Goal: Complete application form

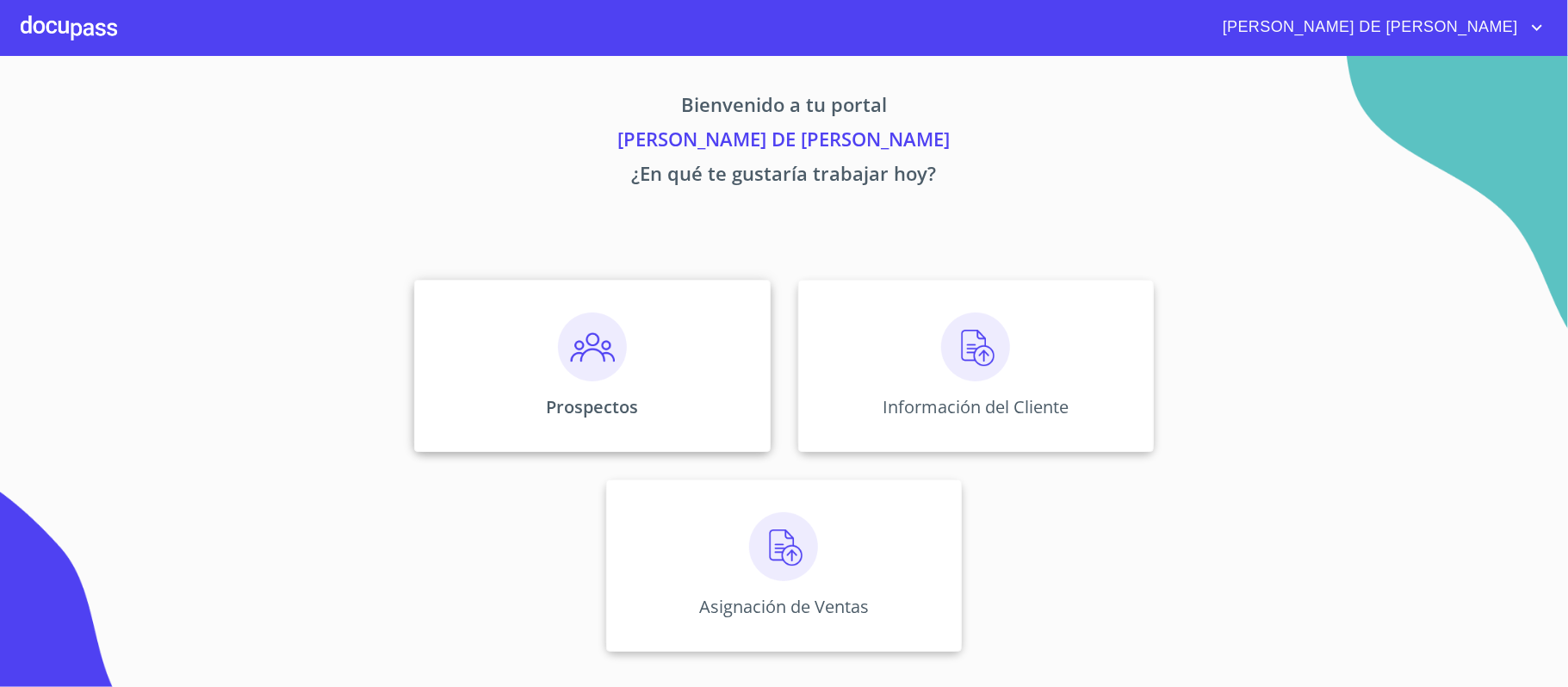
click at [605, 408] on p "Prospectos" at bounding box center [593, 406] width 93 height 24
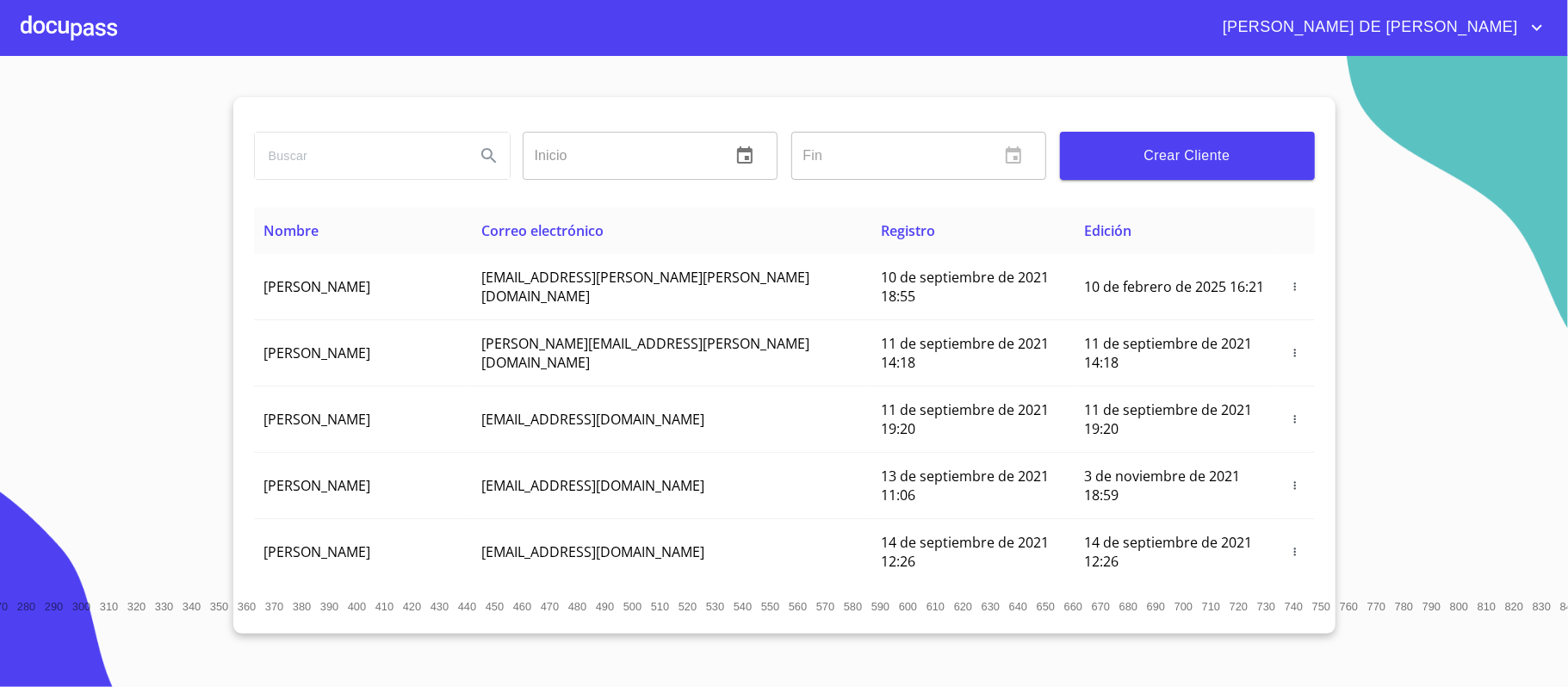
click at [1220, 150] on span "Crear Cliente" at bounding box center [1187, 156] width 228 height 25
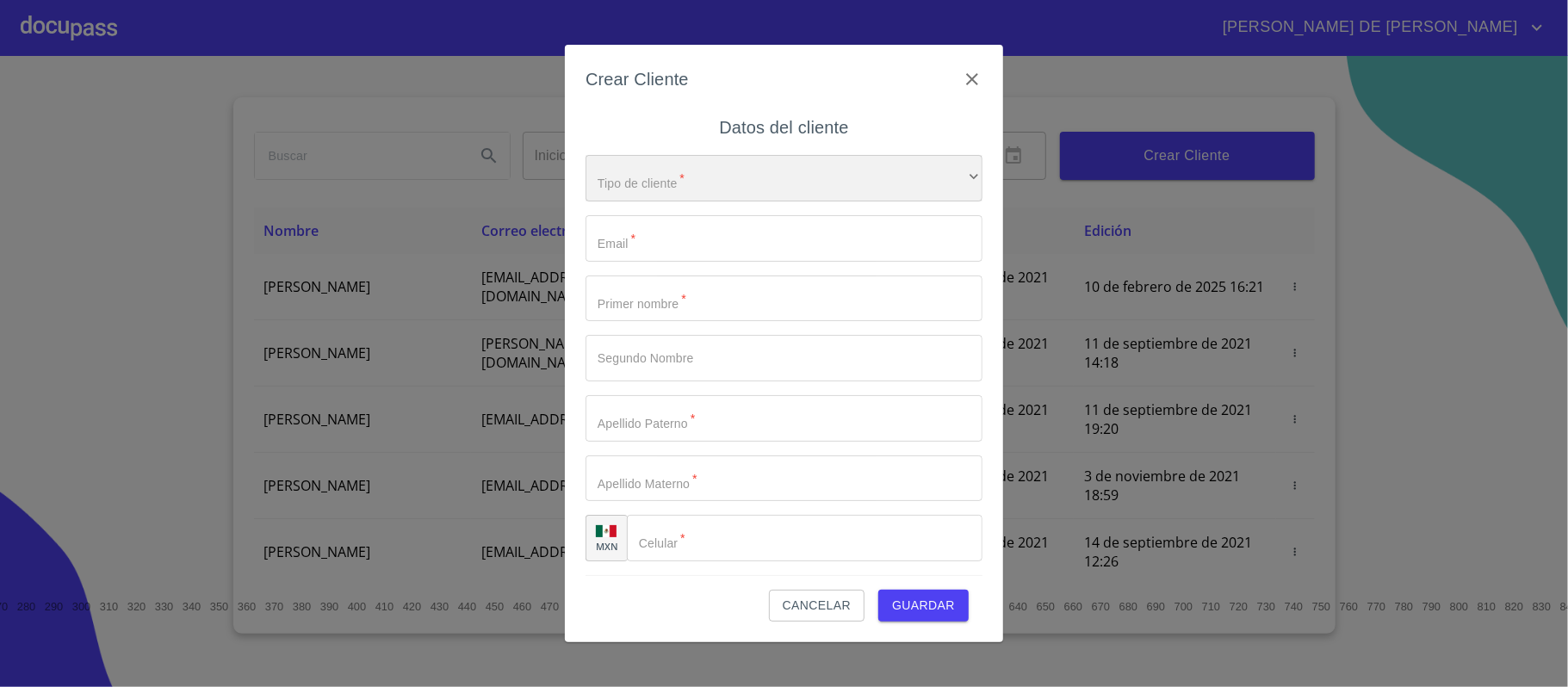
click at [735, 189] on div "​" at bounding box center [784, 178] width 397 height 46
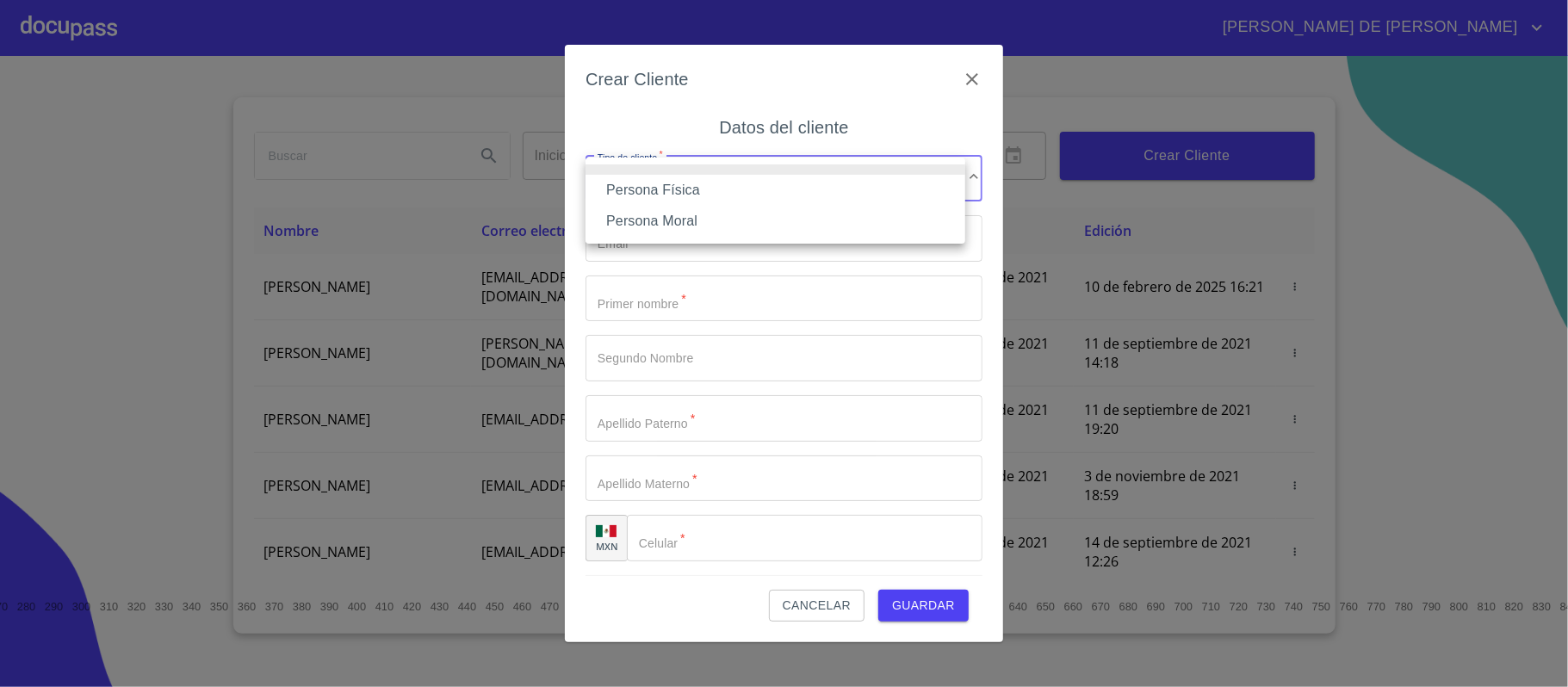
click at [724, 189] on li "Persona Física" at bounding box center [776, 190] width 380 height 31
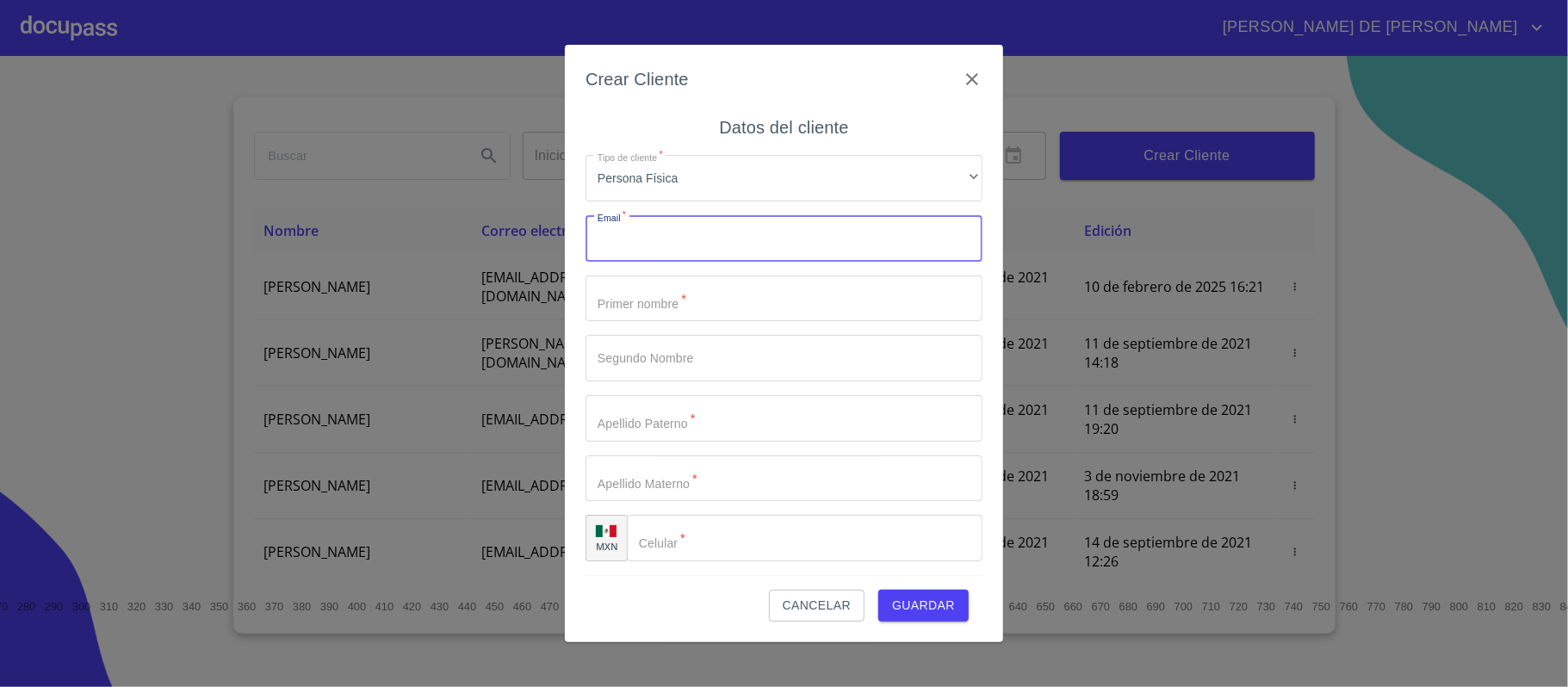
click at [704, 222] on input "Tipo de cliente   *" at bounding box center [784, 238] width 397 height 46
type input "[EMAIL_ADDRESS][DOMAIN_NAME]"
type input "[PERSON_NAME]"
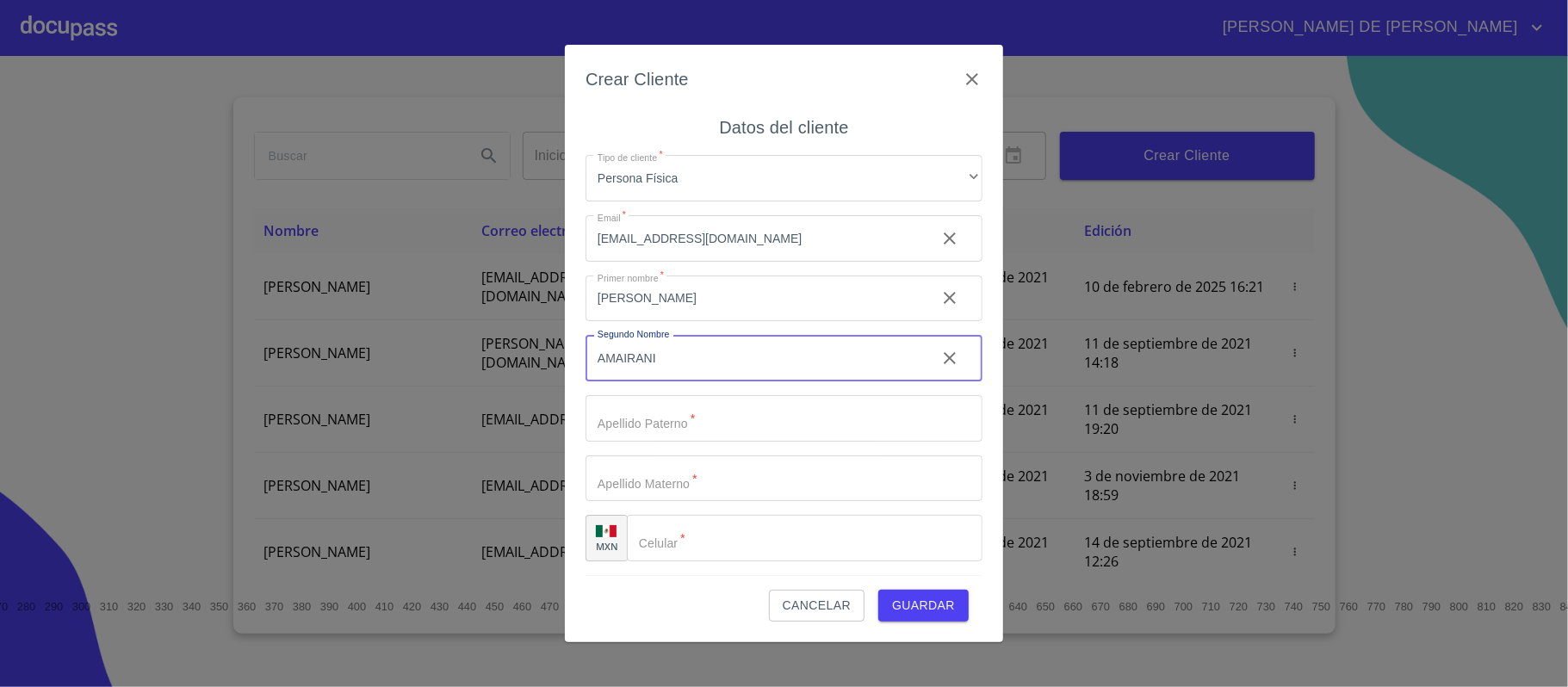
type input "AMAIRANI"
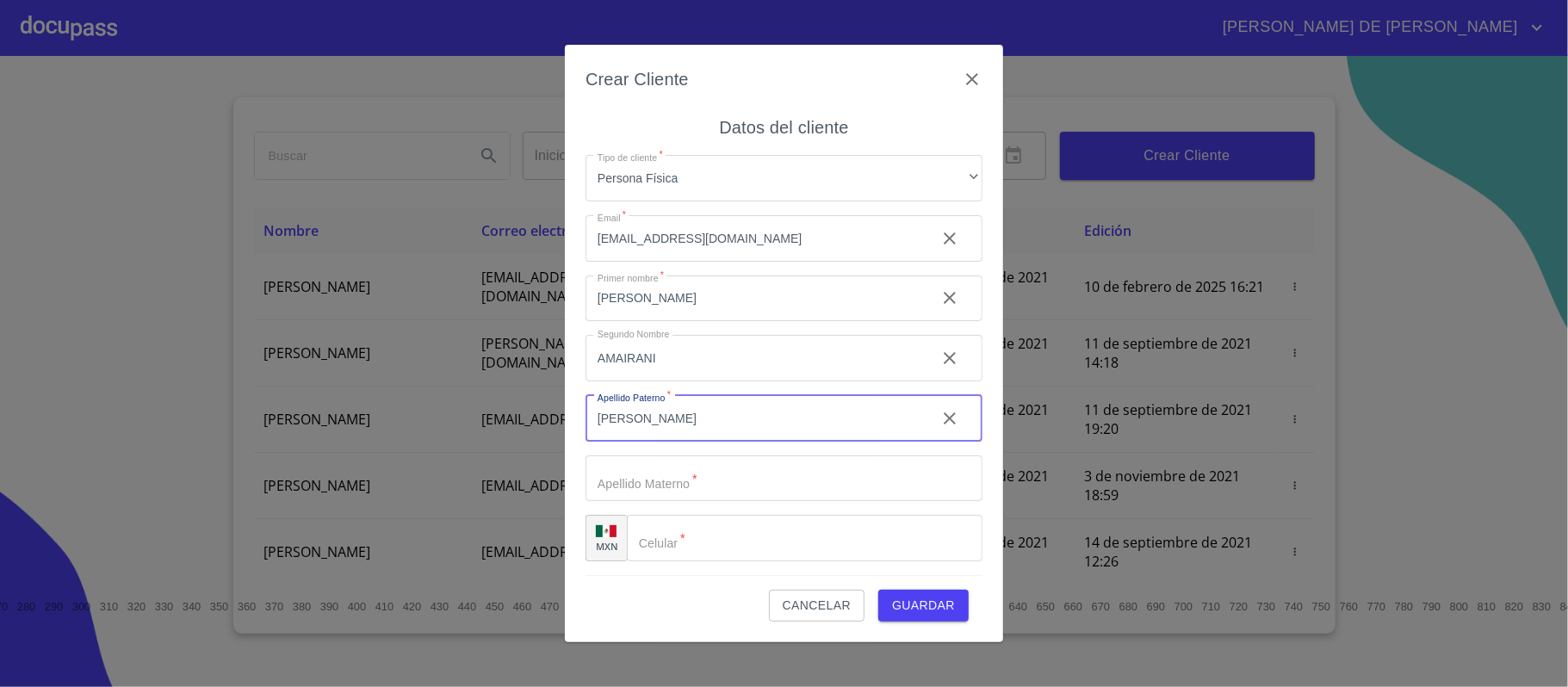
type input "[PERSON_NAME]"
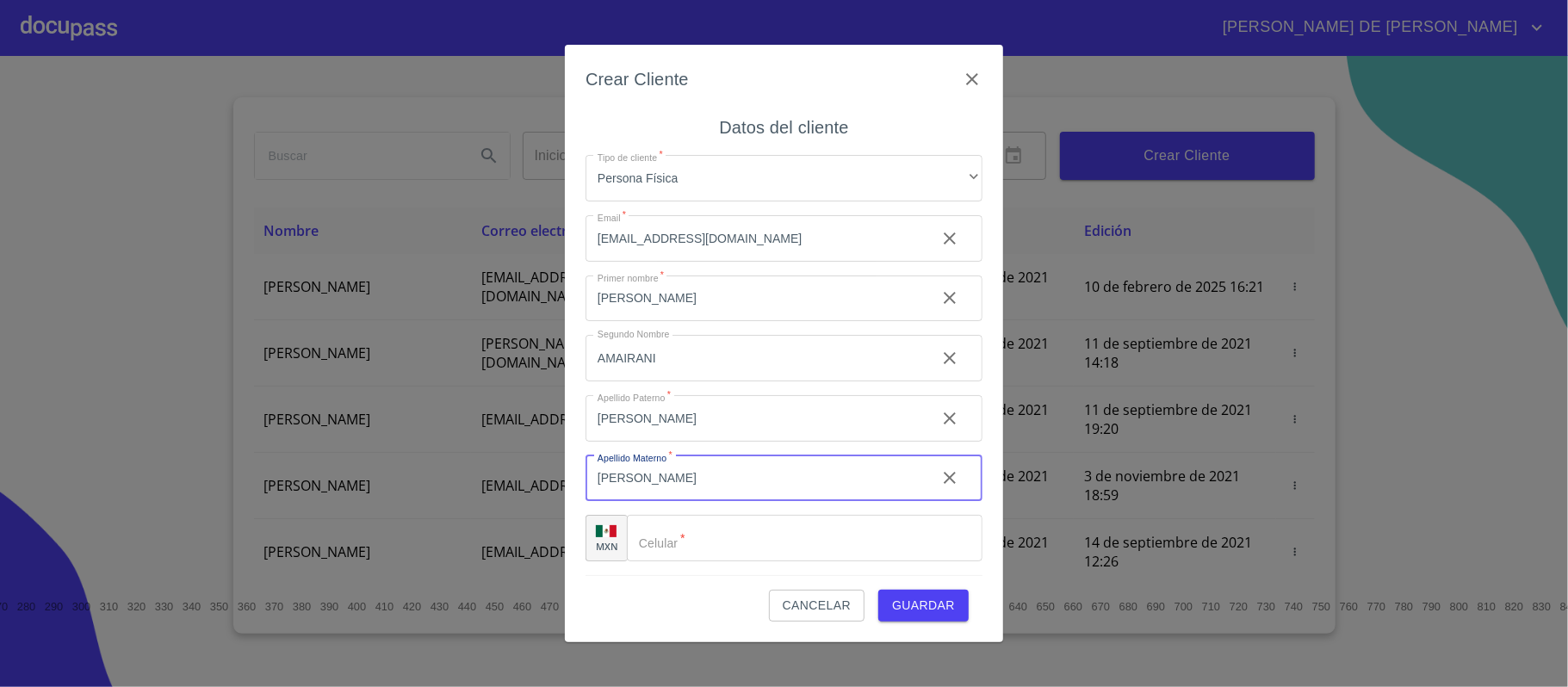
type input "[PERSON_NAME]"
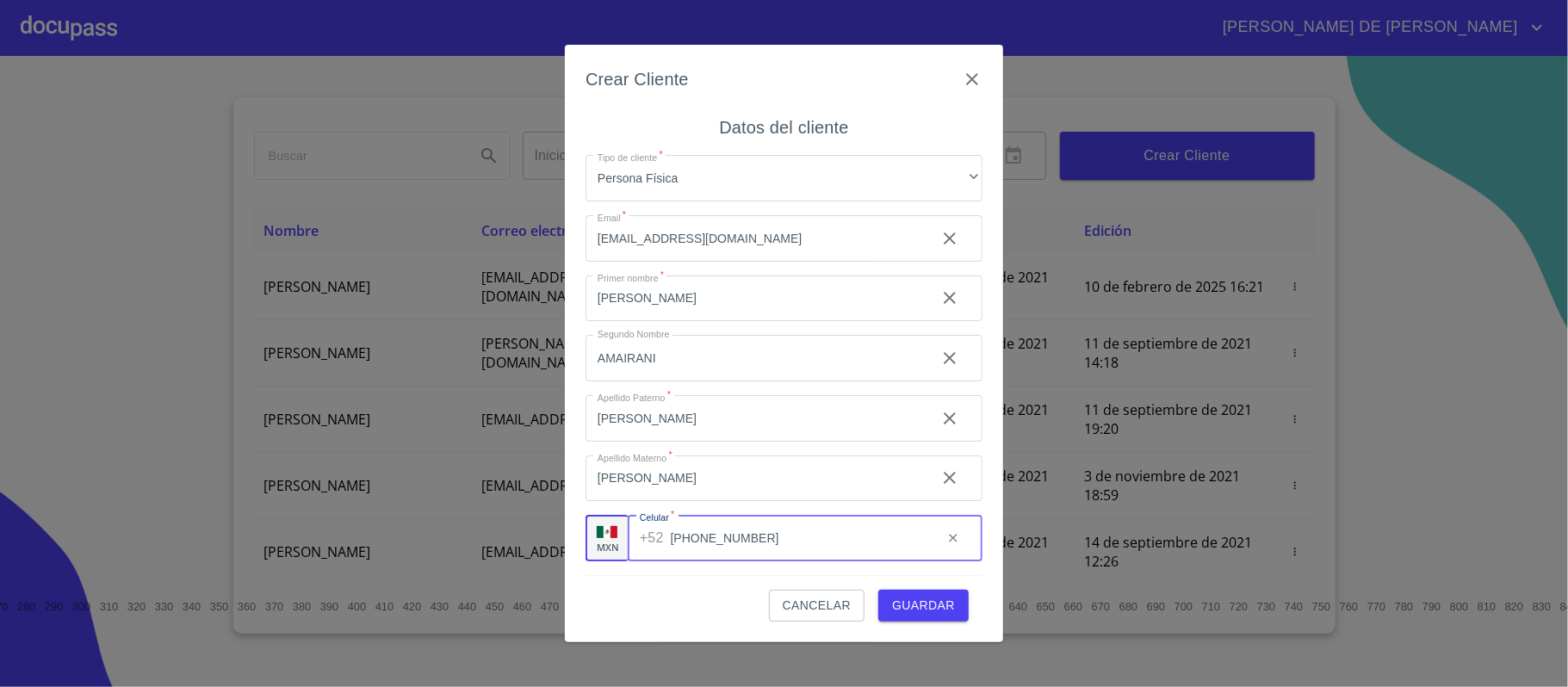
type input "[PHONE_NUMBER]"
click at [946, 610] on span "Guardar" at bounding box center [923, 606] width 63 height 22
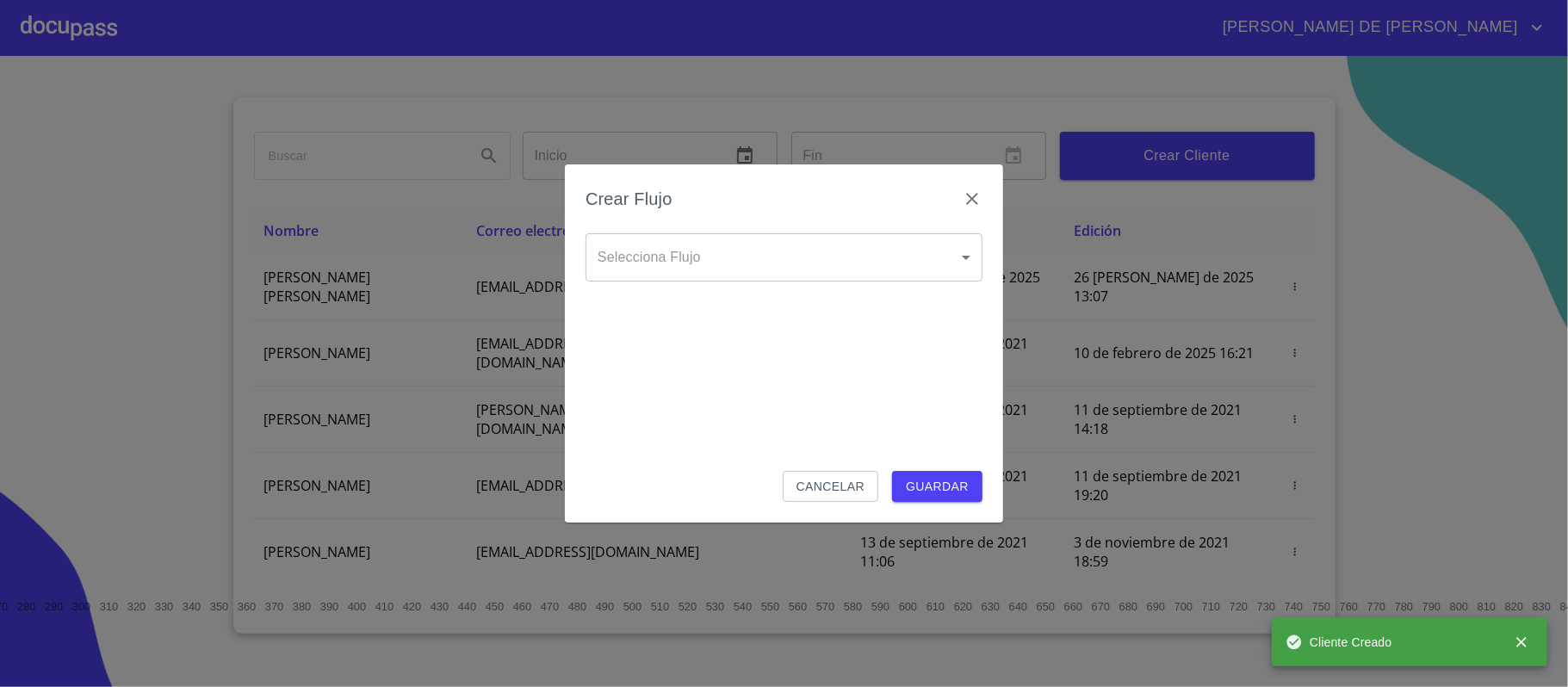
click at [738, 248] on body "[PERSON_NAME] DE [PERSON_NAME] Inicio ​ Fin ​ Crear Cliente Nombre Correo elect…" at bounding box center [784, 343] width 1568 height 687
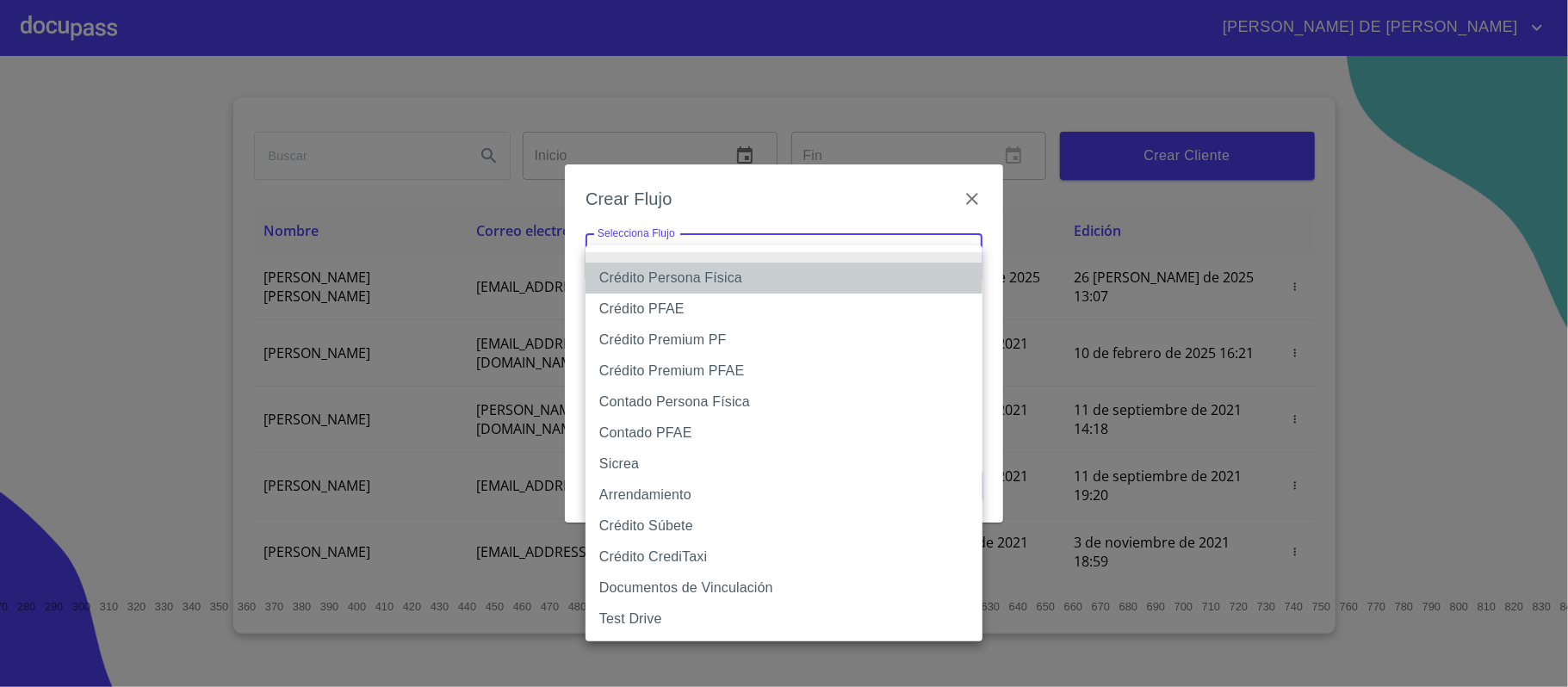
click at [735, 281] on li "Crédito Persona Física" at bounding box center [784, 278] width 397 height 31
type input "6009fb3c7d1714eb8809aa97"
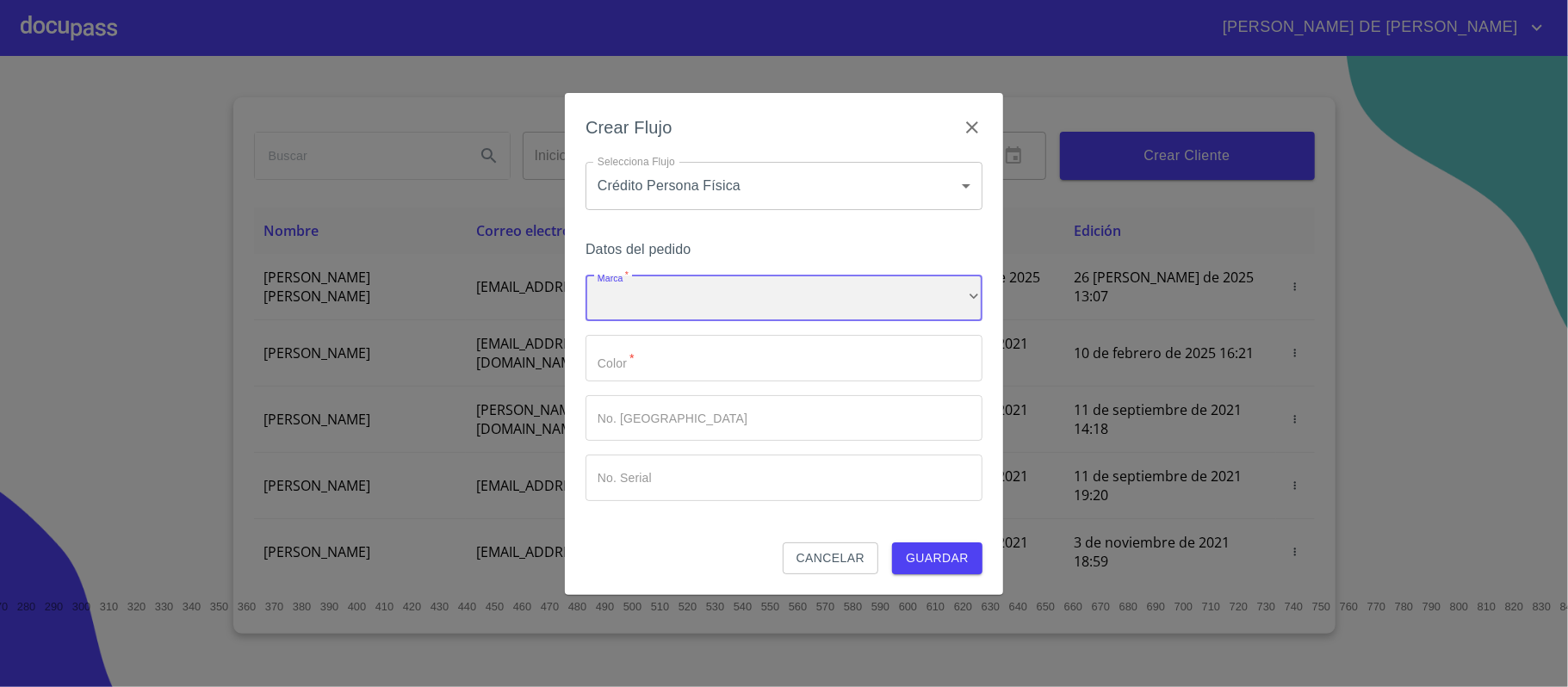
click at [714, 290] on div "​" at bounding box center [784, 299] width 397 height 46
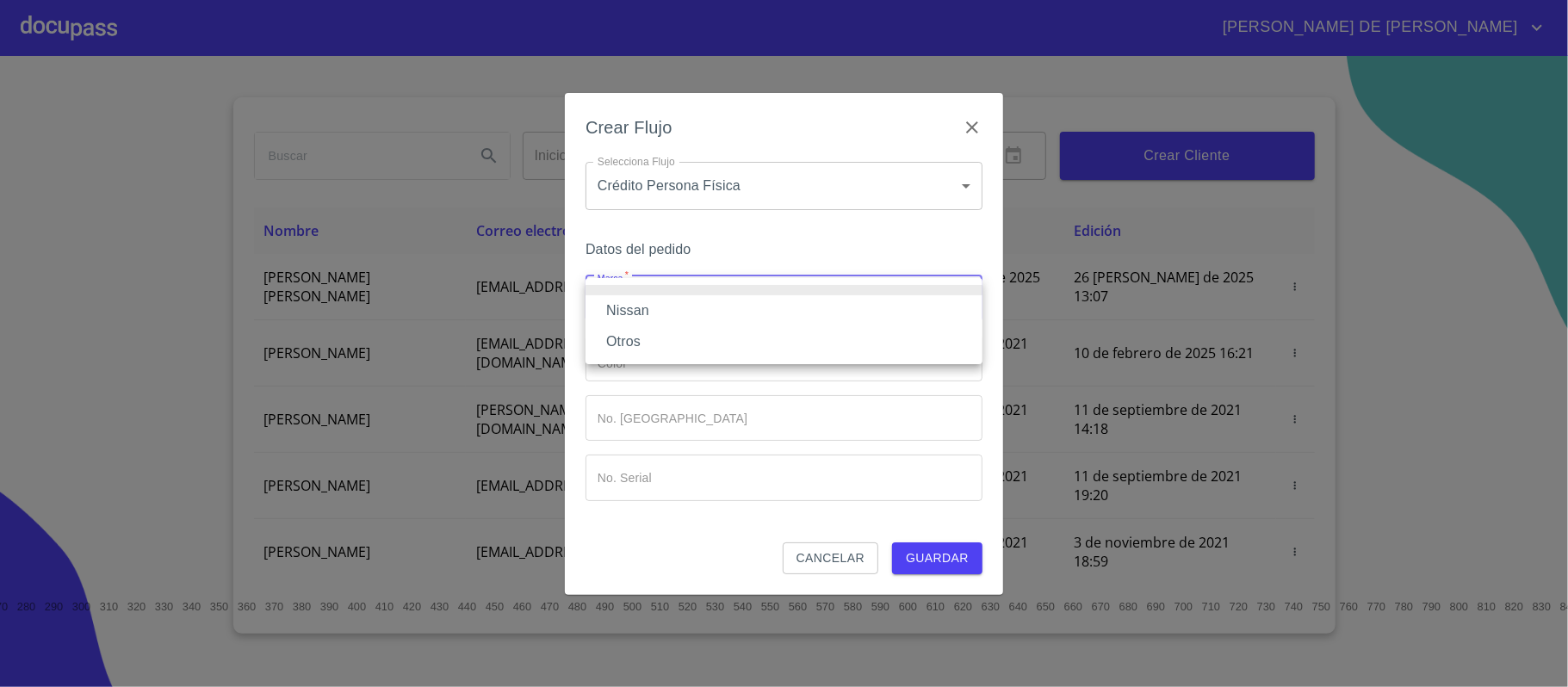
click at [696, 307] on li "Nissan" at bounding box center [784, 311] width 397 height 31
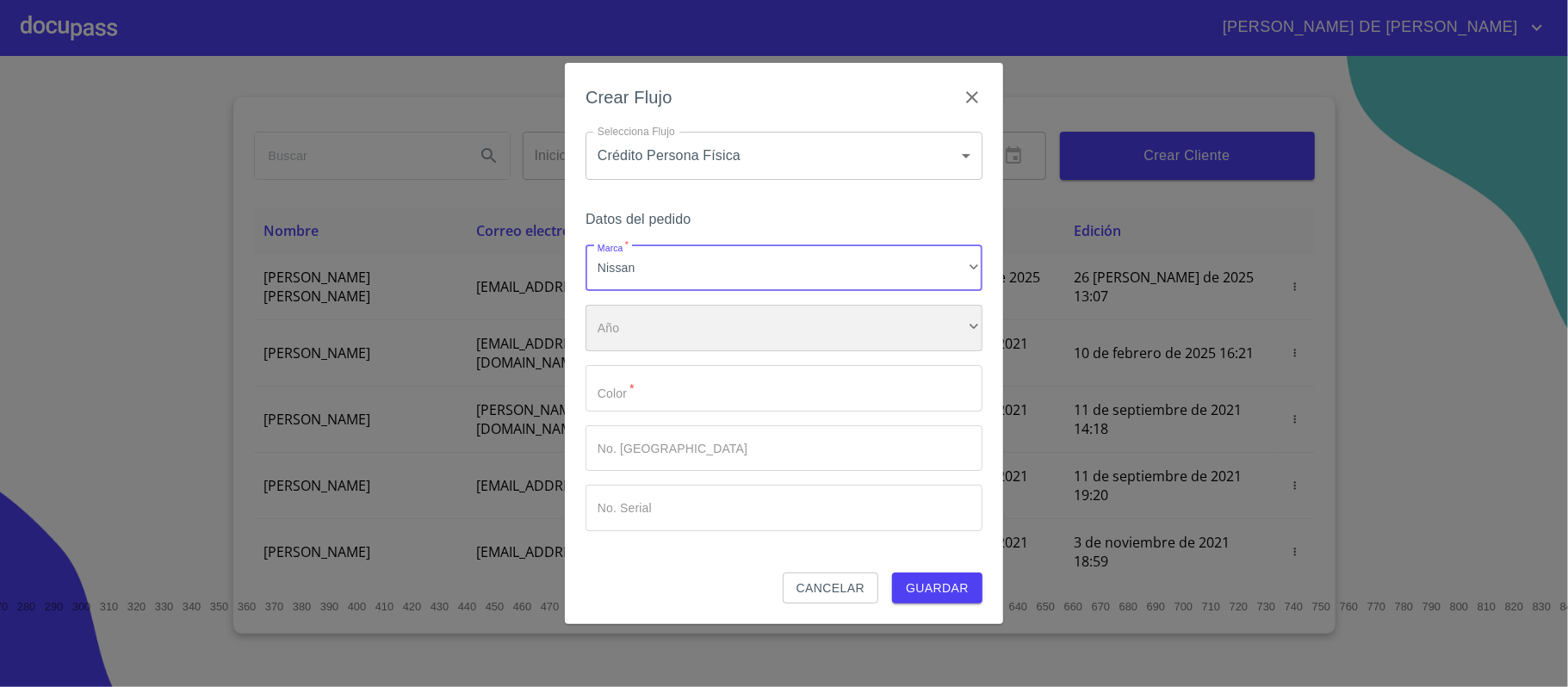
click at [696, 316] on div "​" at bounding box center [784, 328] width 397 height 46
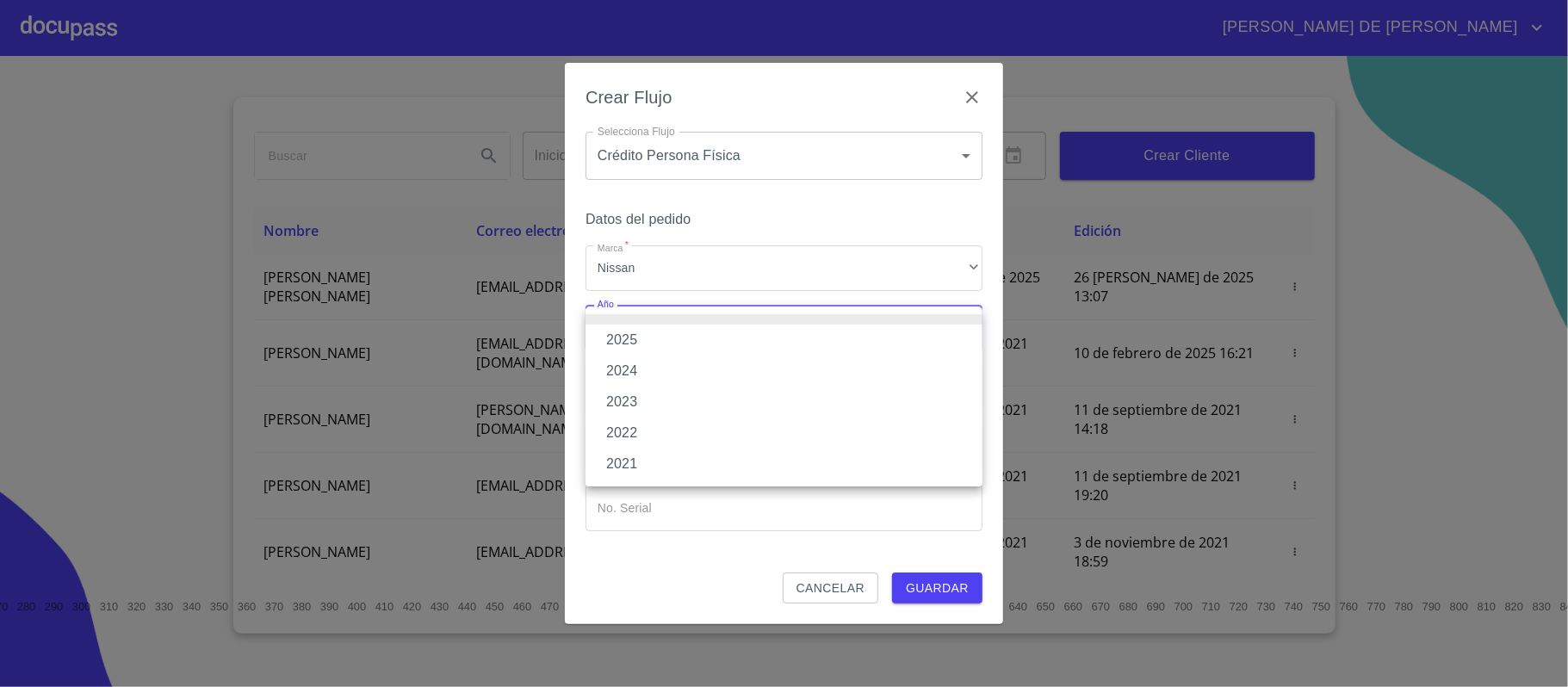
click at [675, 337] on li "2025" at bounding box center [784, 340] width 397 height 31
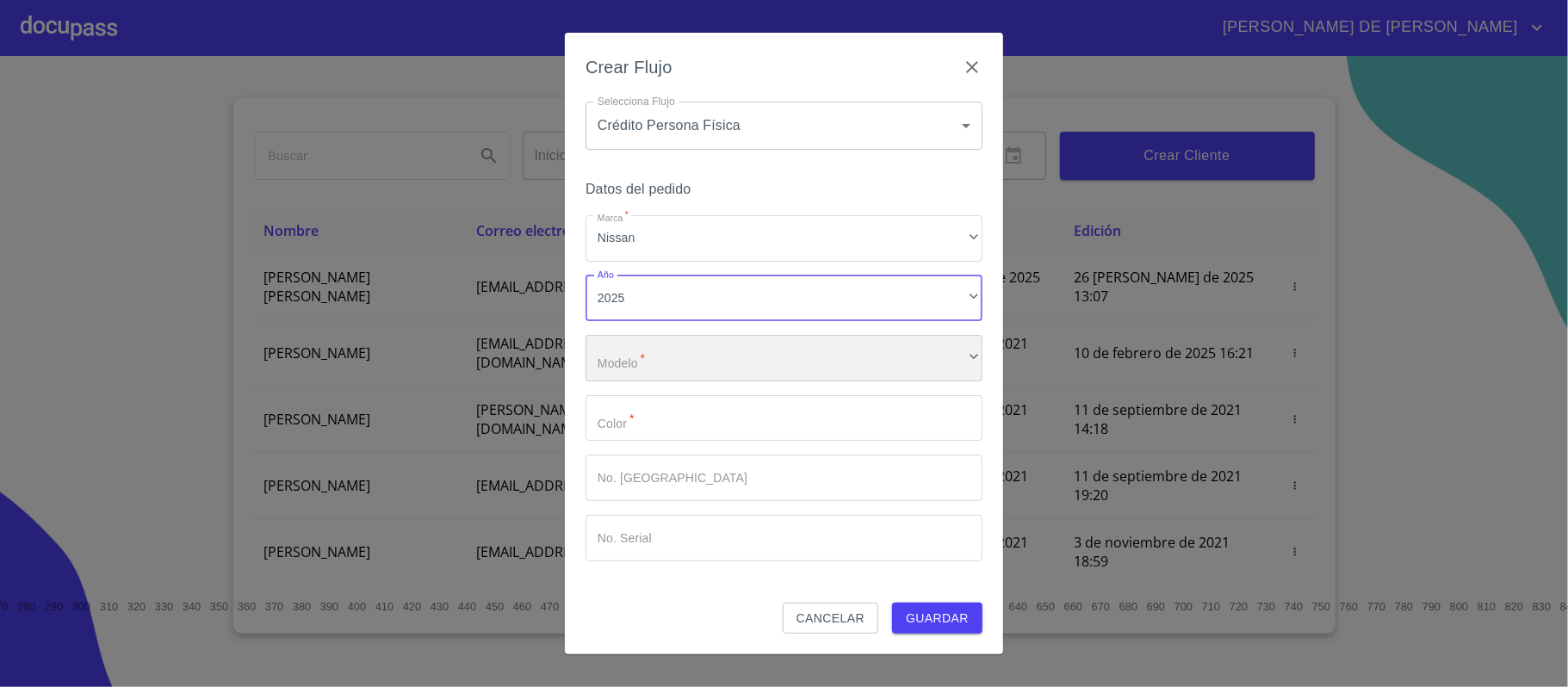
click at [675, 356] on div "​" at bounding box center [784, 357] width 397 height 46
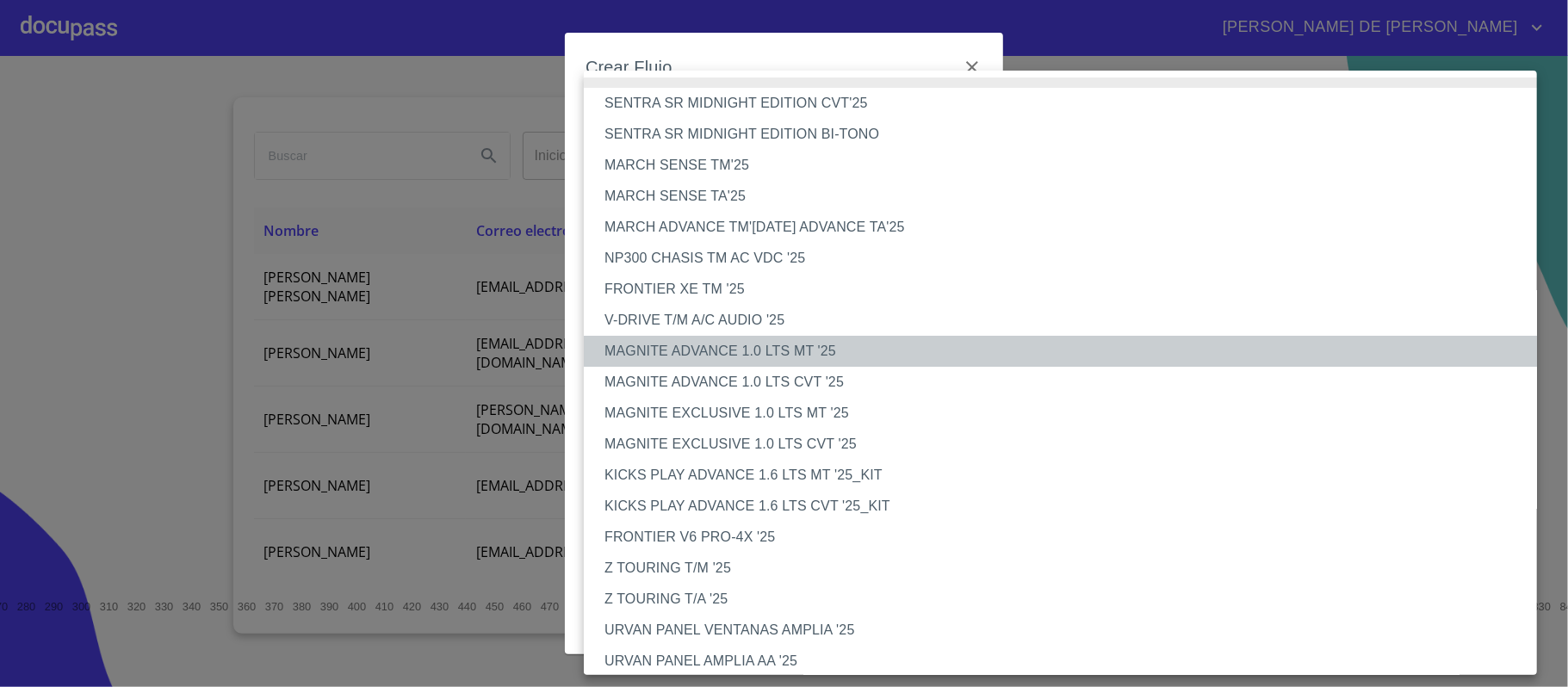
click at [675, 356] on li "MAGNITE ADVANCE 1.0 LTS MT '25" at bounding box center [1069, 351] width 971 height 31
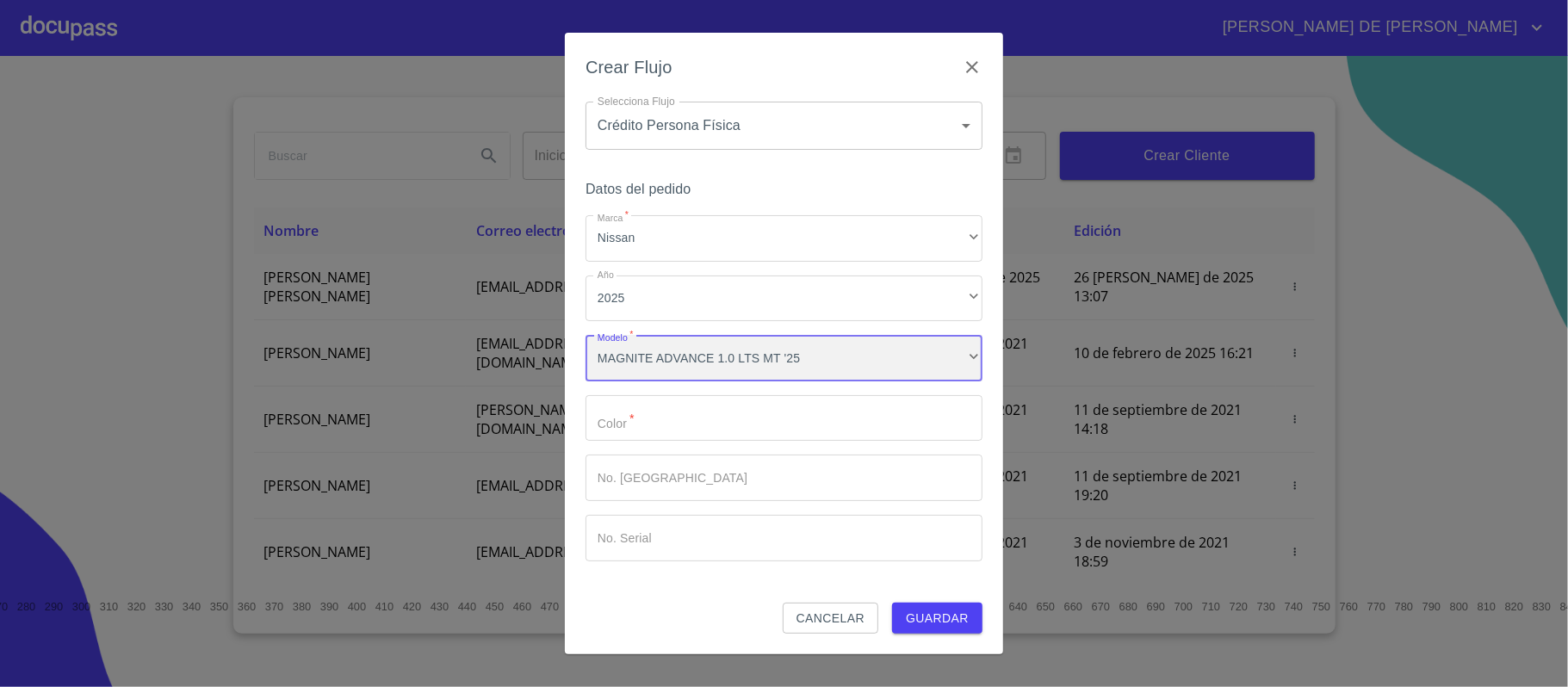
click at [675, 356] on div "MAGNITE ADVANCE 1.0 LTS MT '25" at bounding box center [784, 357] width 397 height 46
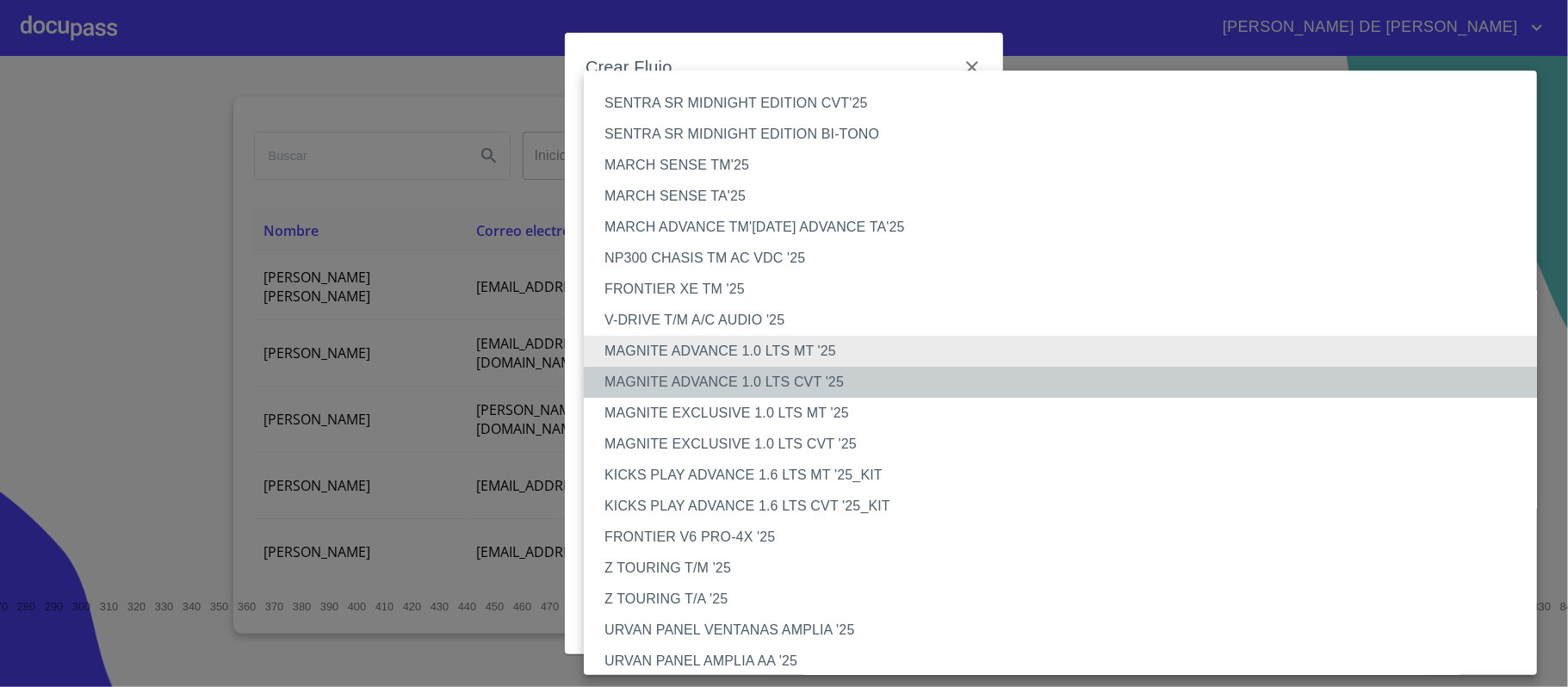
click at [696, 386] on li "MAGNITE ADVANCE 1.0 LTS CVT '25" at bounding box center [1069, 382] width 971 height 31
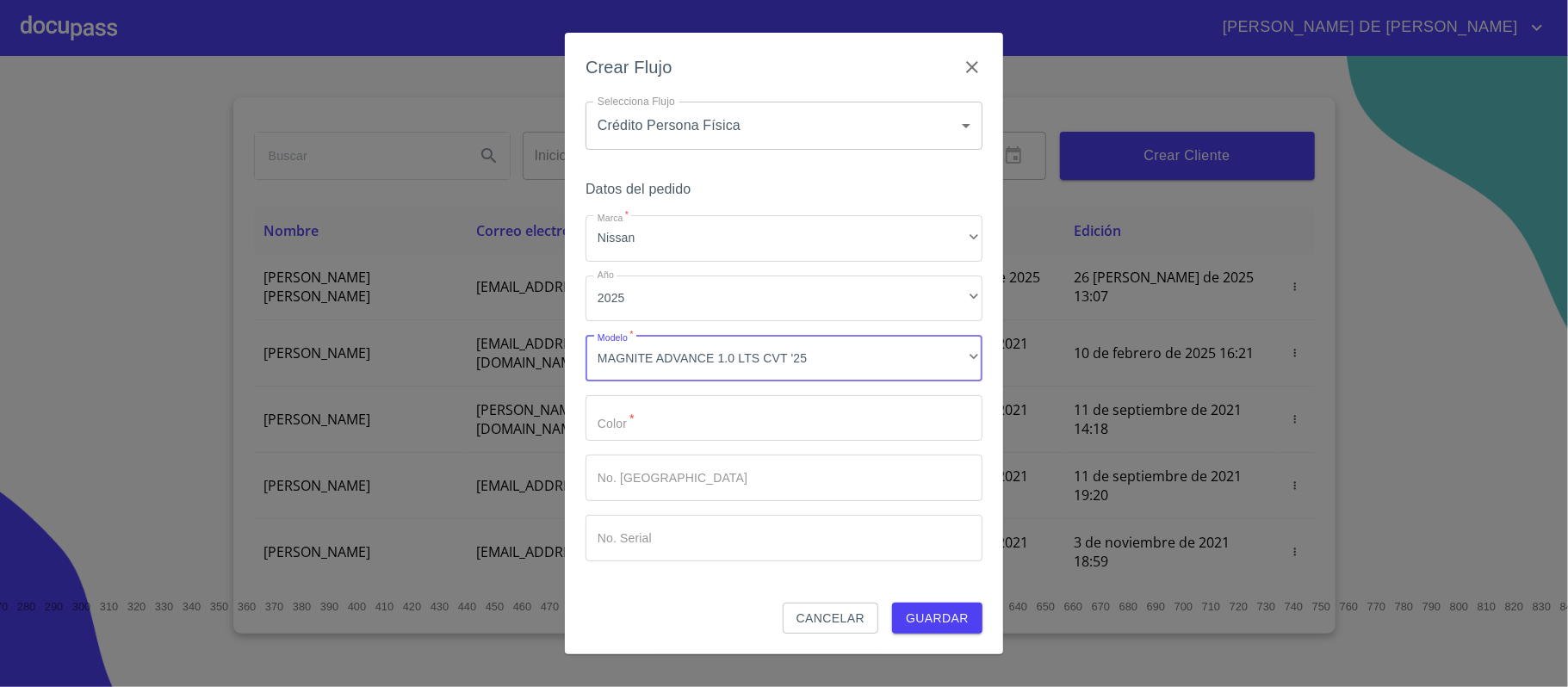
click at [682, 413] on input "Marca   *" at bounding box center [784, 418] width 397 height 46
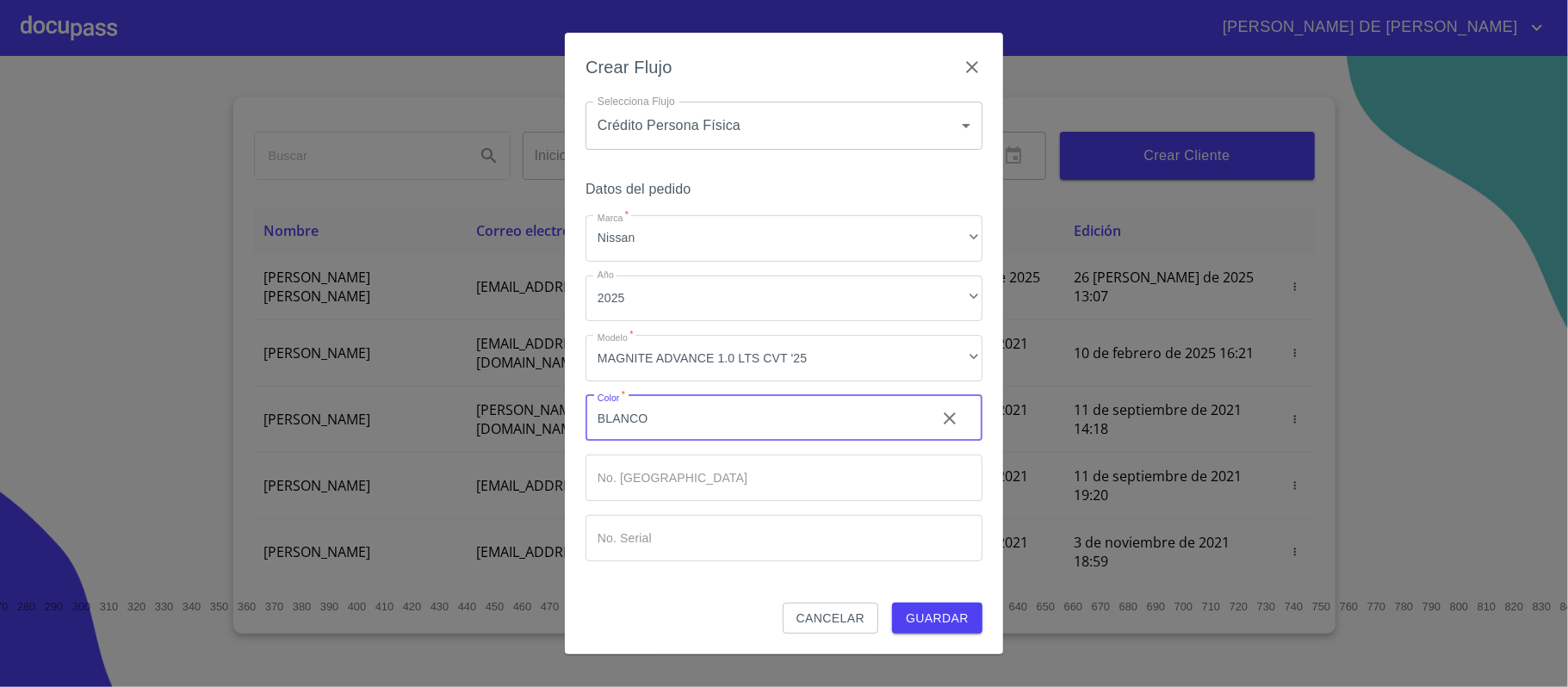
type input "BLANCO"
click at [935, 625] on span "Guardar" at bounding box center [938, 618] width 63 height 22
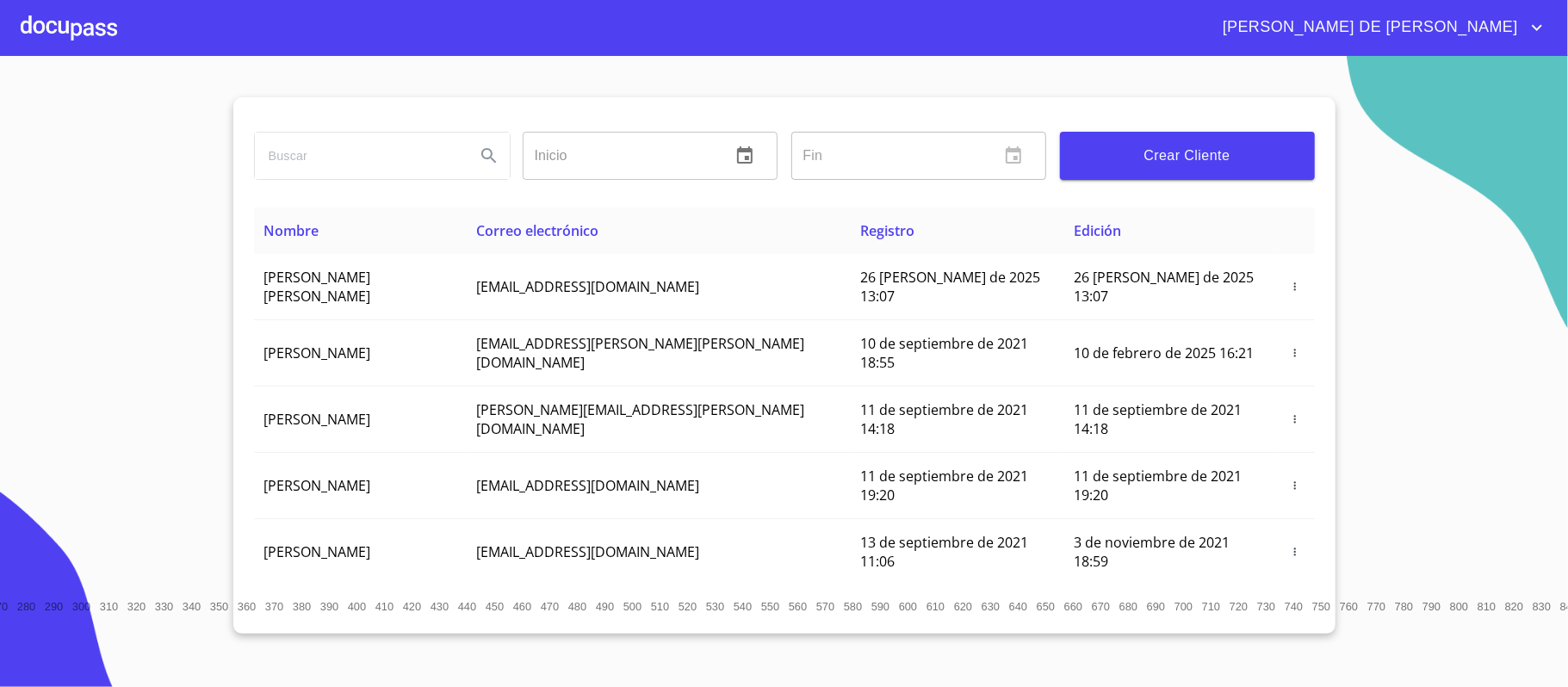
click at [70, 18] on div at bounding box center [69, 27] width 96 height 55
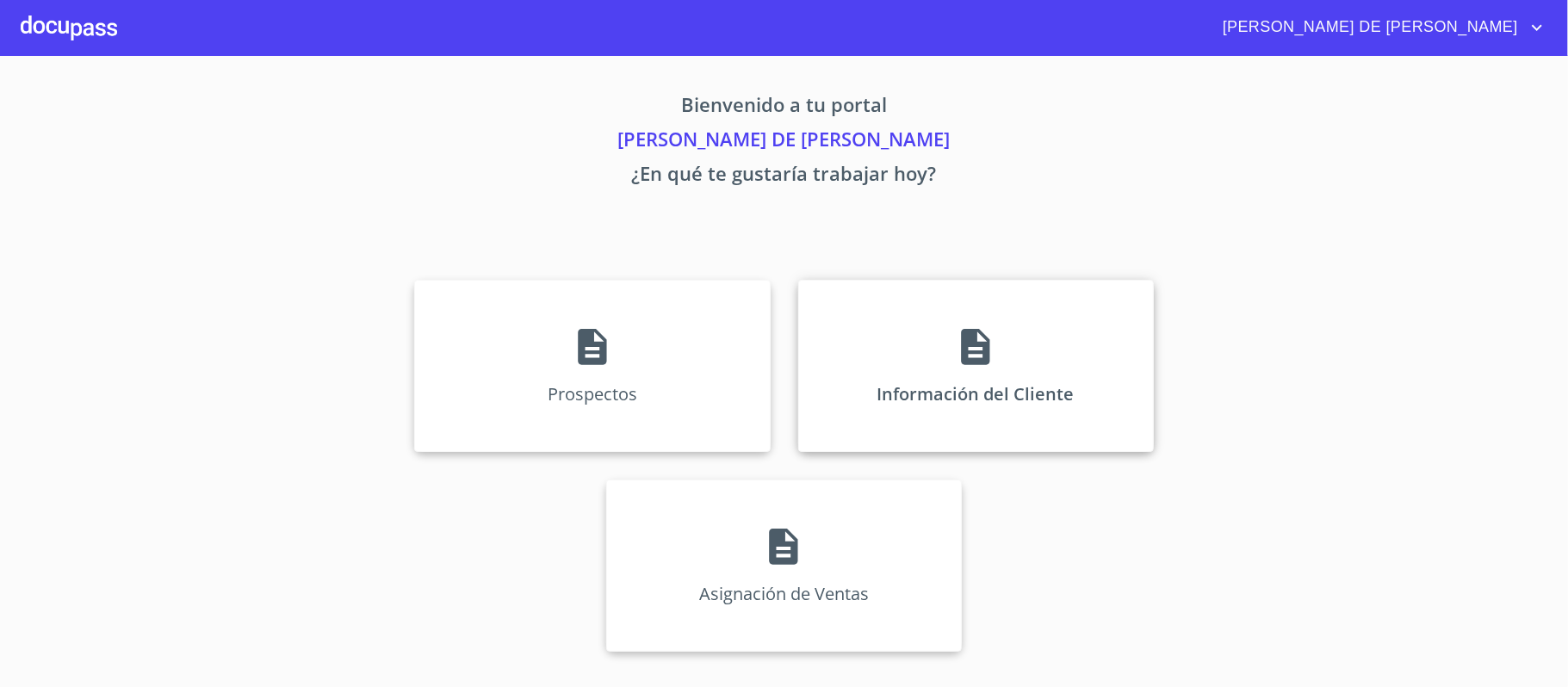
click at [917, 321] on div "Información del Cliente" at bounding box center [976, 366] width 355 height 172
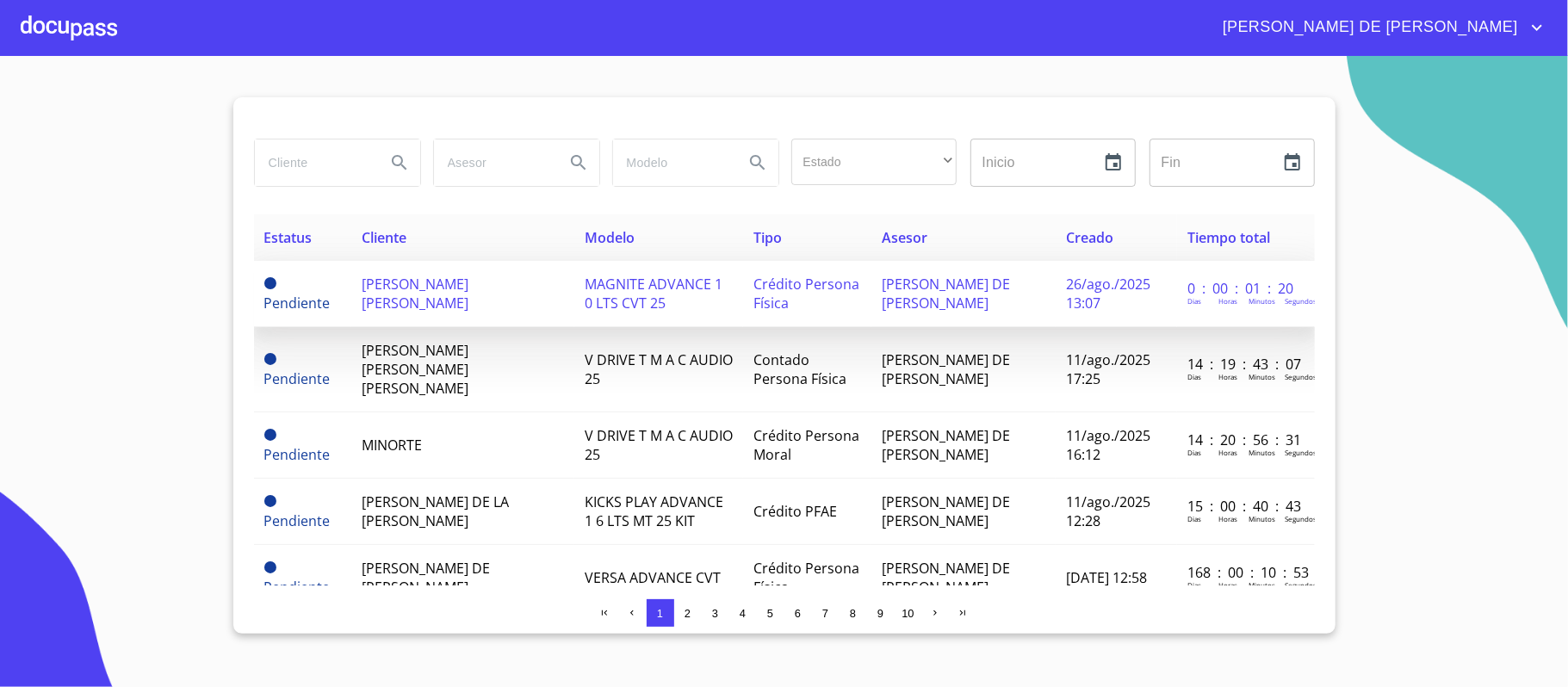
click at [418, 293] on span "[PERSON_NAME] [PERSON_NAME]" at bounding box center [415, 294] width 107 height 38
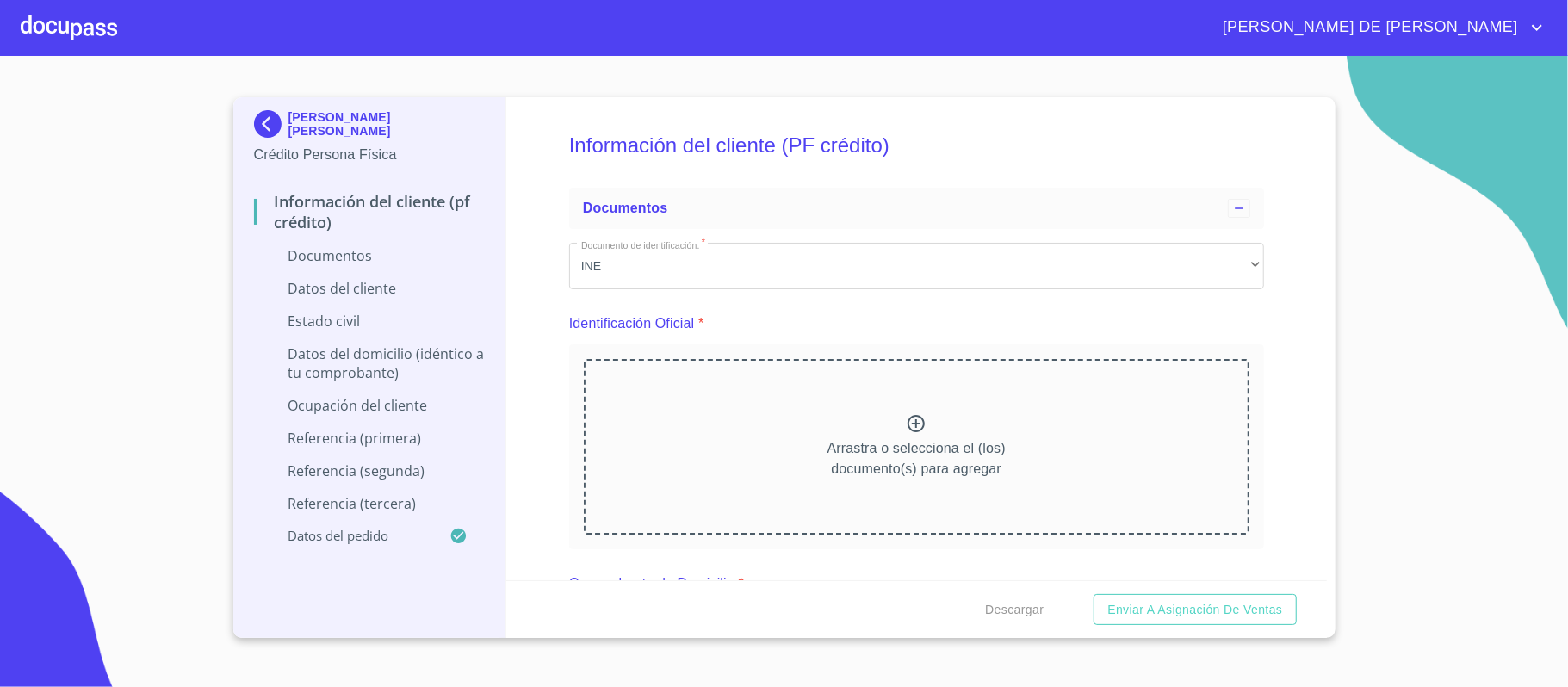
click at [922, 439] on p "Arrastra o selecciona el (los) documento(s) para agregar" at bounding box center [917, 459] width 179 height 42
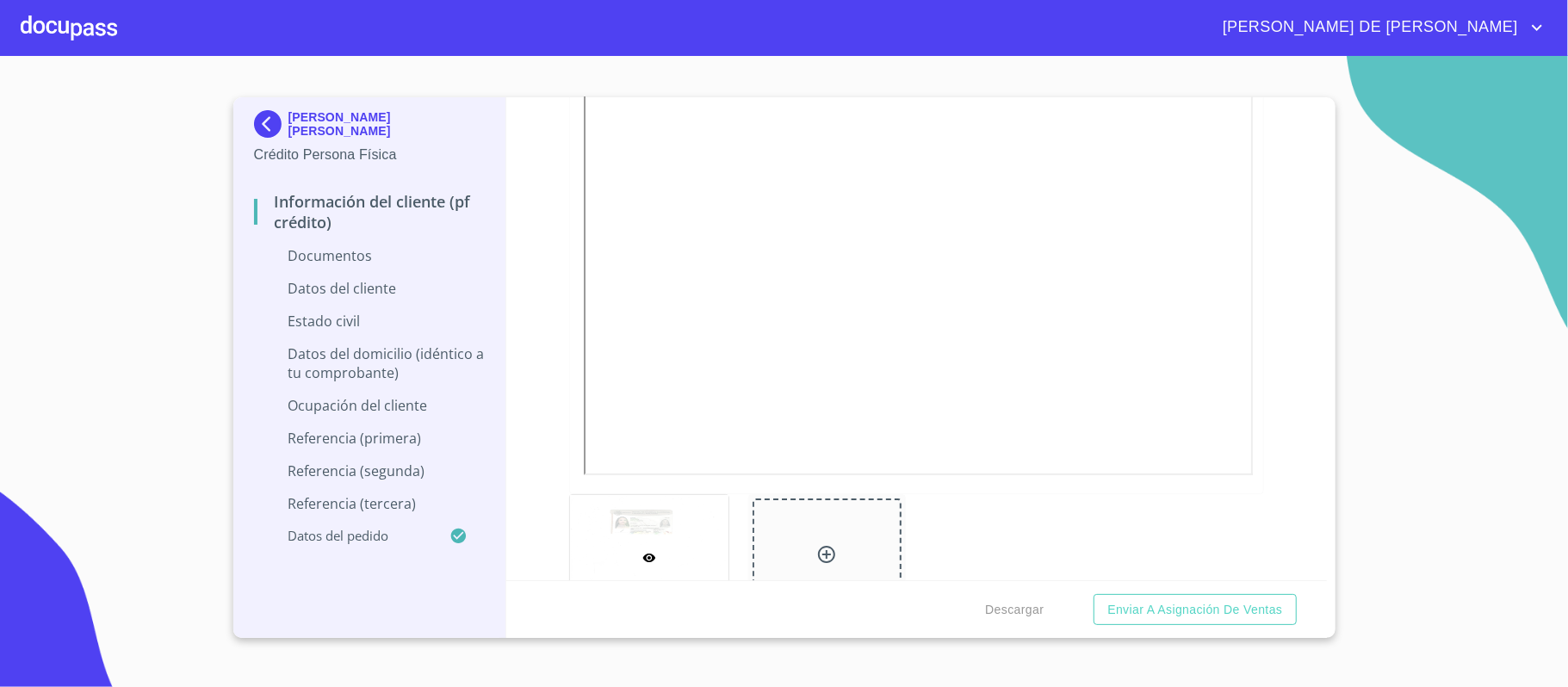
scroll to position [574, 0]
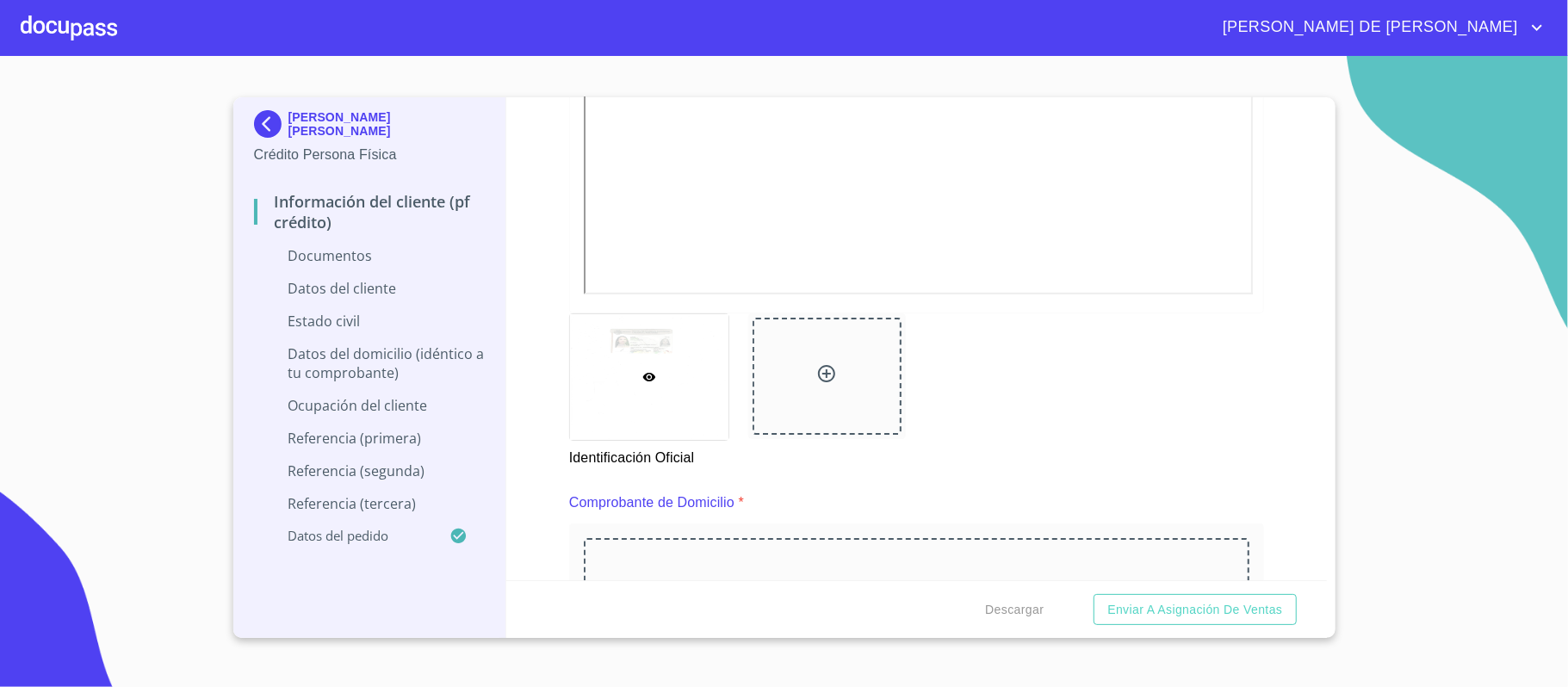
click at [824, 369] on icon at bounding box center [827, 374] width 21 height 21
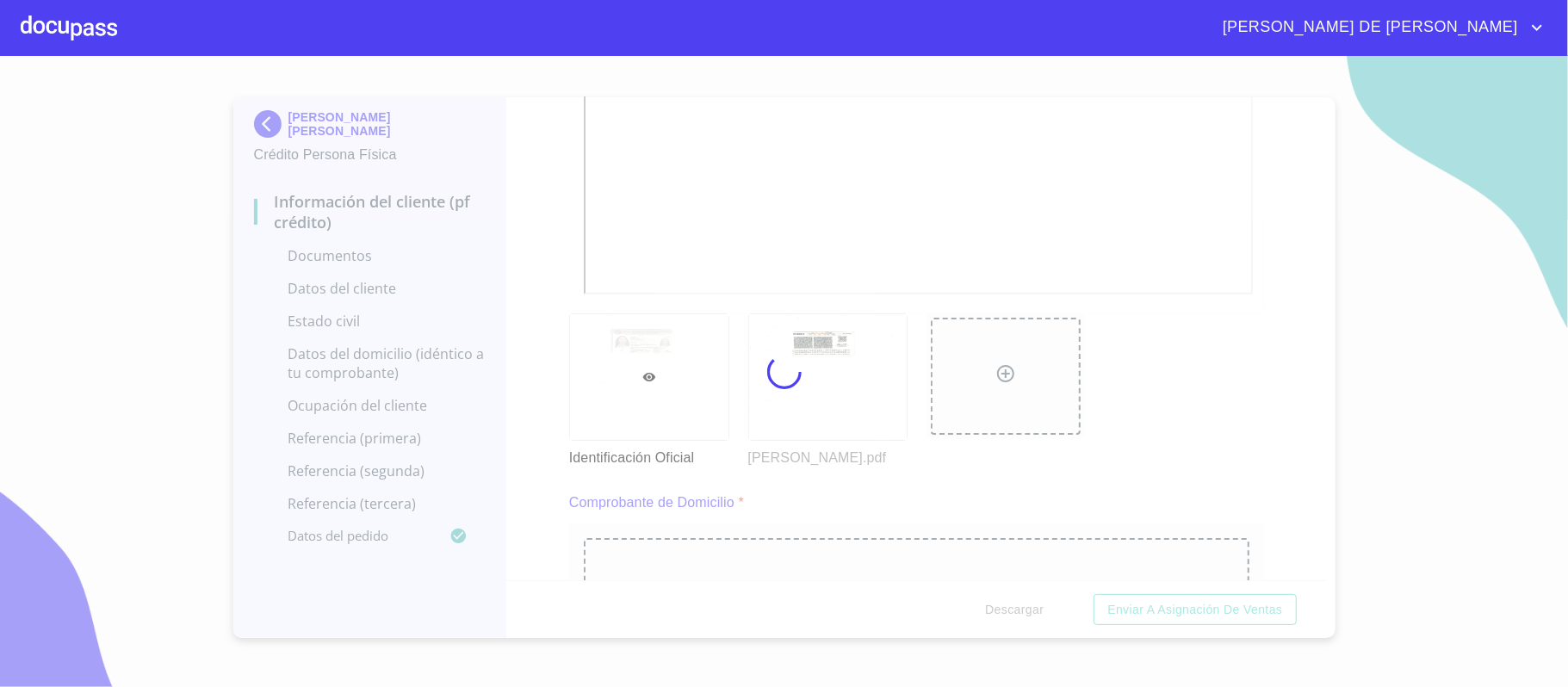
click at [541, 298] on div at bounding box center [784, 371] width 1568 height 631
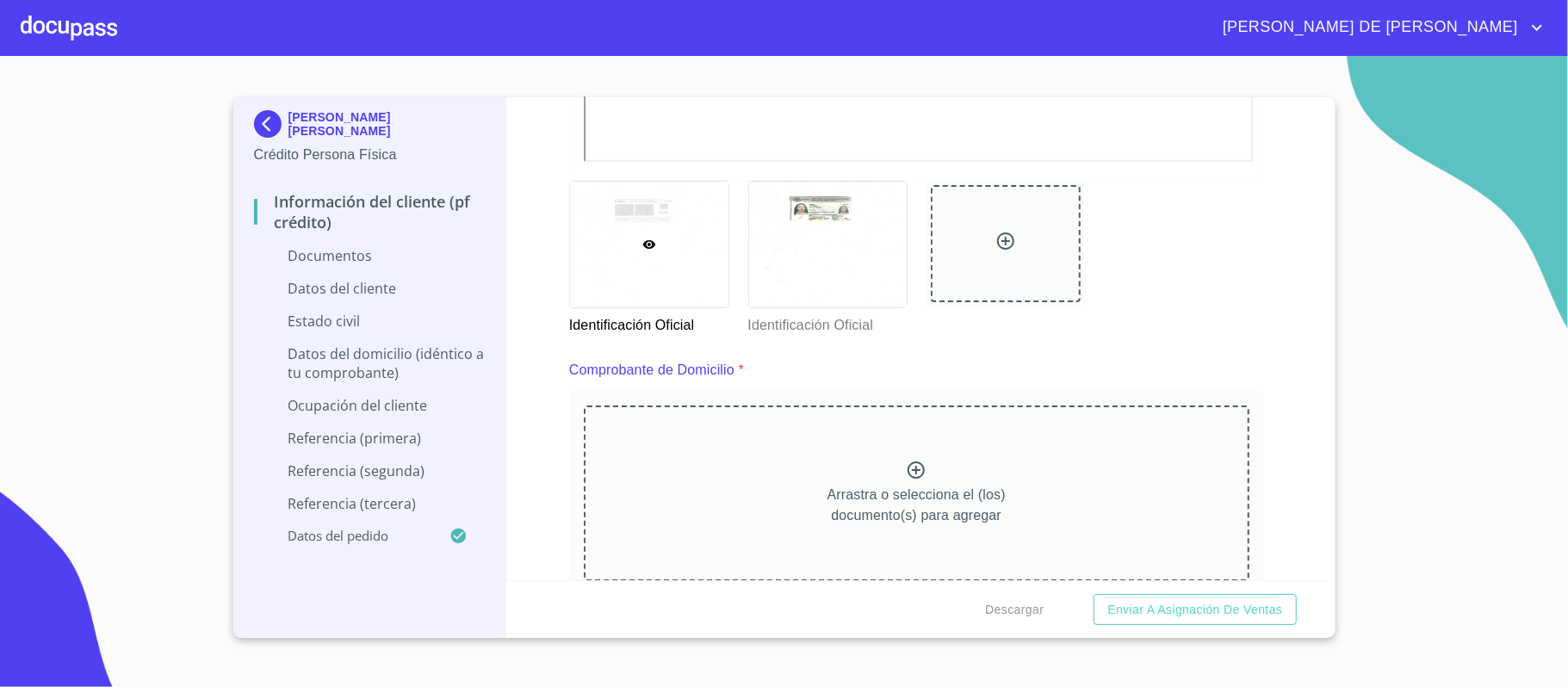
scroll to position [689, 0]
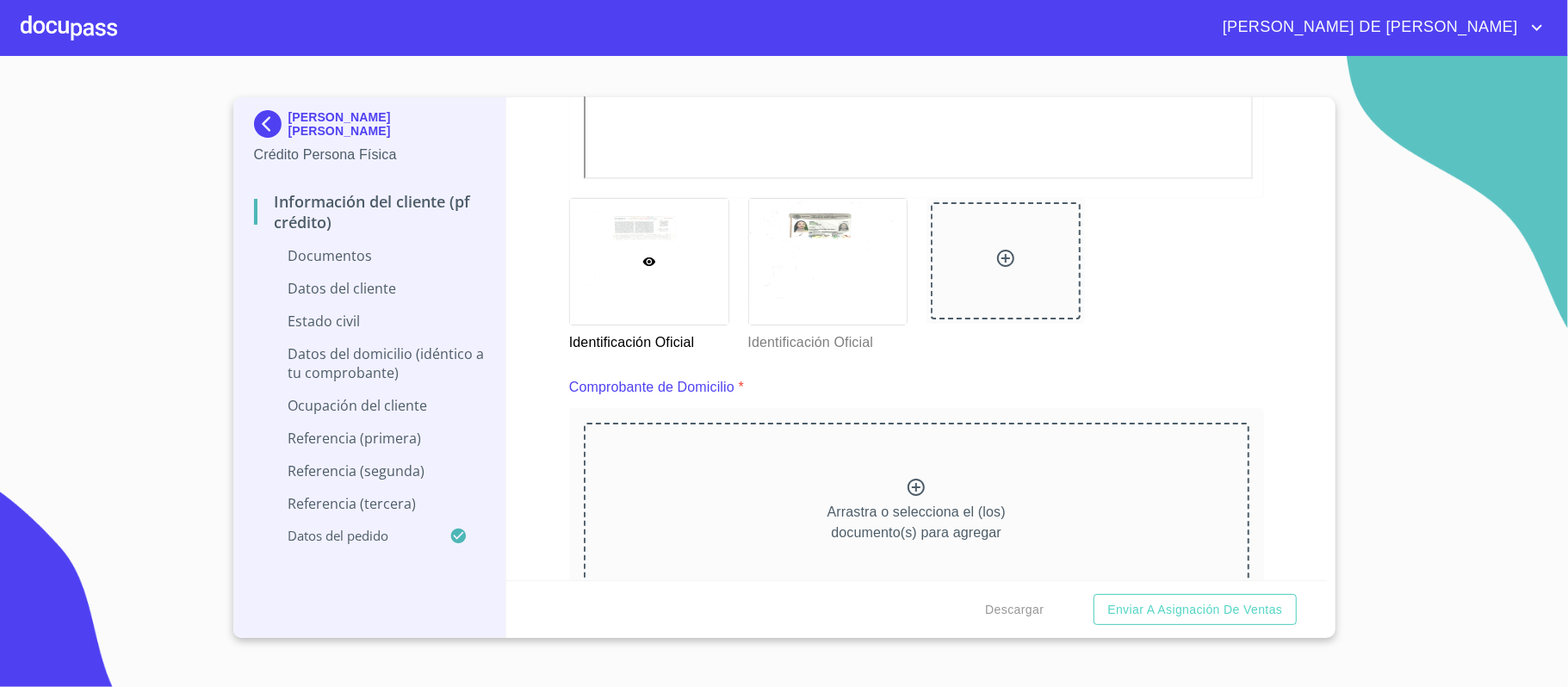
click at [909, 480] on icon at bounding box center [916, 488] width 17 height 17
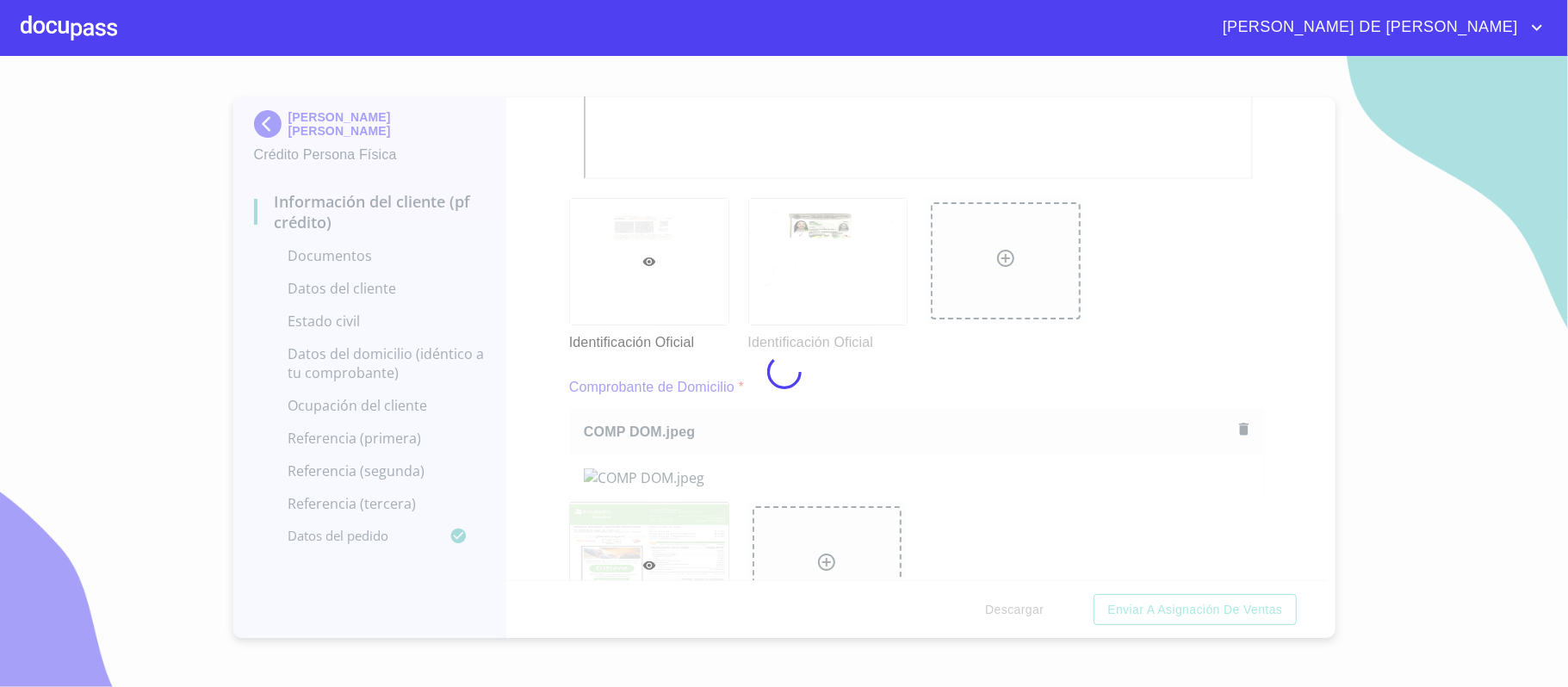
click at [1265, 380] on div at bounding box center [784, 371] width 1568 height 631
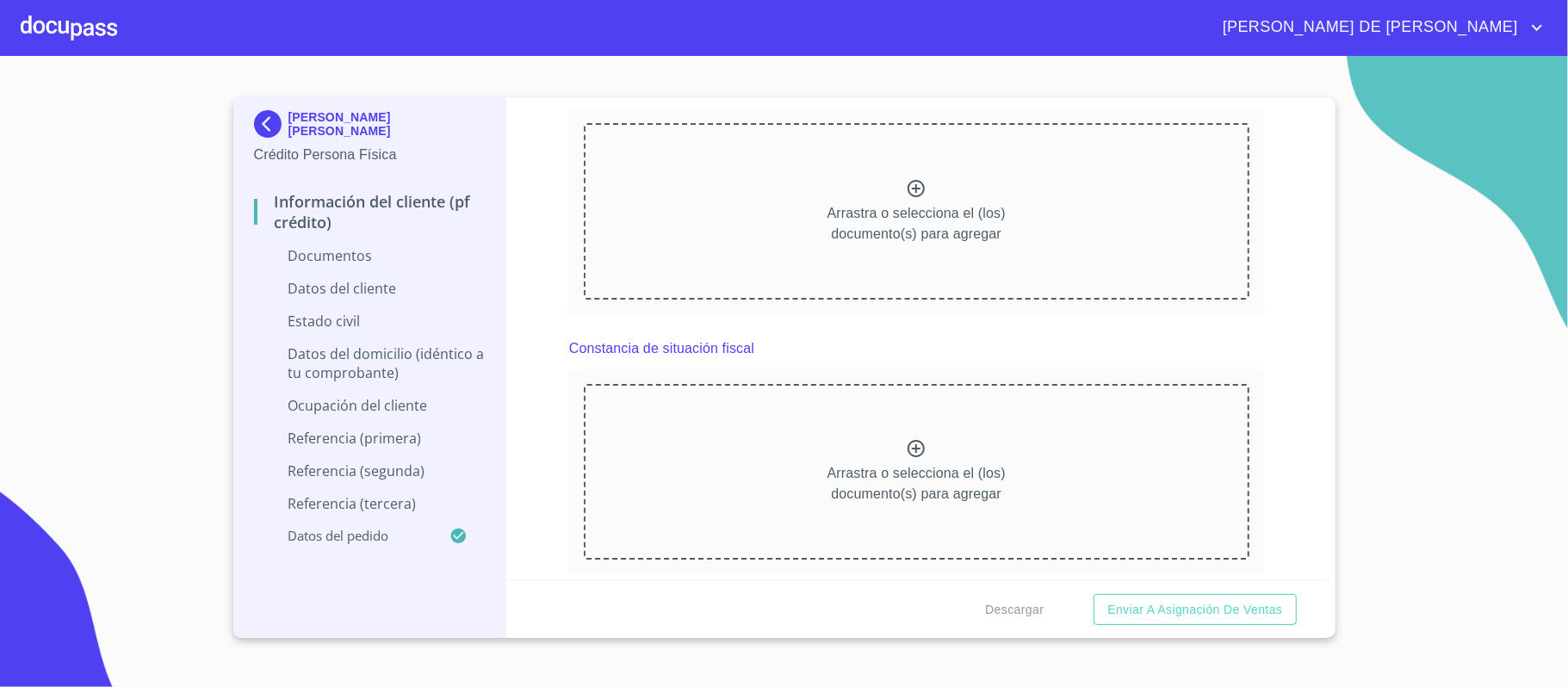
scroll to position [2181, 0]
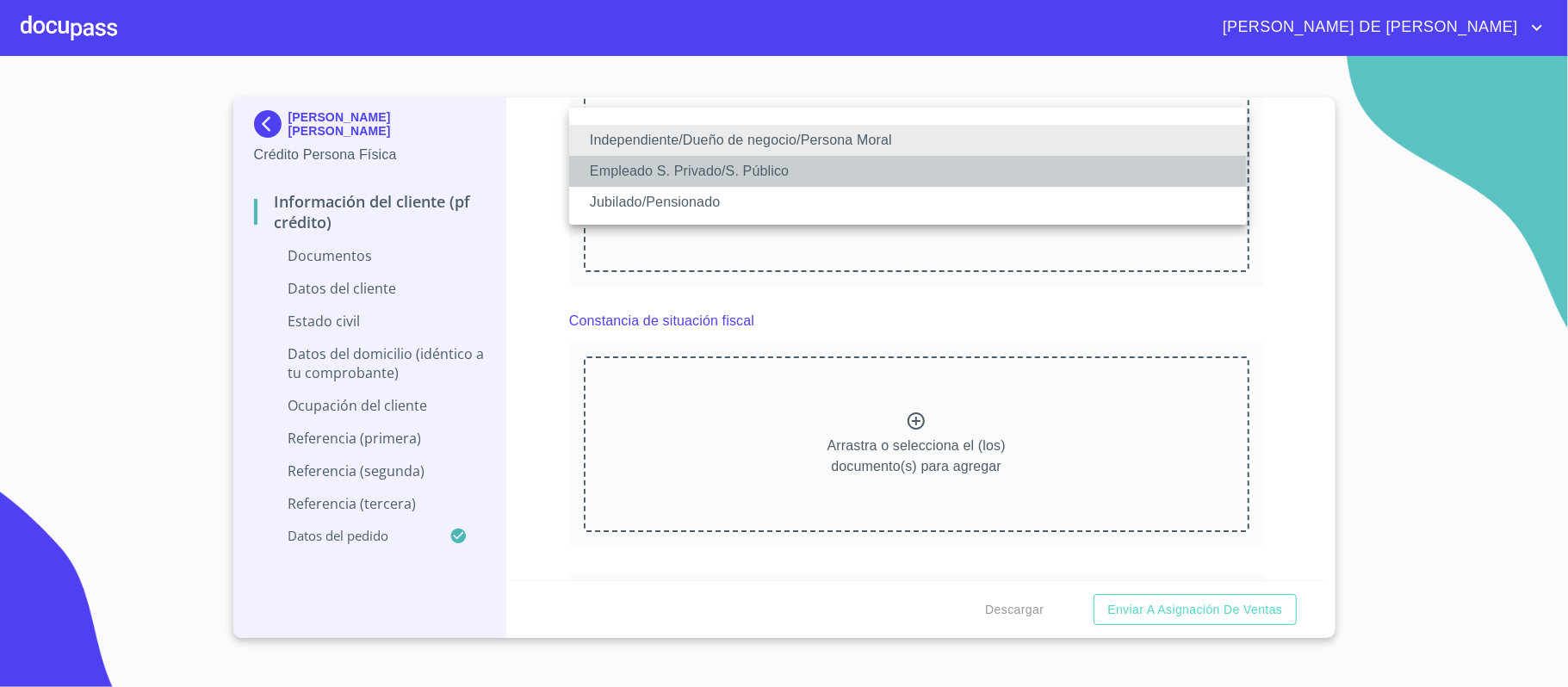
click at [752, 167] on li "Empleado S. Privado/S. Público" at bounding box center [907, 171] width 678 height 31
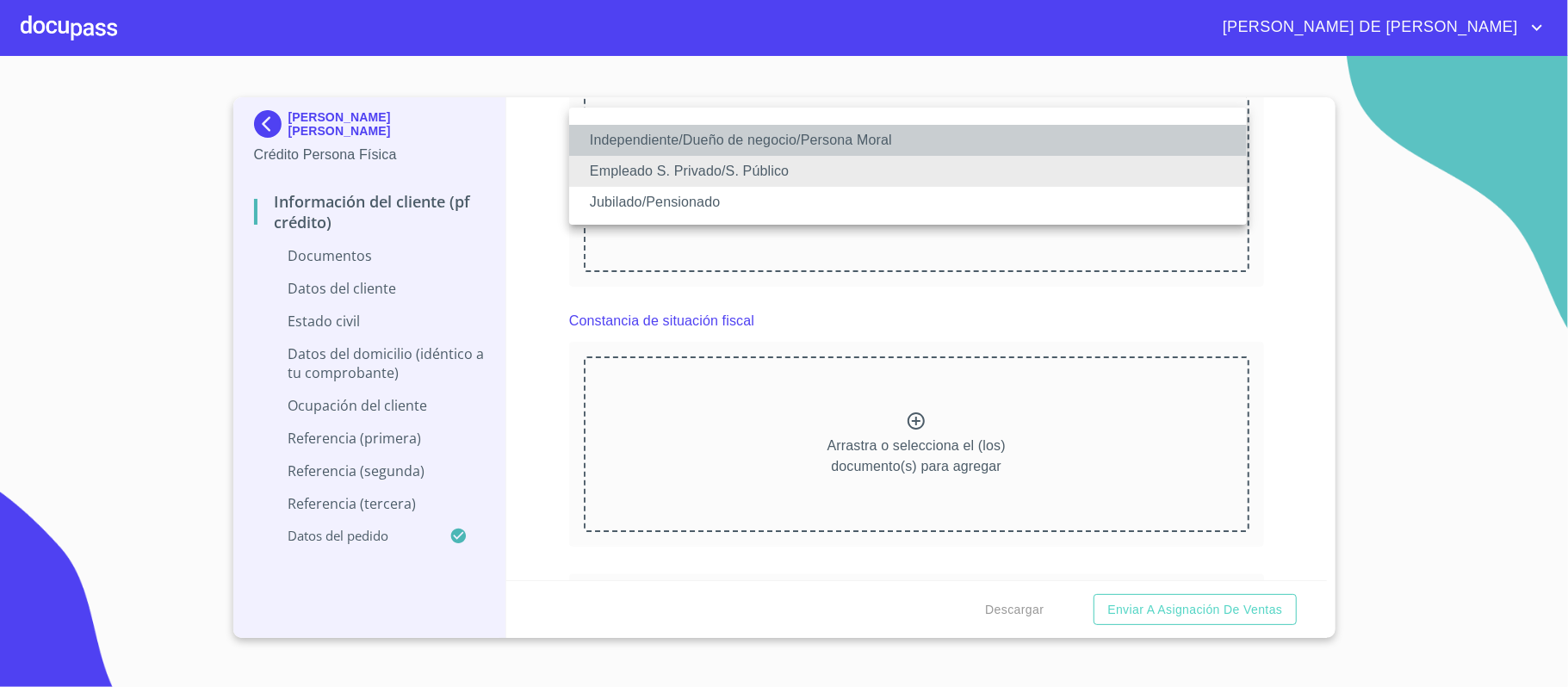
click at [807, 141] on li "Independiente/Dueño de negocio/Persona Moral" at bounding box center [907, 140] width 678 height 31
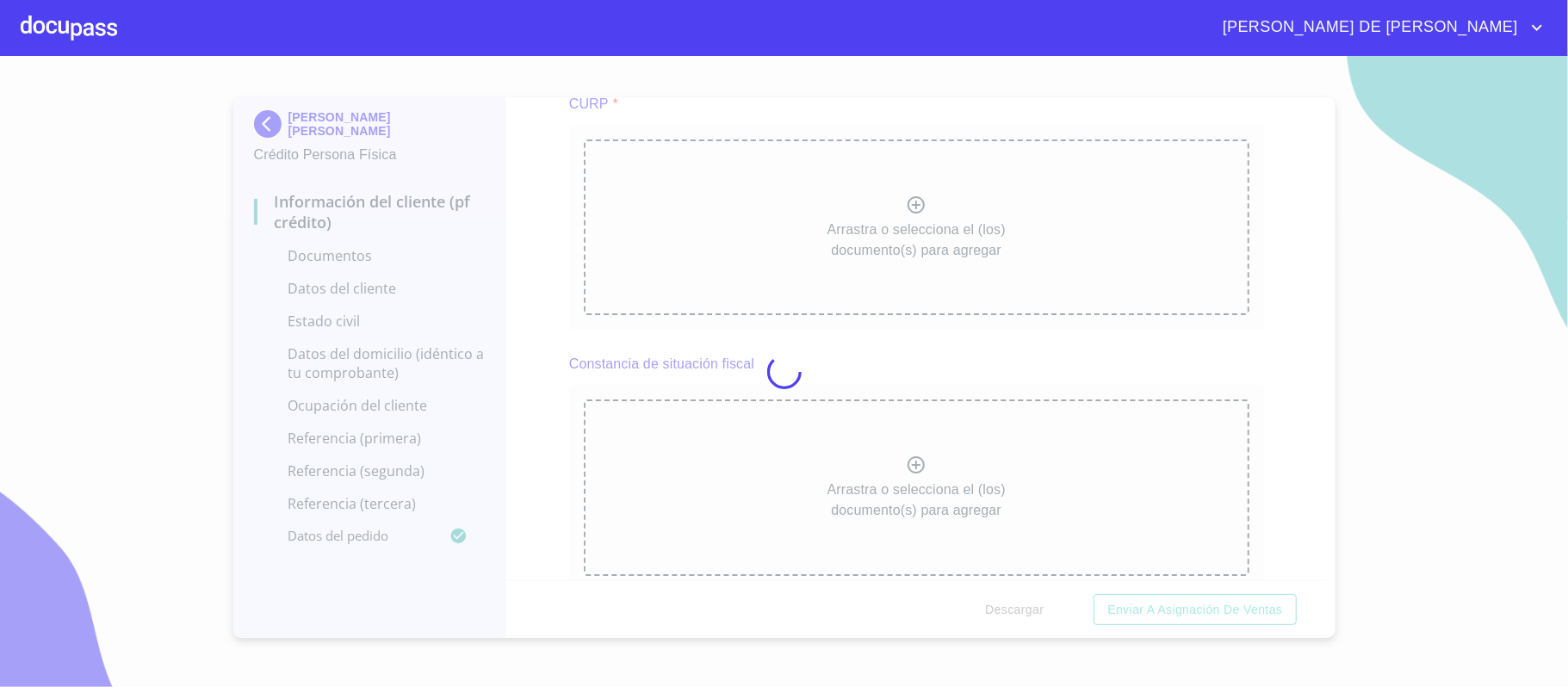
click at [1266, 355] on div at bounding box center [784, 371] width 1568 height 631
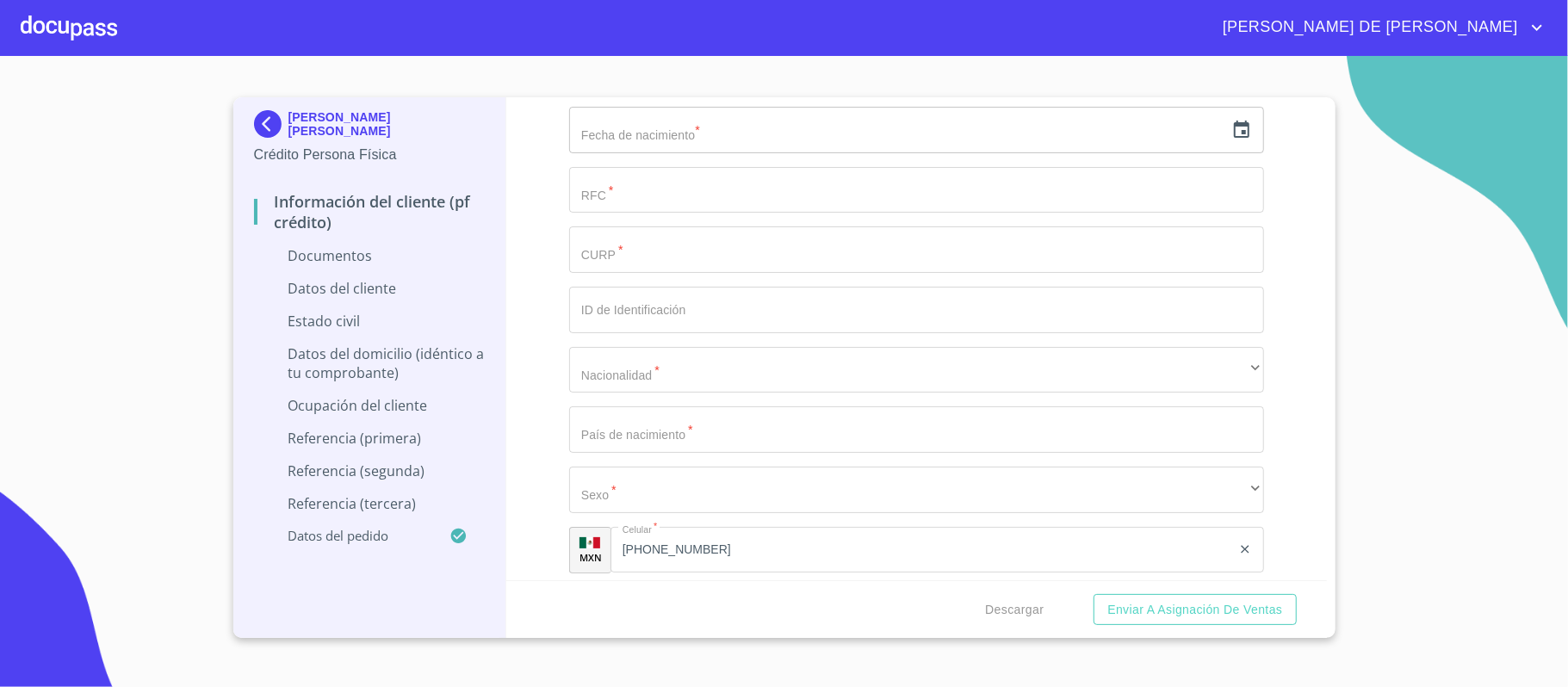
scroll to position [3100, 0]
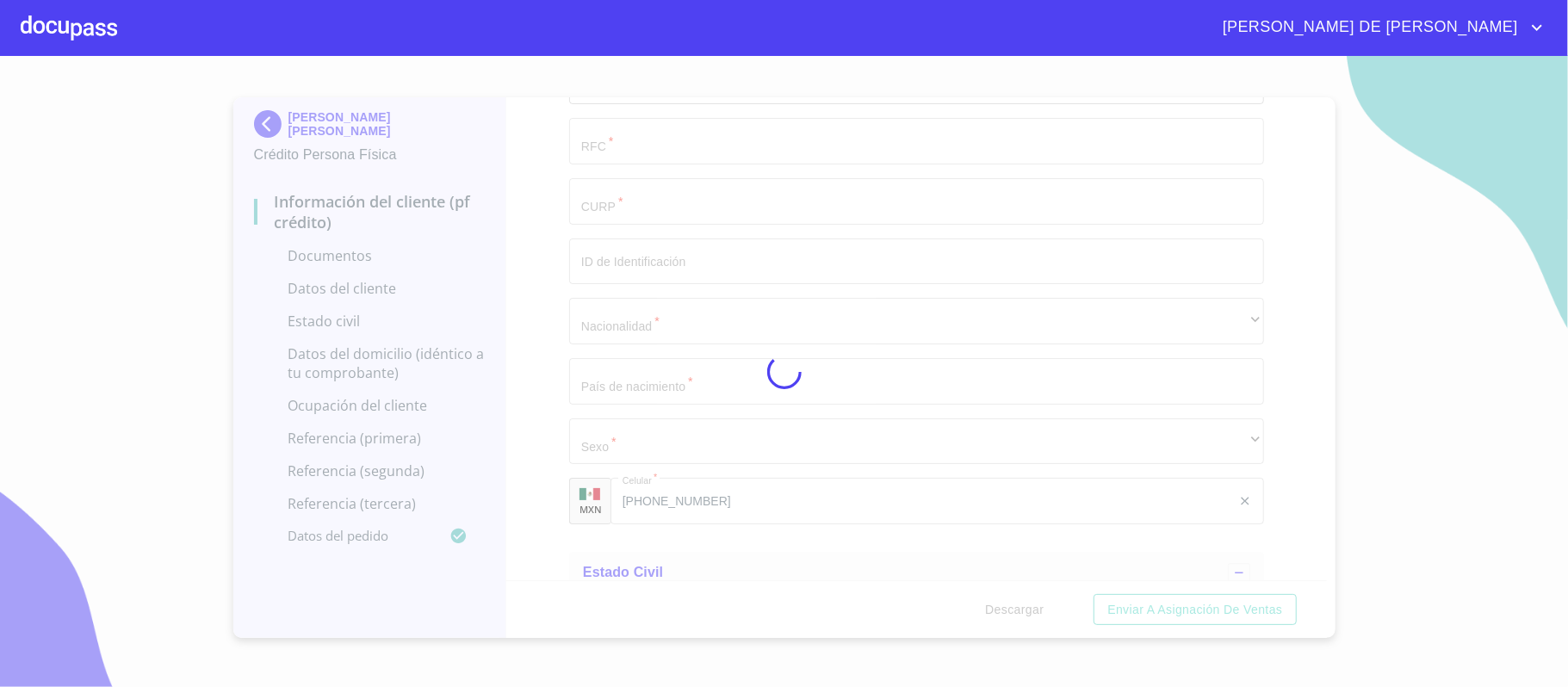
click at [1215, 381] on div at bounding box center [784, 371] width 1568 height 631
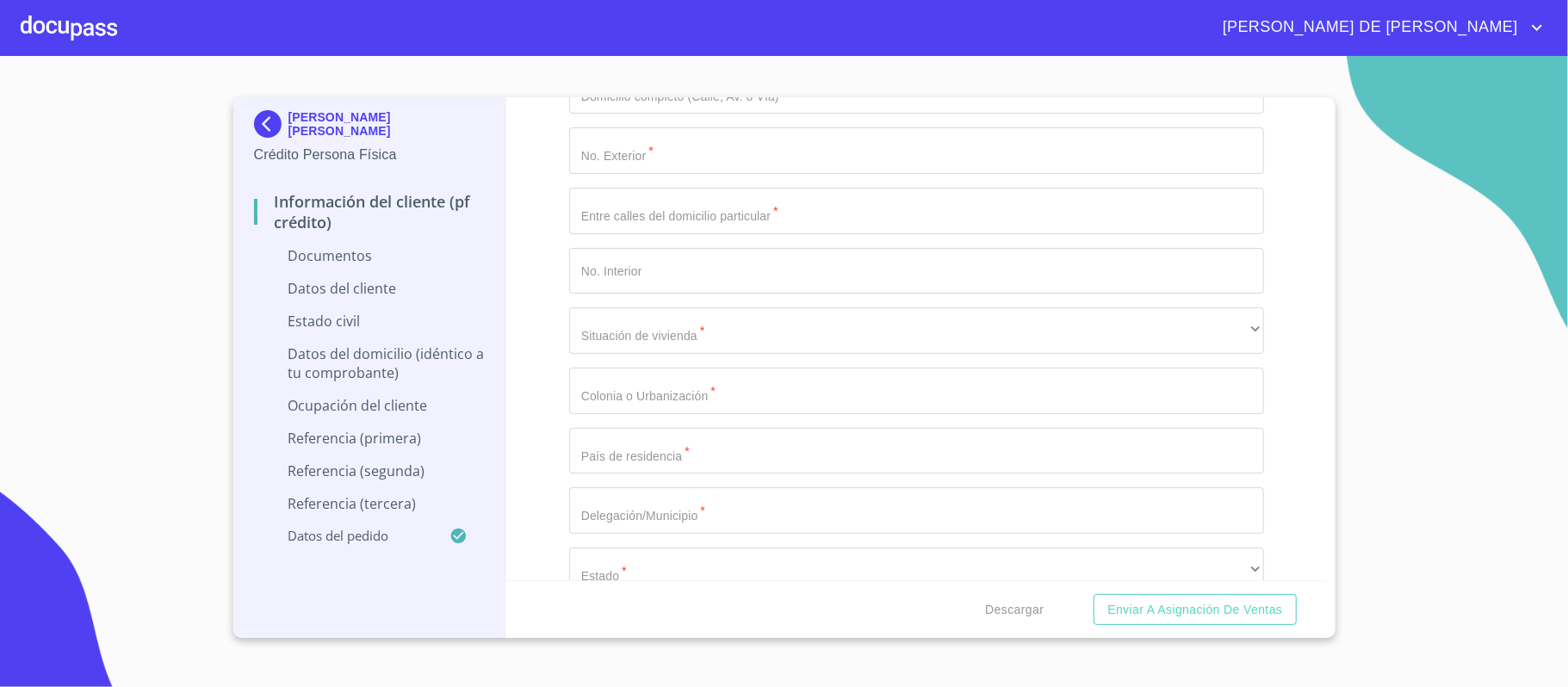
scroll to position [4018, 0]
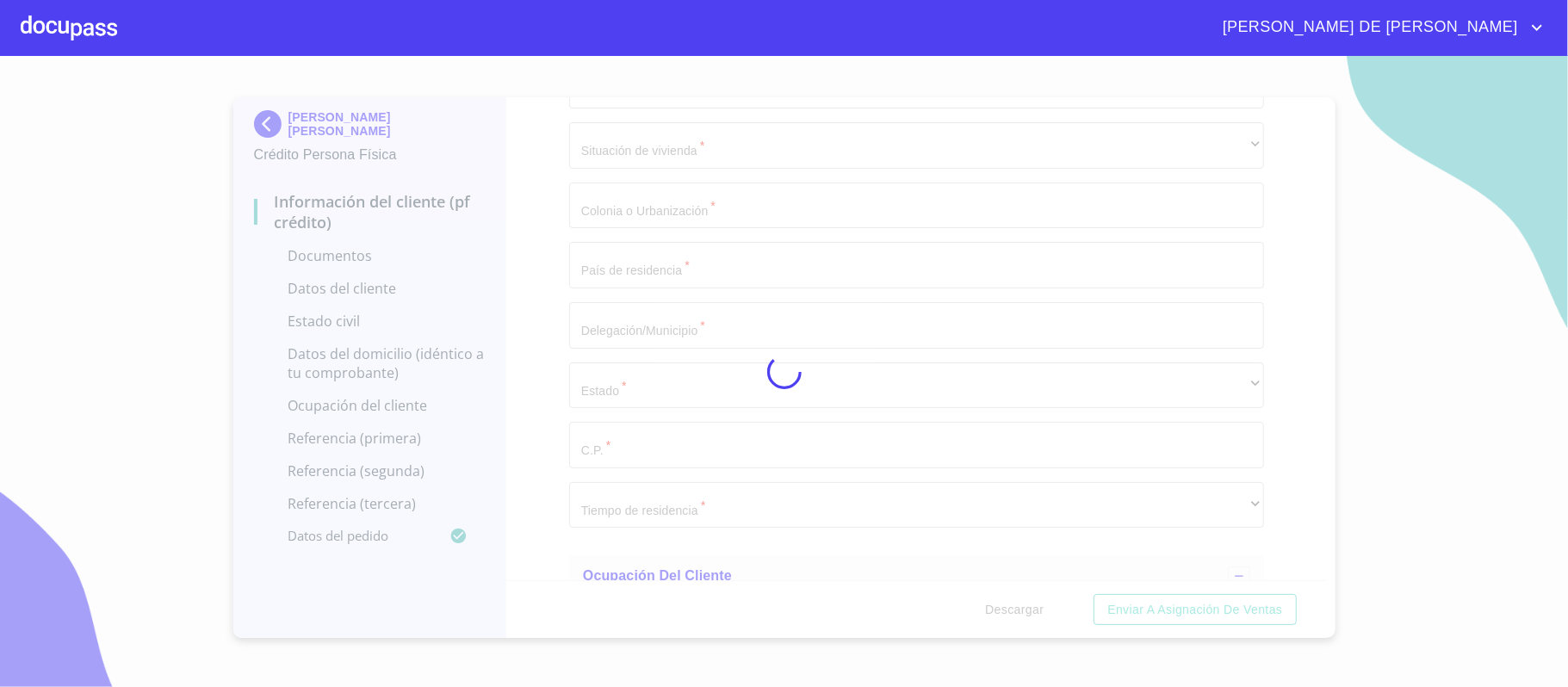
click at [1246, 380] on div at bounding box center [784, 371] width 1568 height 631
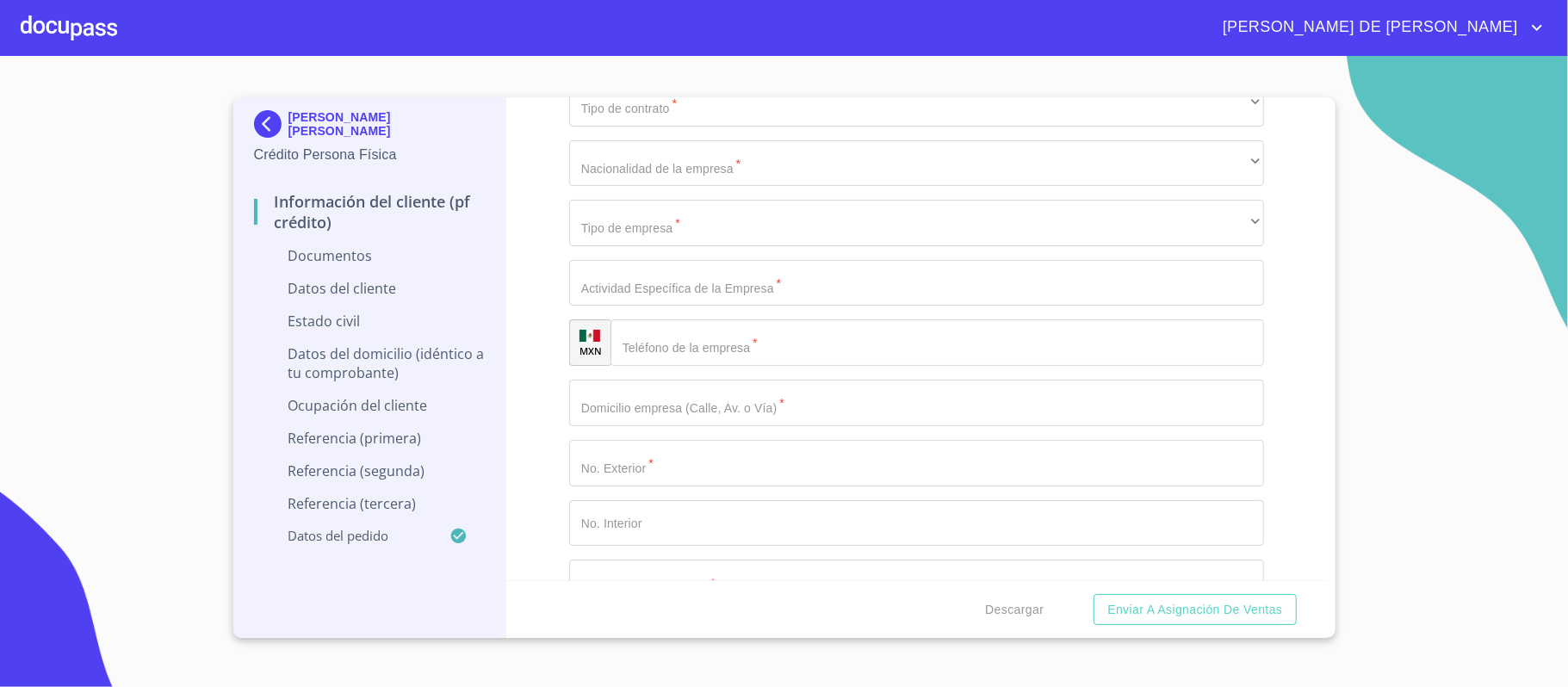
scroll to position [4937, 0]
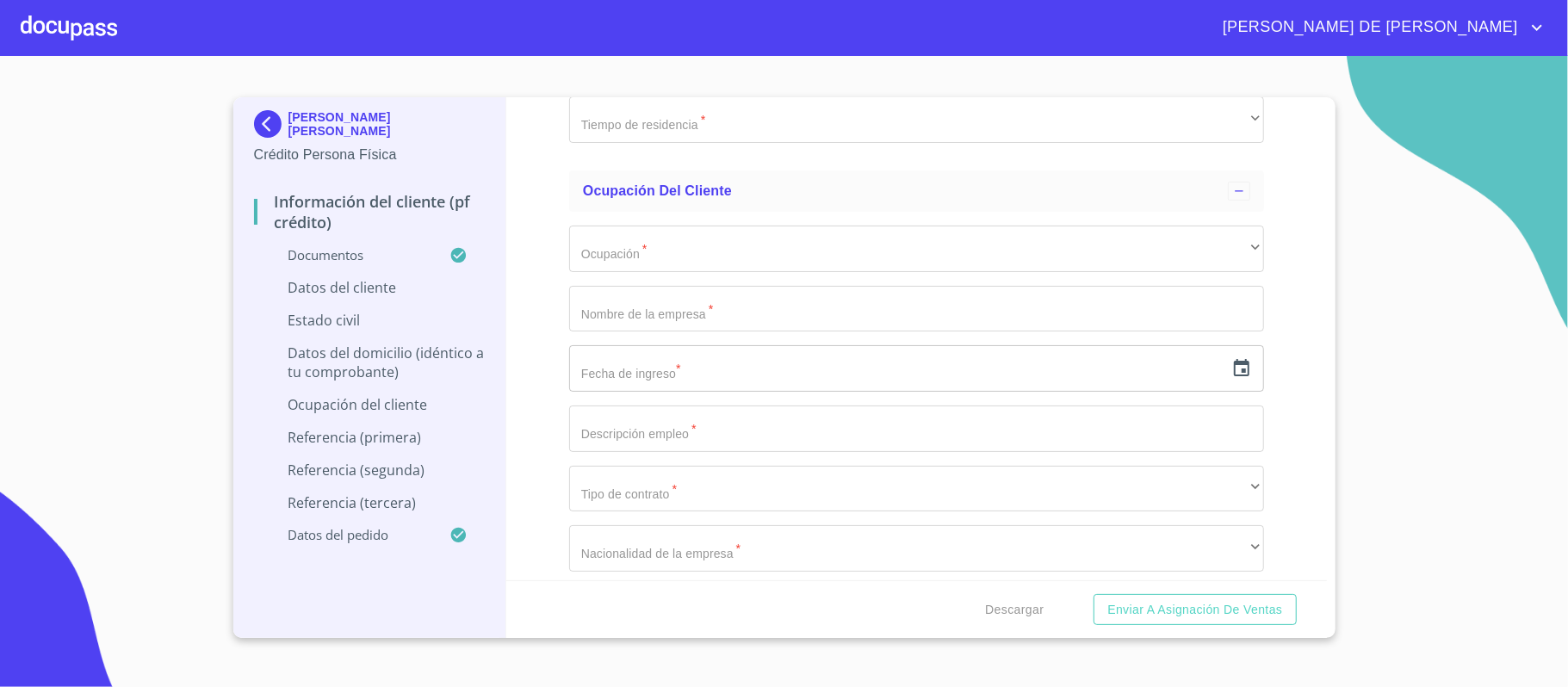
click at [1268, 354] on div "Información del cliente (PF crédito) Documentos Documento de identificación.   …" at bounding box center [917, 338] width 820 height 483
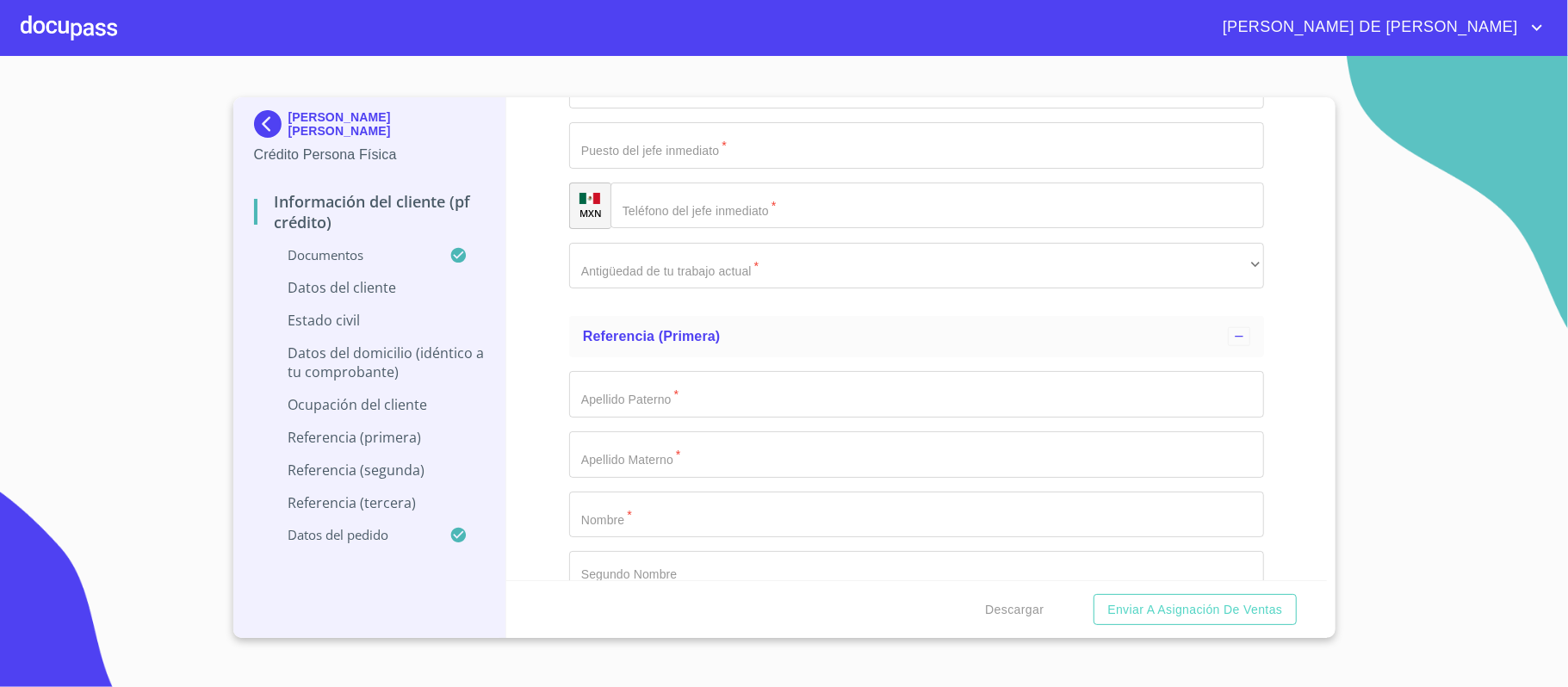
scroll to position [6085, 0]
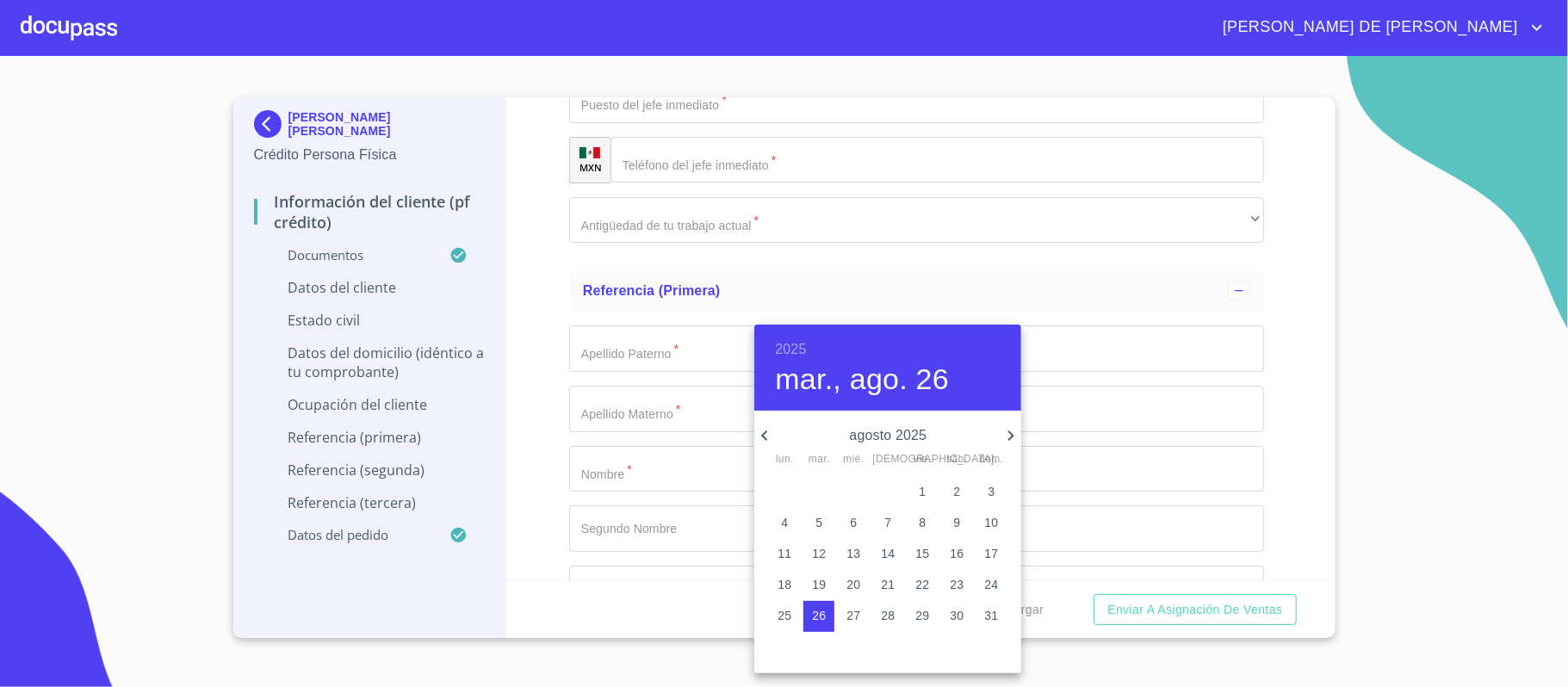
click at [794, 345] on h6 "2025" at bounding box center [790, 350] width 31 height 25
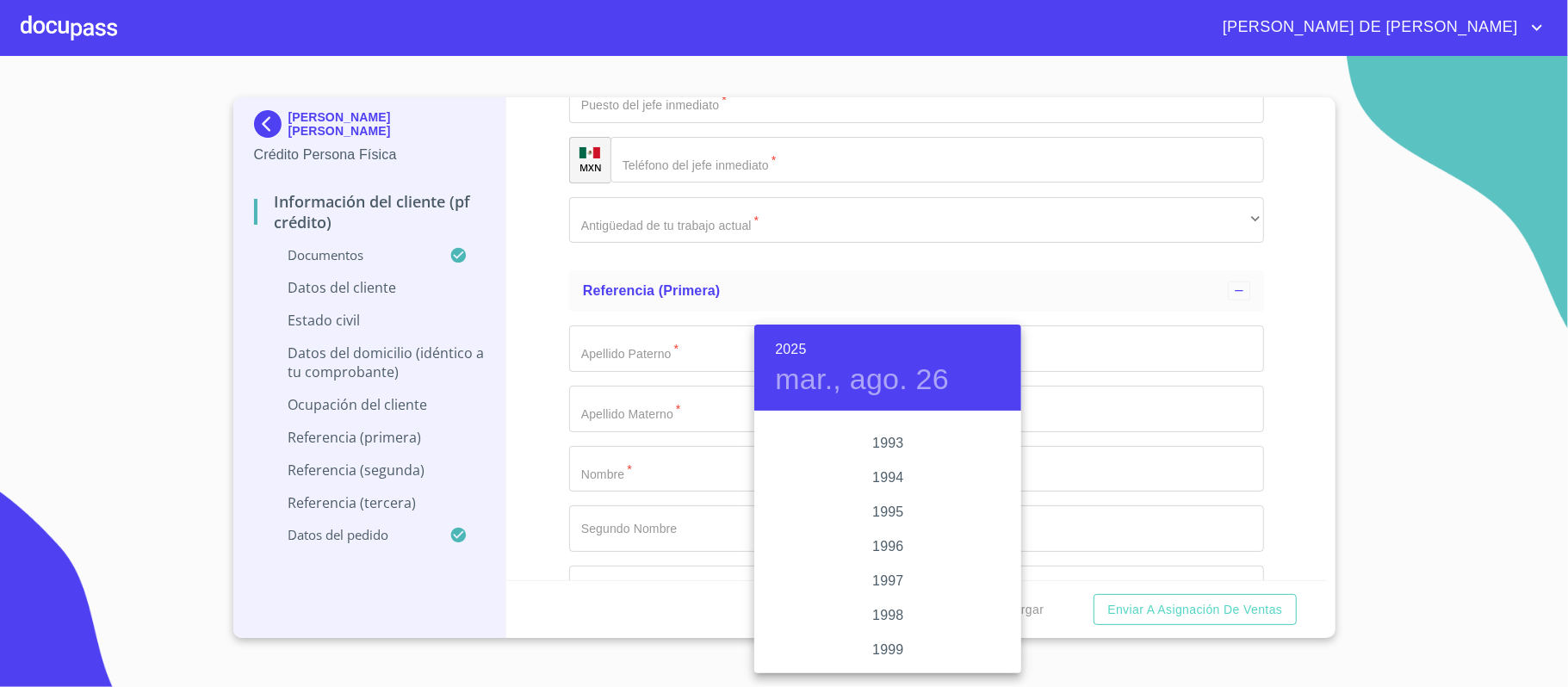
scroll to position [2308, 0]
click at [877, 532] on div "1995" at bounding box center [887, 534] width 267 height 34
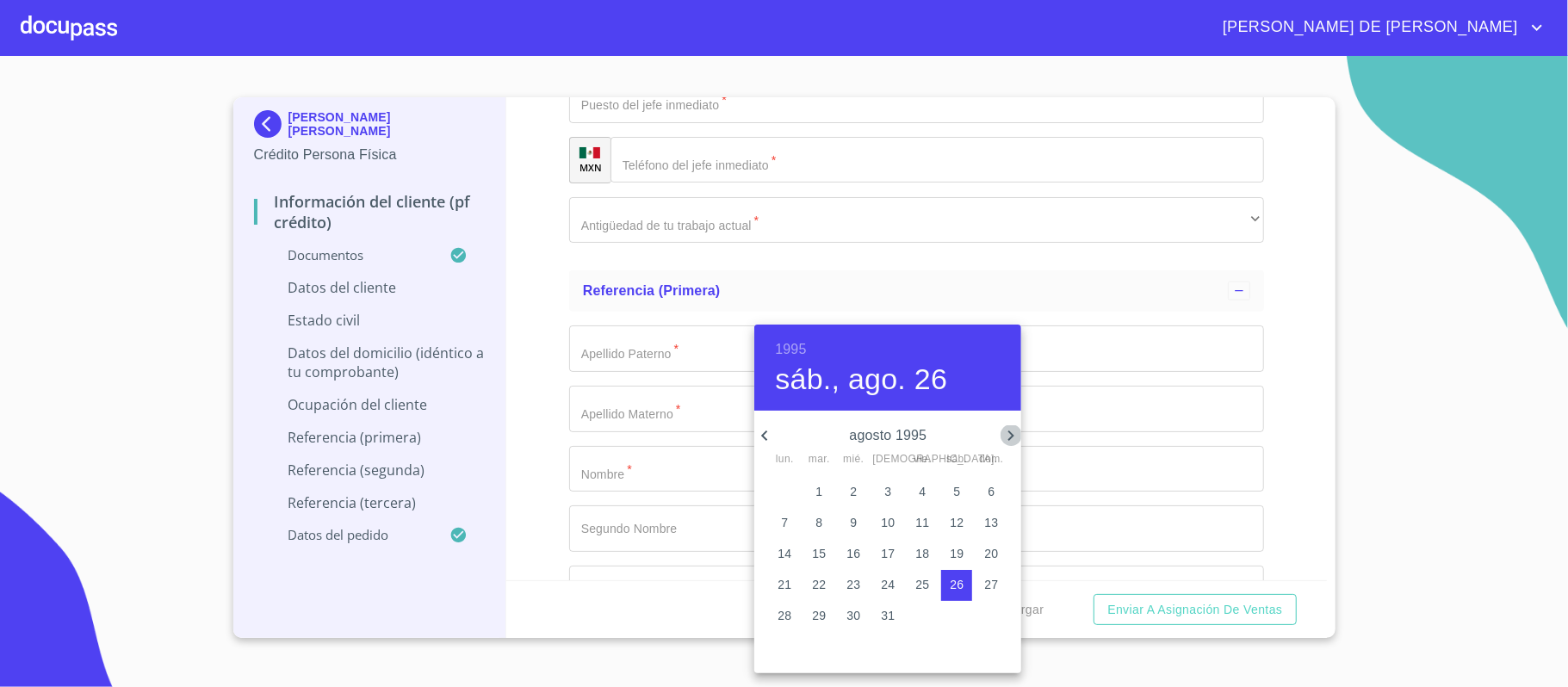
click at [1011, 436] on icon "button" at bounding box center [1011, 436] width 6 height 10
click at [759, 436] on icon "button" at bounding box center [765, 436] width 21 height 21
click at [763, 438] on icon "button" at bounding box center [765, 436] width 21 height 21
click at [762, 438] on icon "button" at bounding box center [765, 436] width 21 height 21
click at [785, 520] on p "5" at bounding box center [784, 523] width 7 height 17
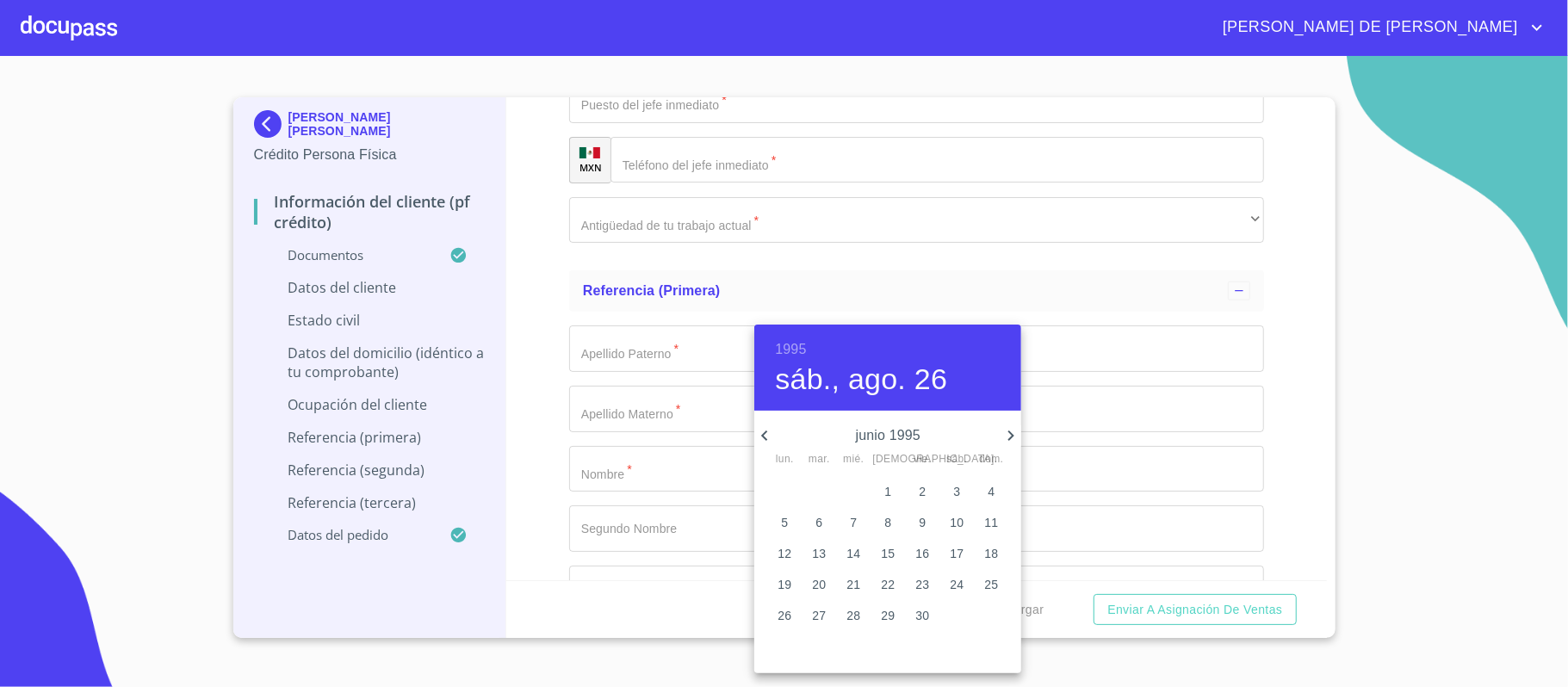
type input "5 de jun. de 1995"
click at [617, 439] on div at bounding box center [784, 343] width 1568 height 687
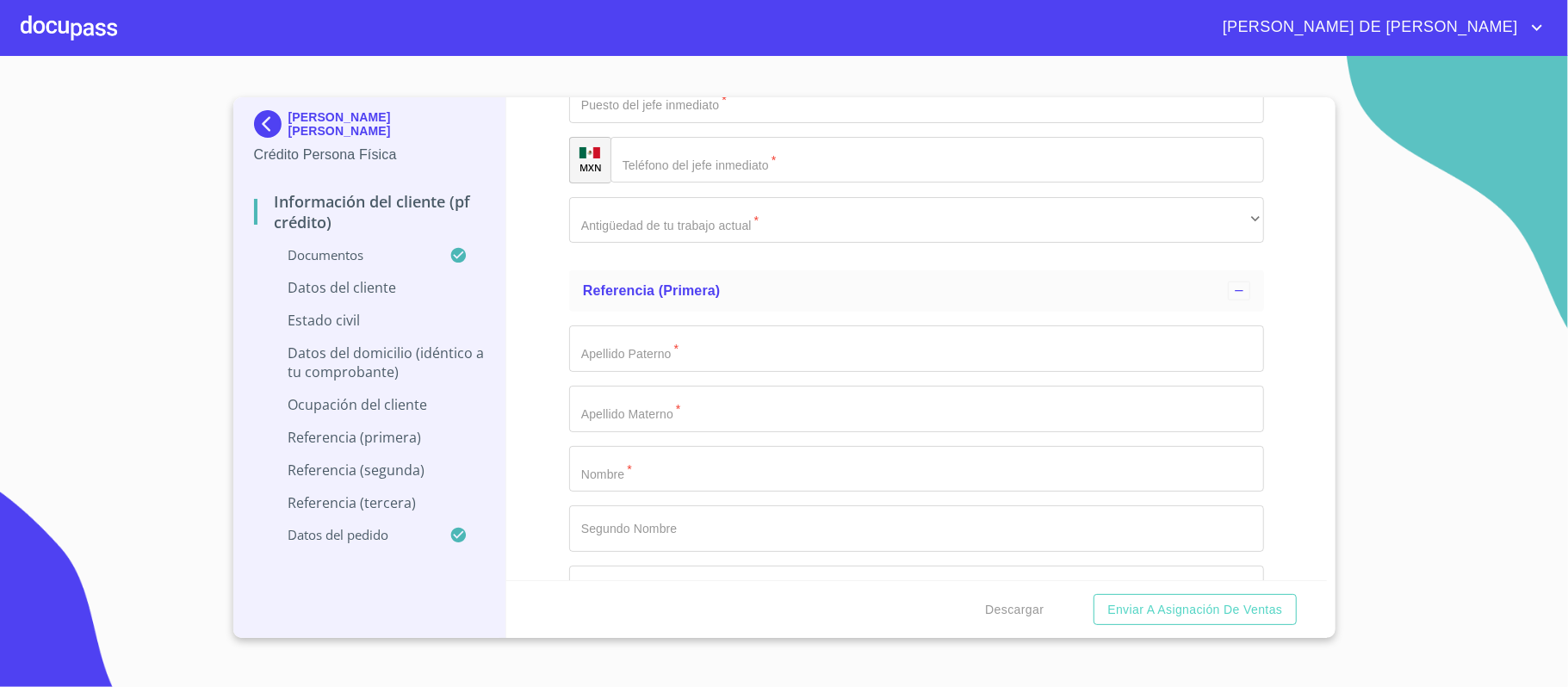
type input "MAHM9506055D3"
type input "MAHM950605MJCRRN08"
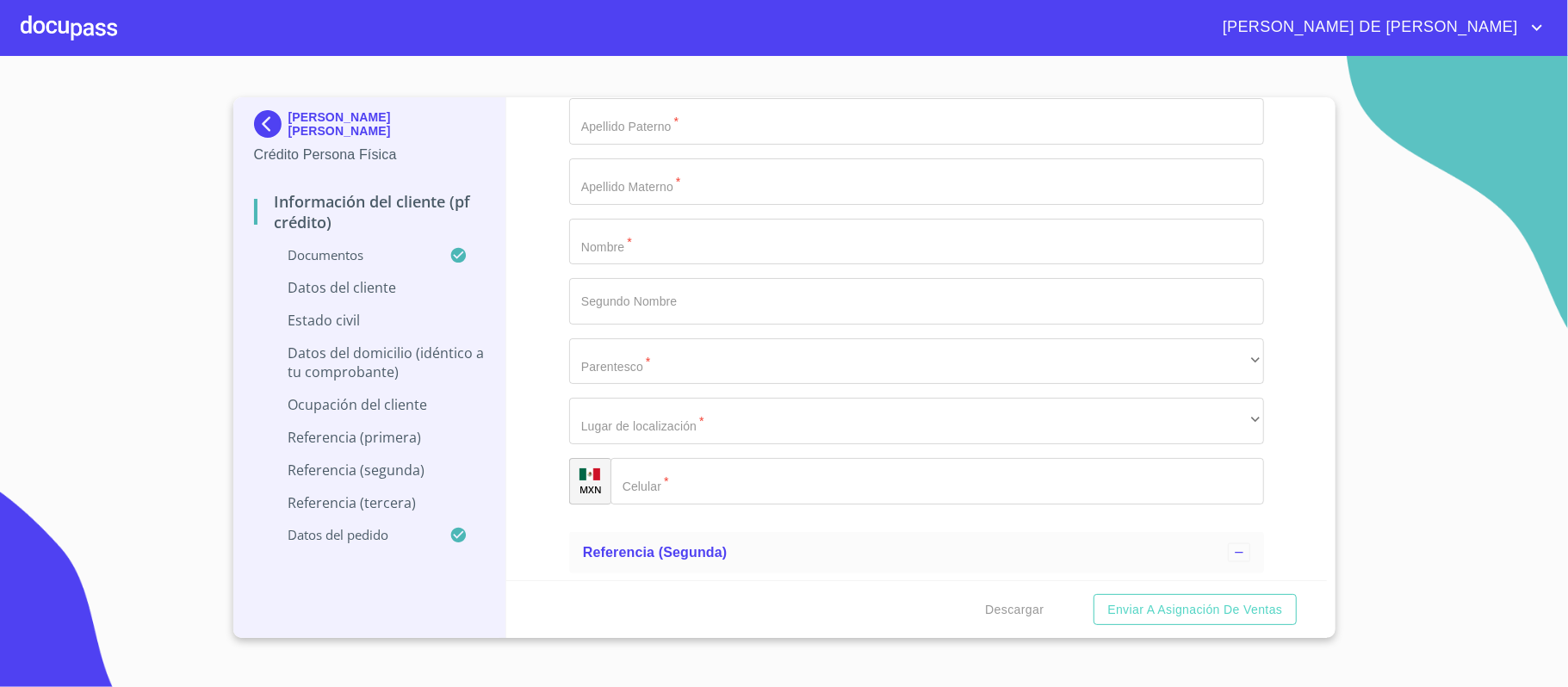
scroll to position [6318, 0]
type input "2772892830"
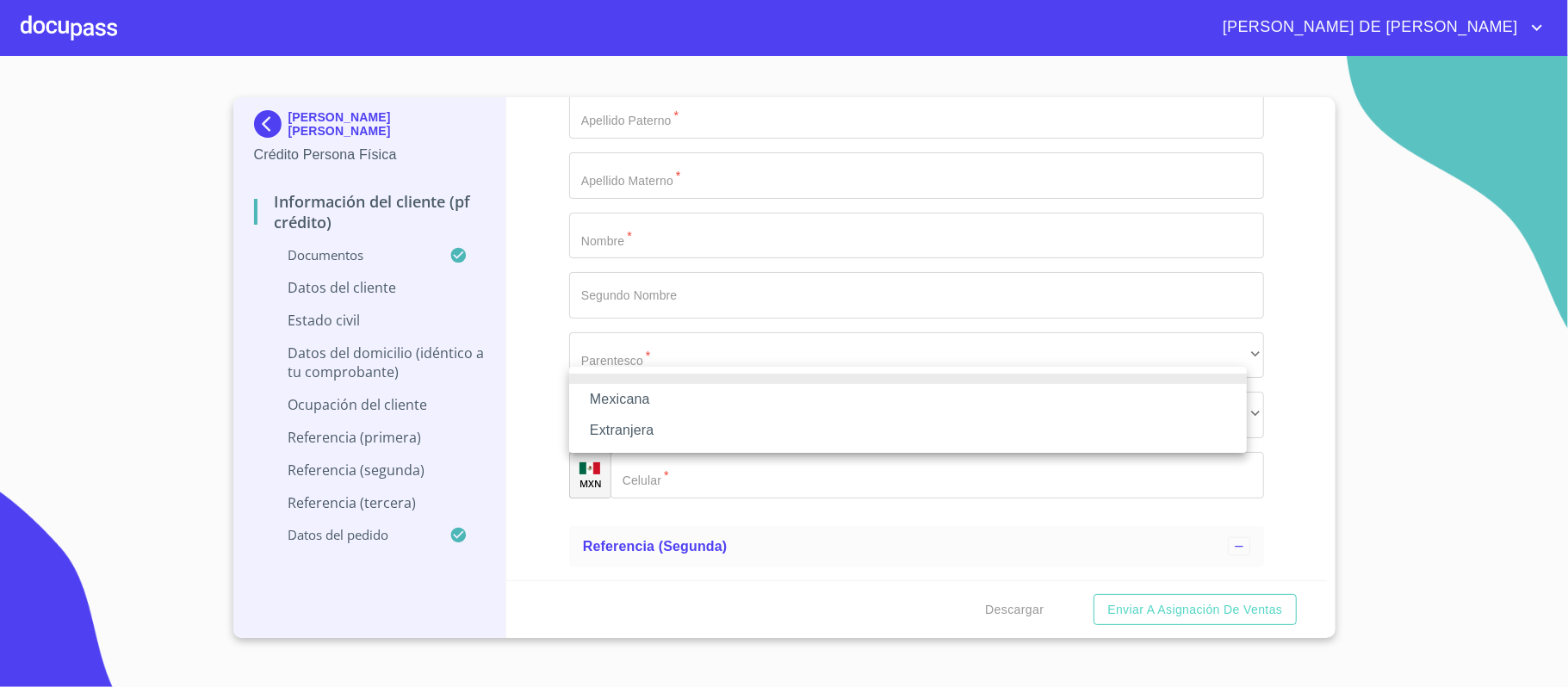
click at [680, 404] on li "Mexicana" at bounding box center [907, 399] width 678 height 31
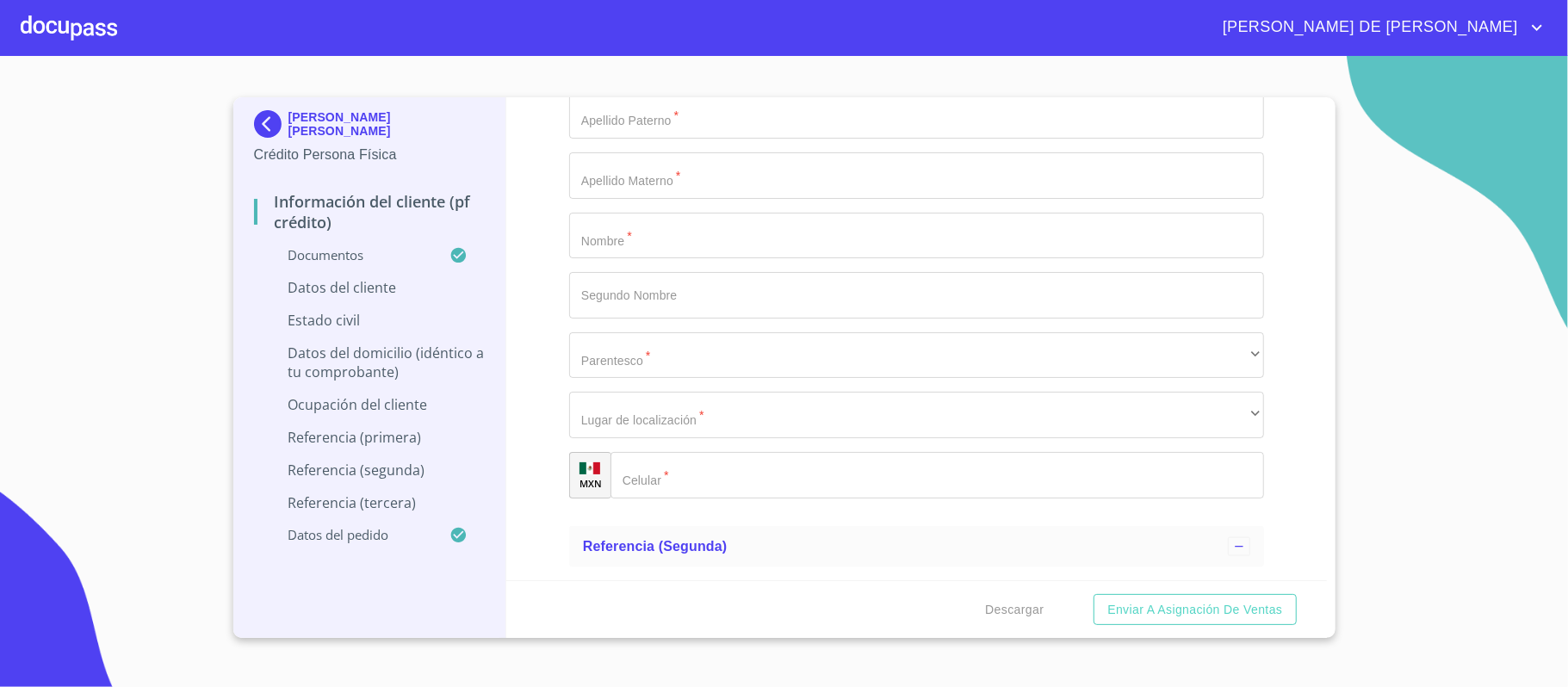
type input "[GEOGRAPHIC_DATA]"
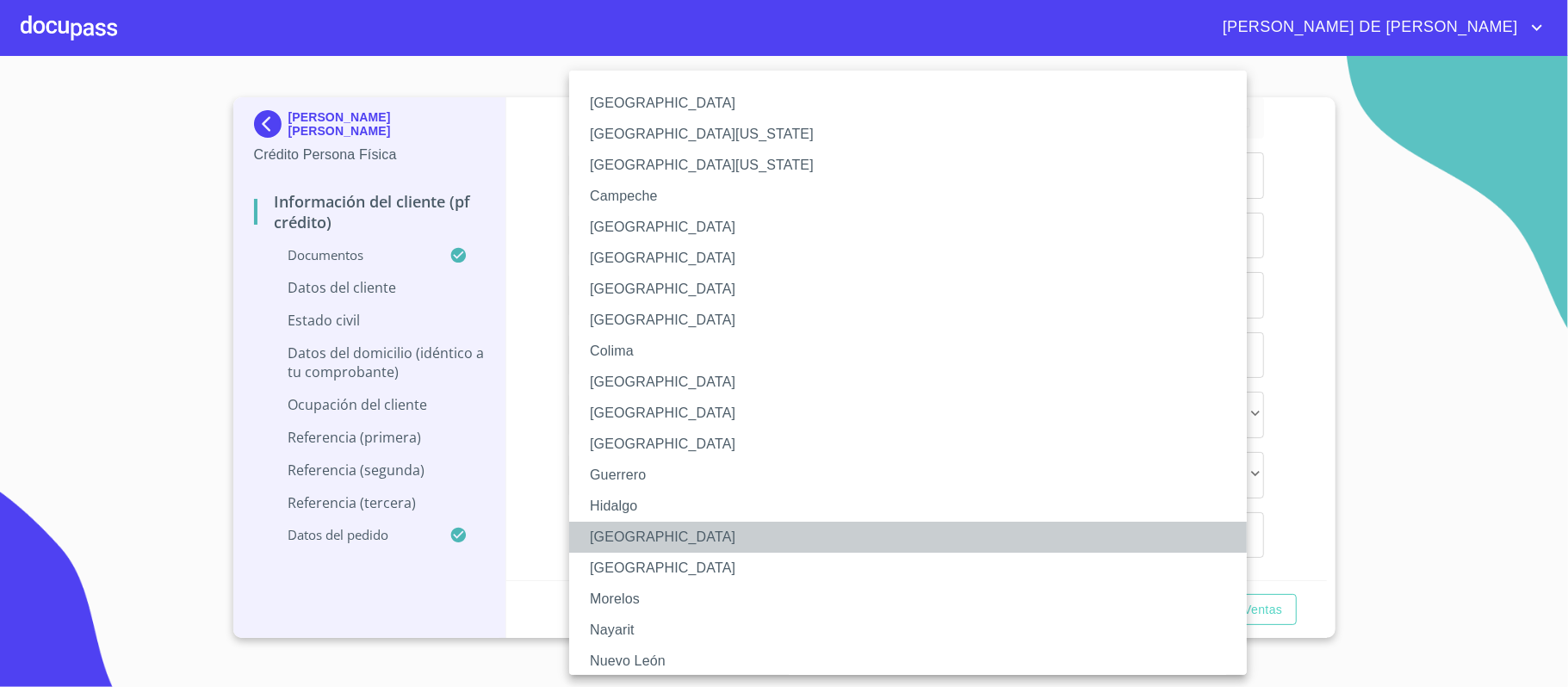
click at [652, 530] on li "[GEOGRAPHIC_DATA]" at bounding box center [916, 537] width 695 height 31
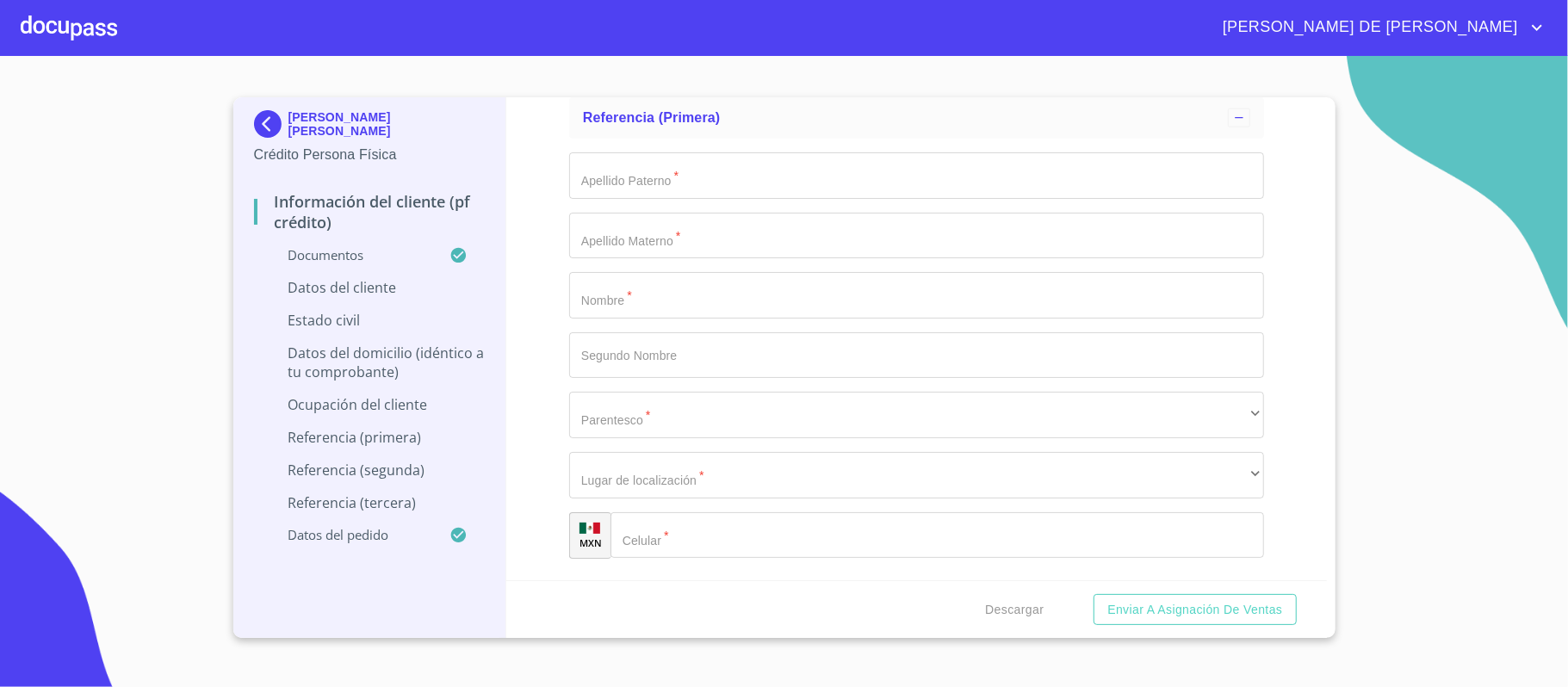
click at [546, 400] on div "Información del cliente (PF crédito) Documentos Documento de identificación.   …" at bounding box center [917, 338] width 820 height 483
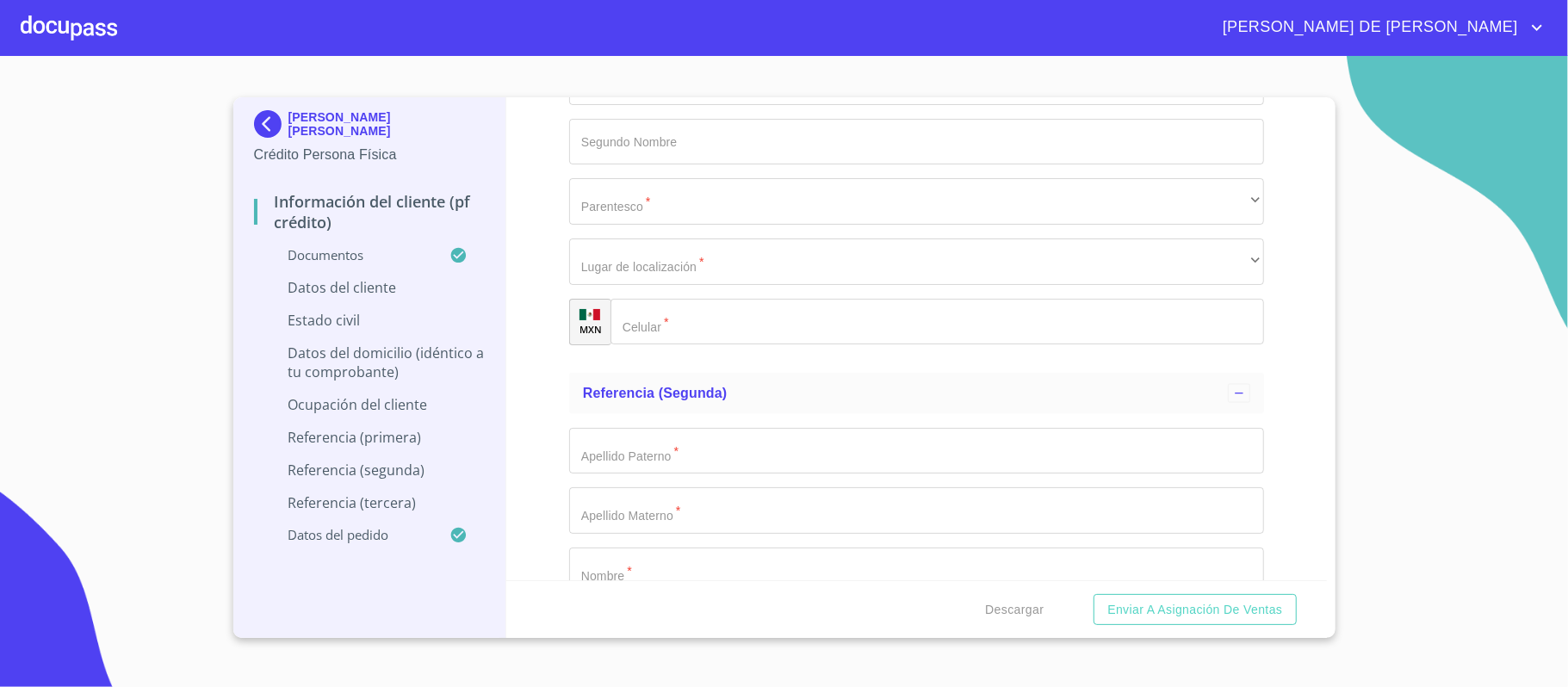
scroll to position [6548, 0]
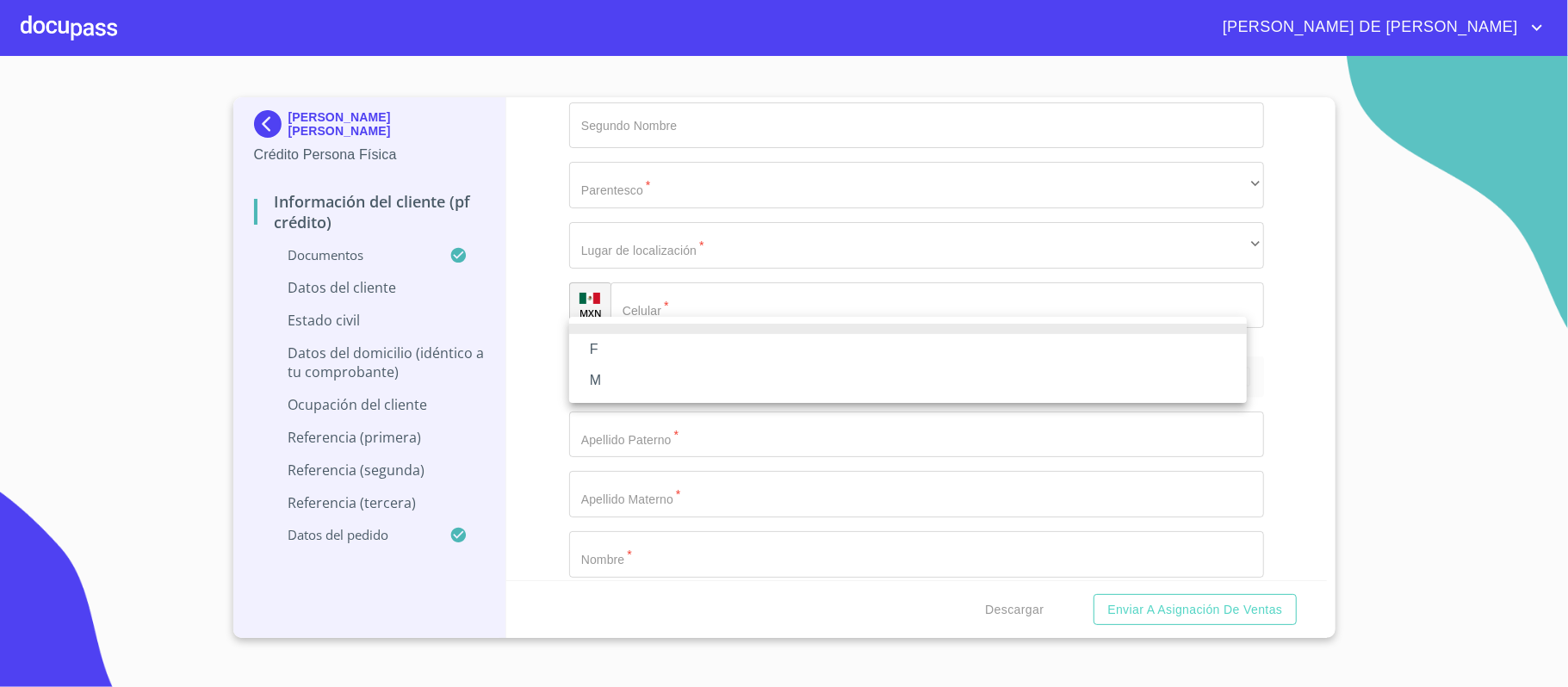
click at [608, 352] on li "F" at bounding box center [907, 350] width 678 height 31
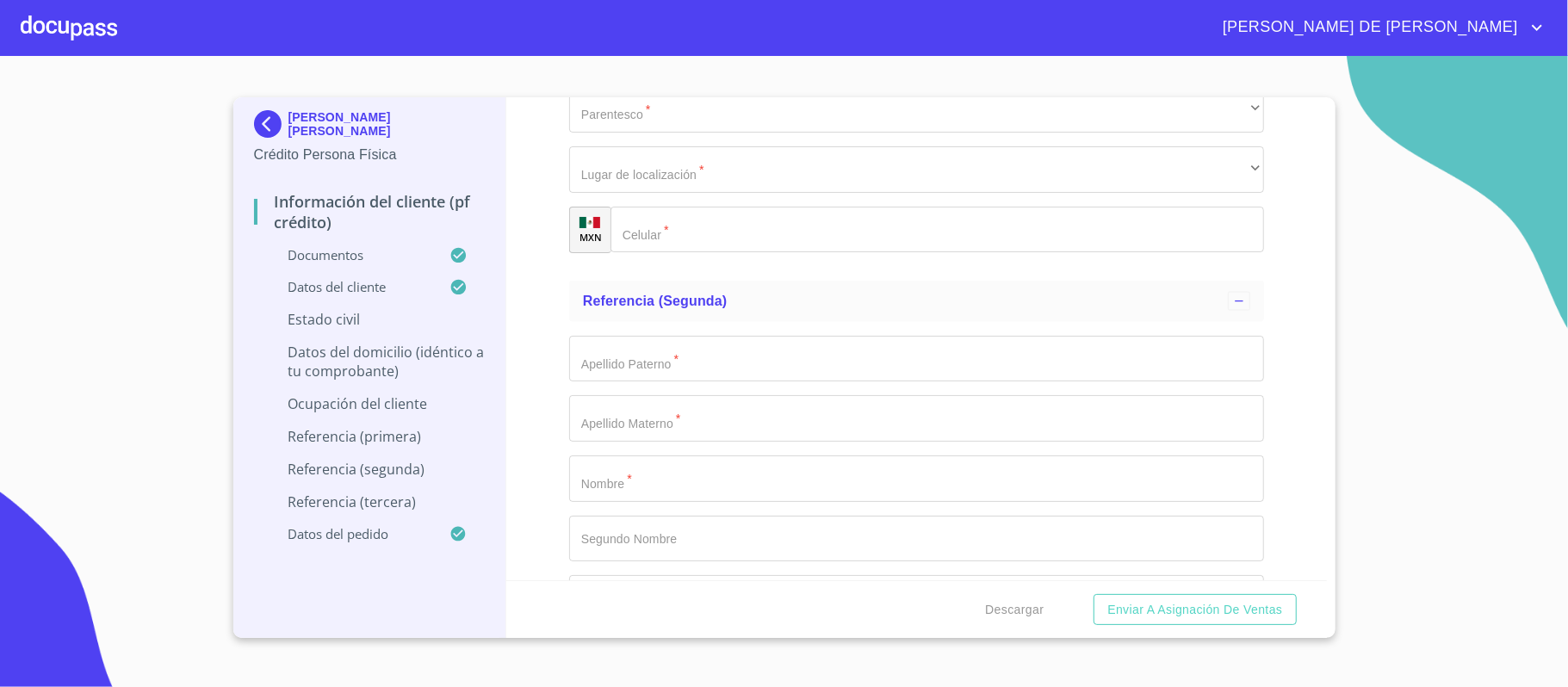
scroll to position [6663, 0]
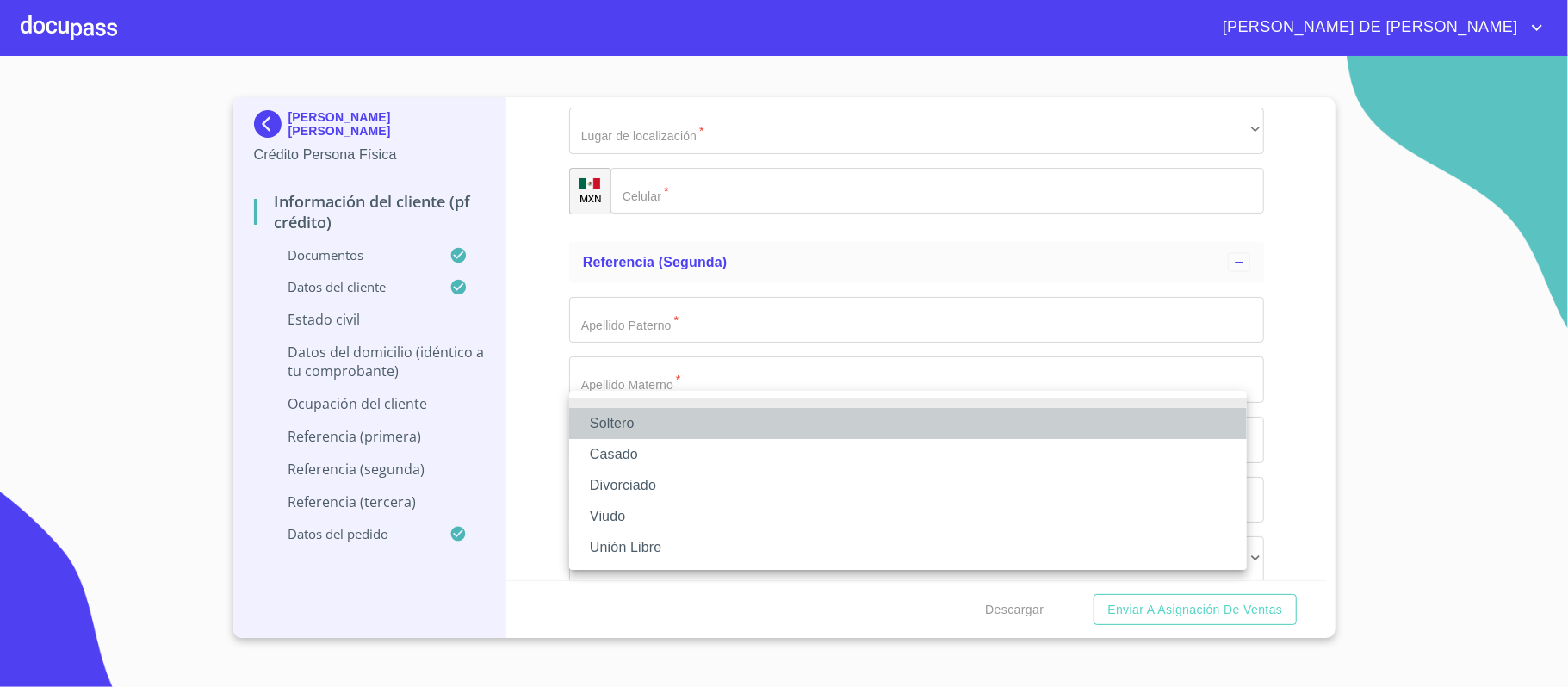
click at [670, 431] on li "Soltero" at bounding box center [907, 423] width 678 height 31
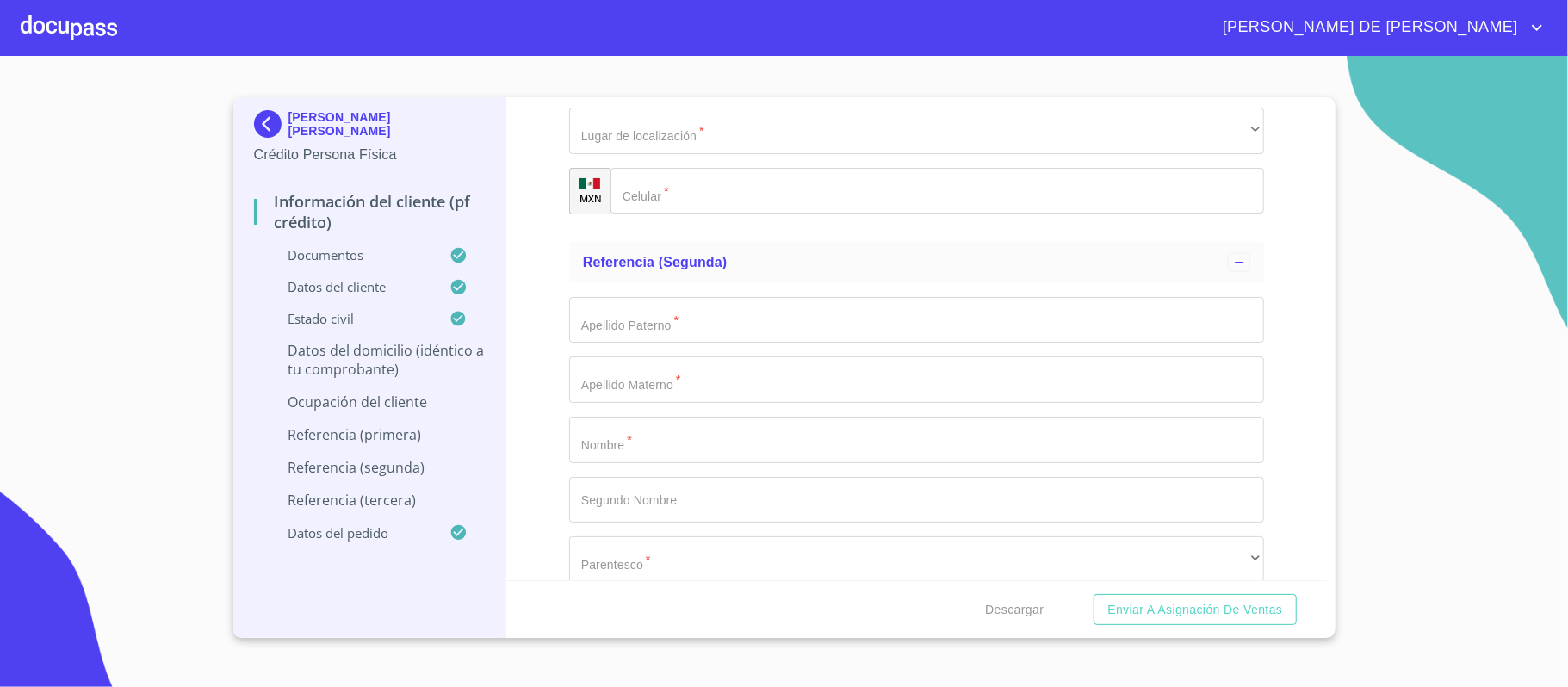
click at [544, 316] on div "Información del cliente (PF crédito) Documentos Documento de identificación.   …" at bounding box center [917, 338] width 820 height 483
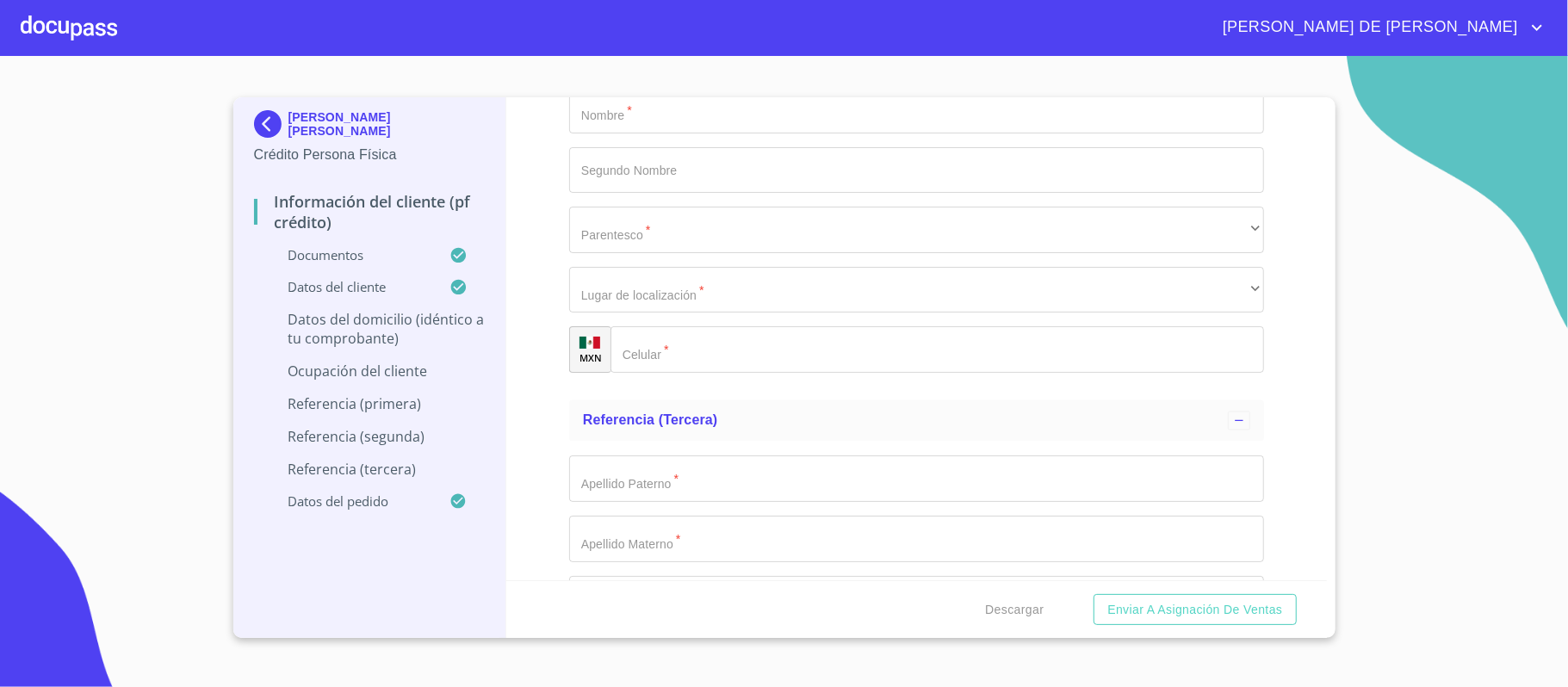
scroll to position [7007, 0]
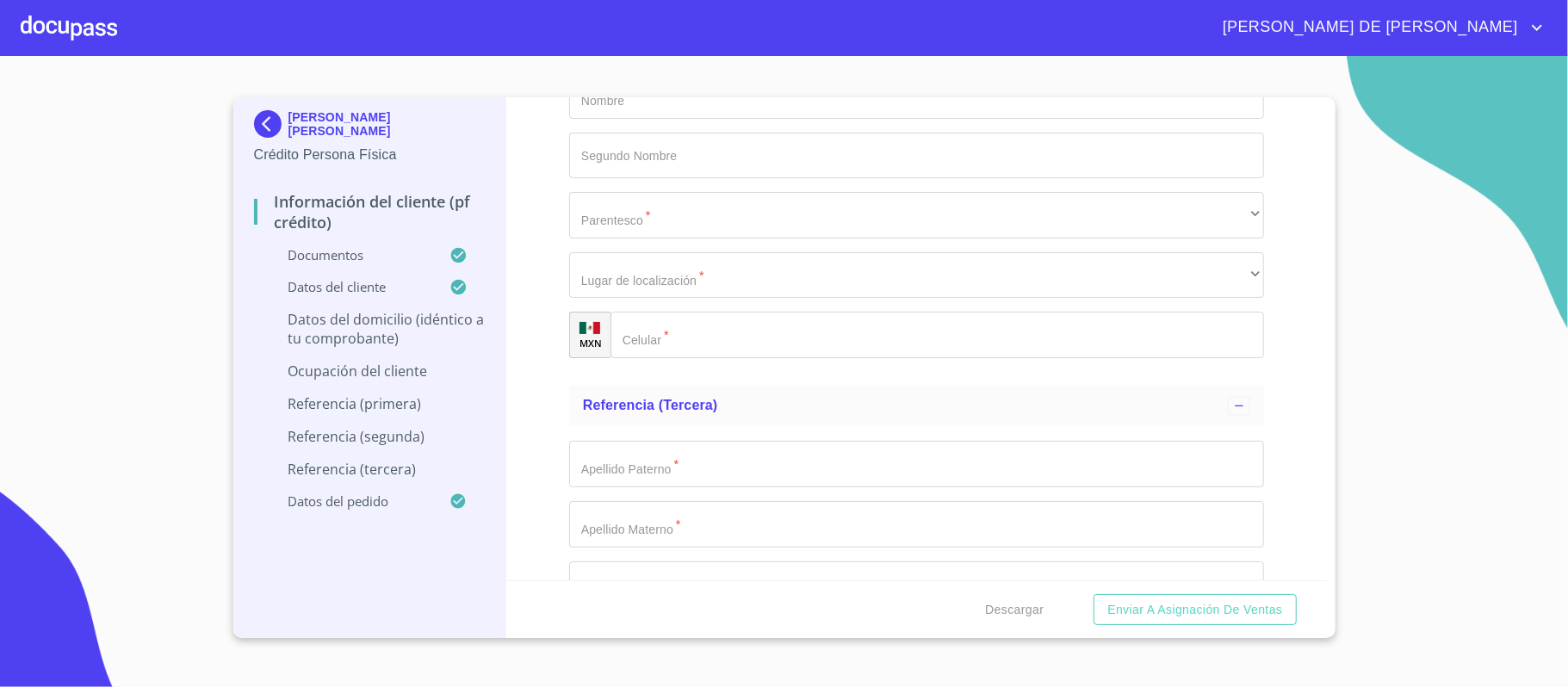
type input "[PERSON_NAME]"
type input "25"
type input "5 [PERSON_NAME] Y [PERSON_NAME]"
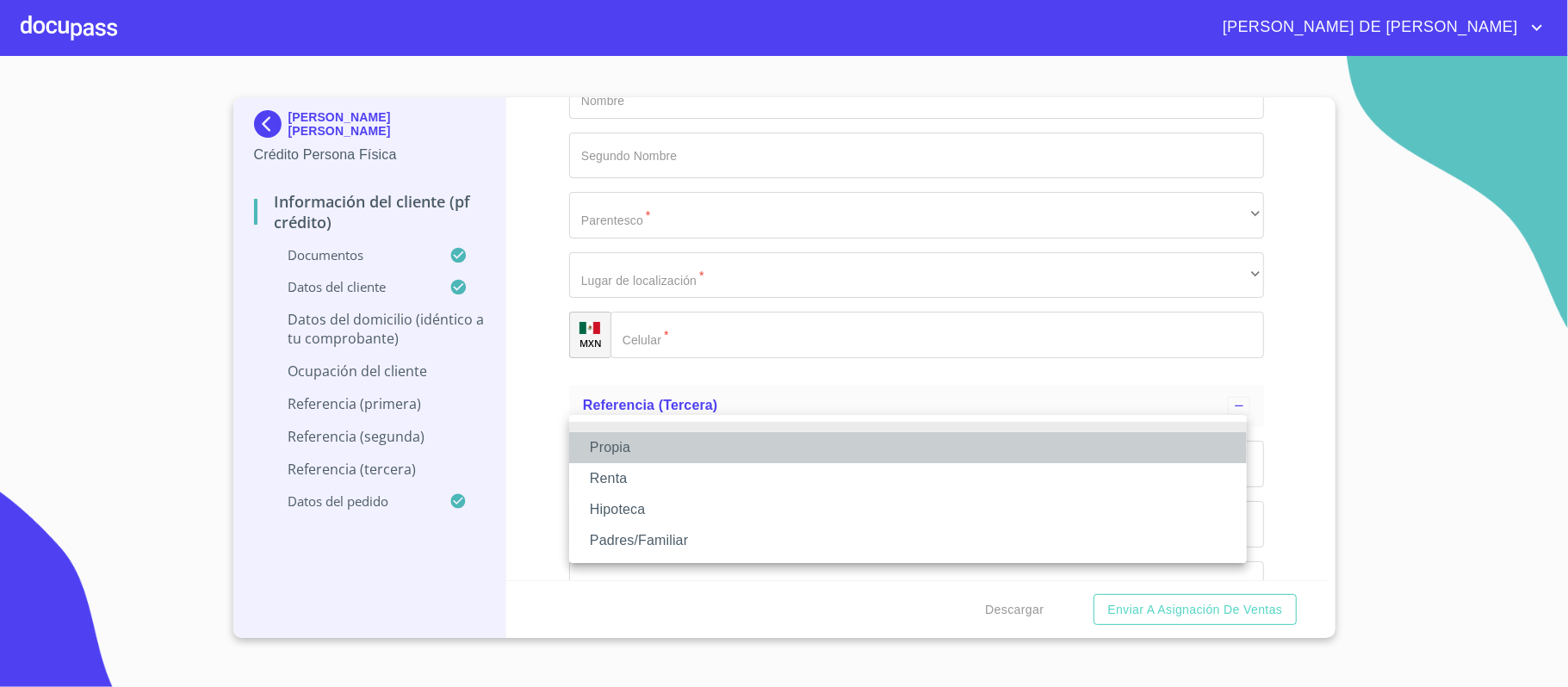
click at [707, 441] on li "Propia" at bounding box center [907, 447] width 678 height 31
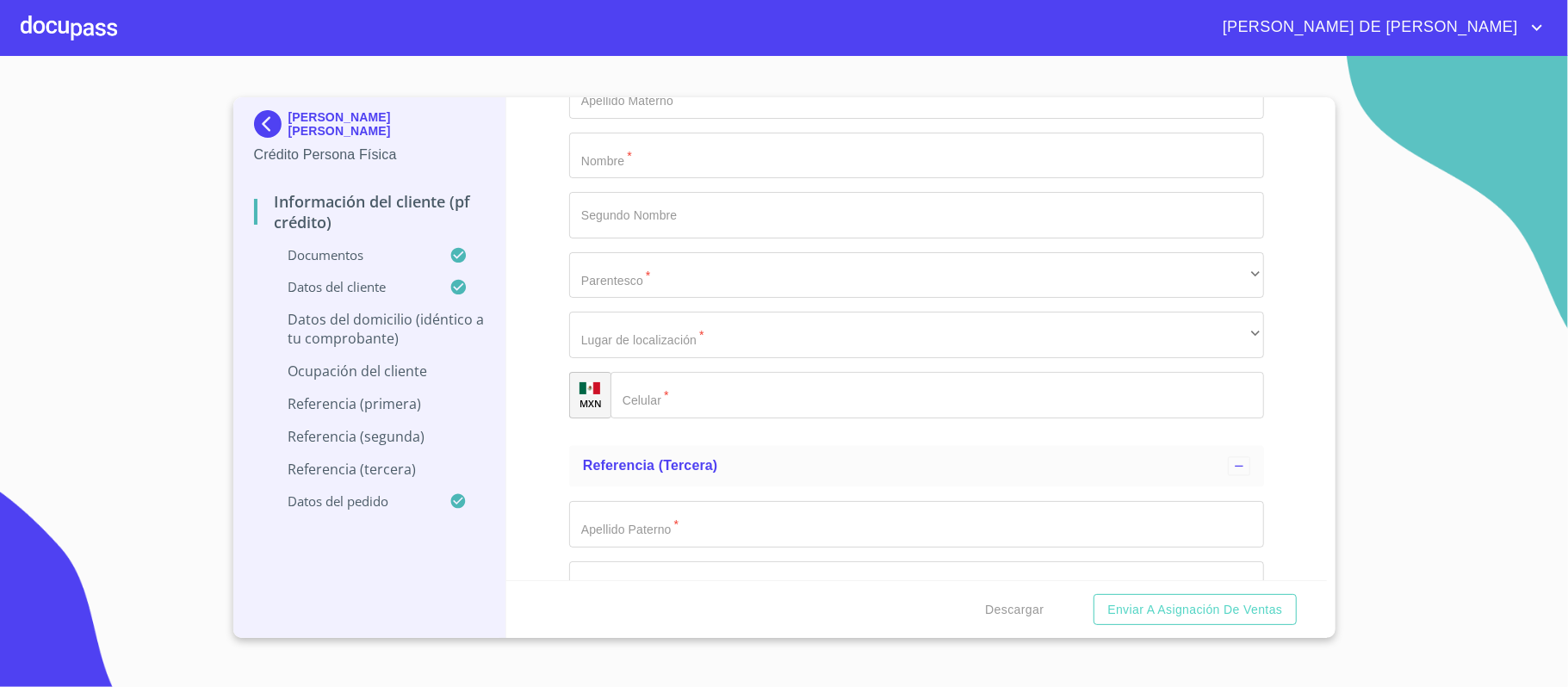
click at [532, 381] on div "Información del cliente (PF crédito) Documentos Documento de identificación.   …" at bounding box center [917, 338] width 820 height 483
type input "$2,500,000"
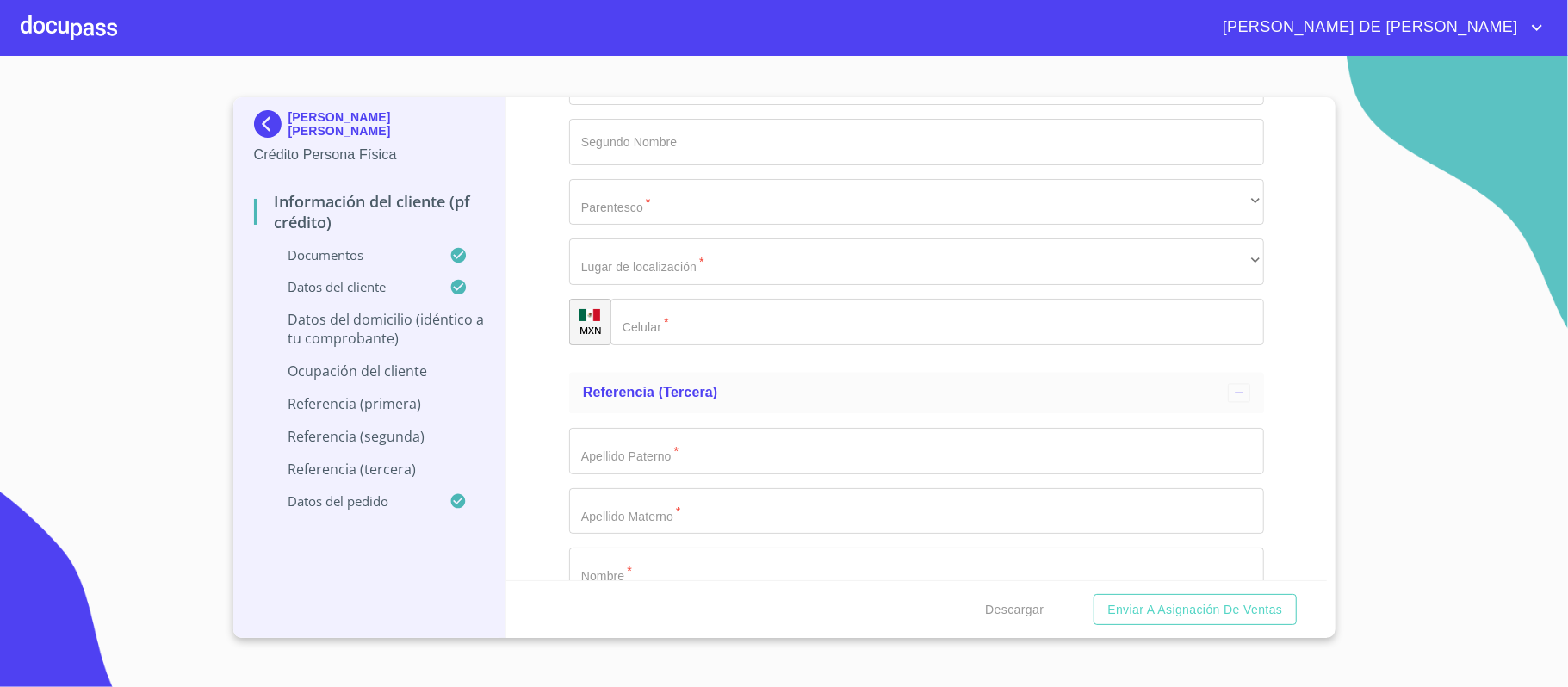
scroll to position [7237, 0]
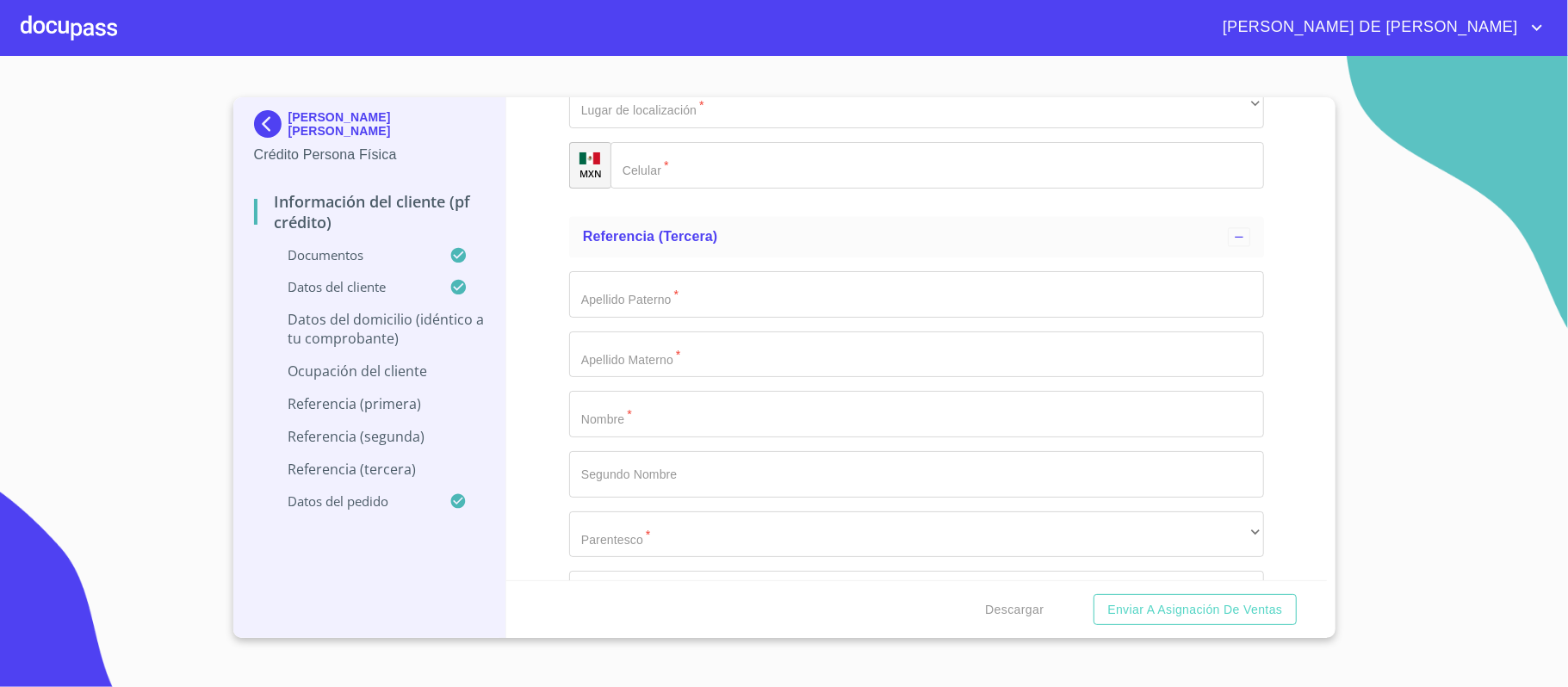
type input "a"
type input "ATEMAJAC"
type input "[GEOGRAPHIC_DATA]"
type input "ZAPOPAN"
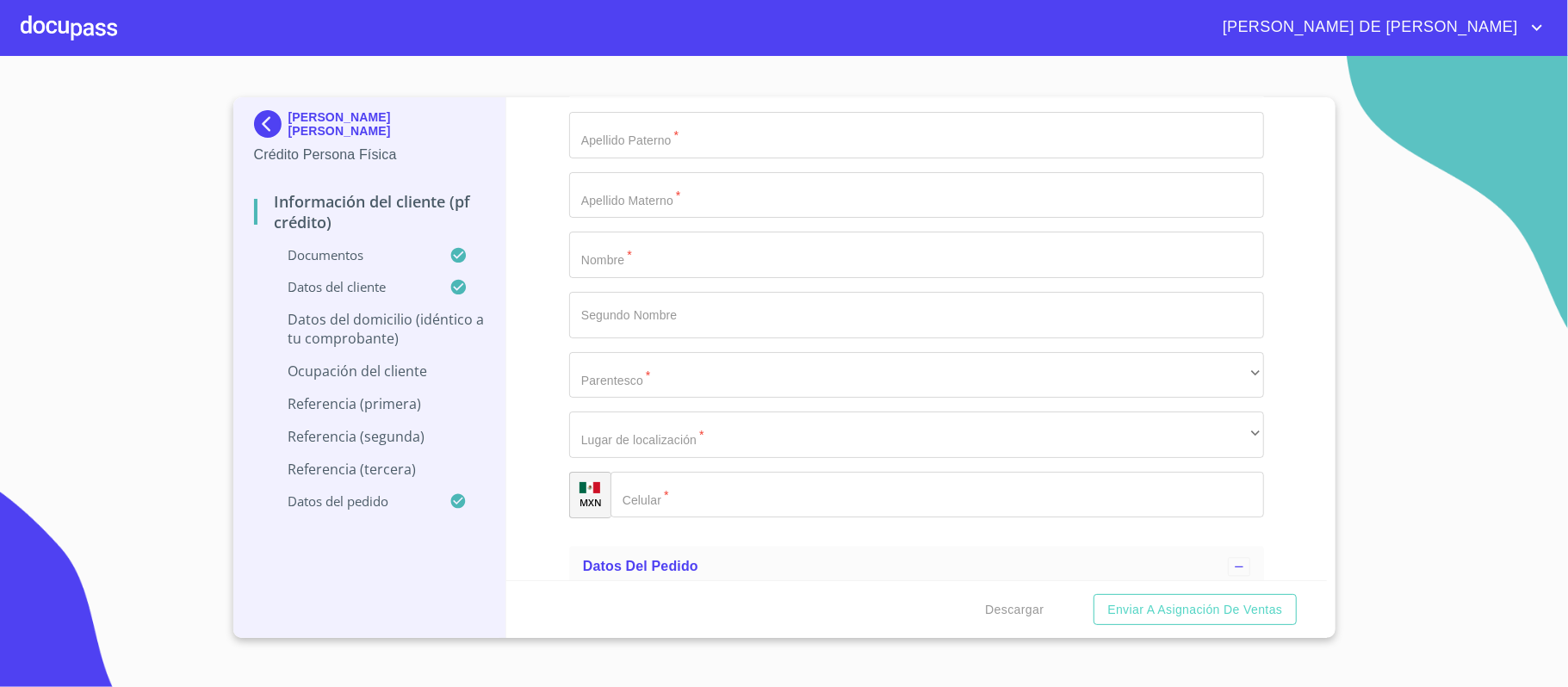
scroll to position [7466, 0]
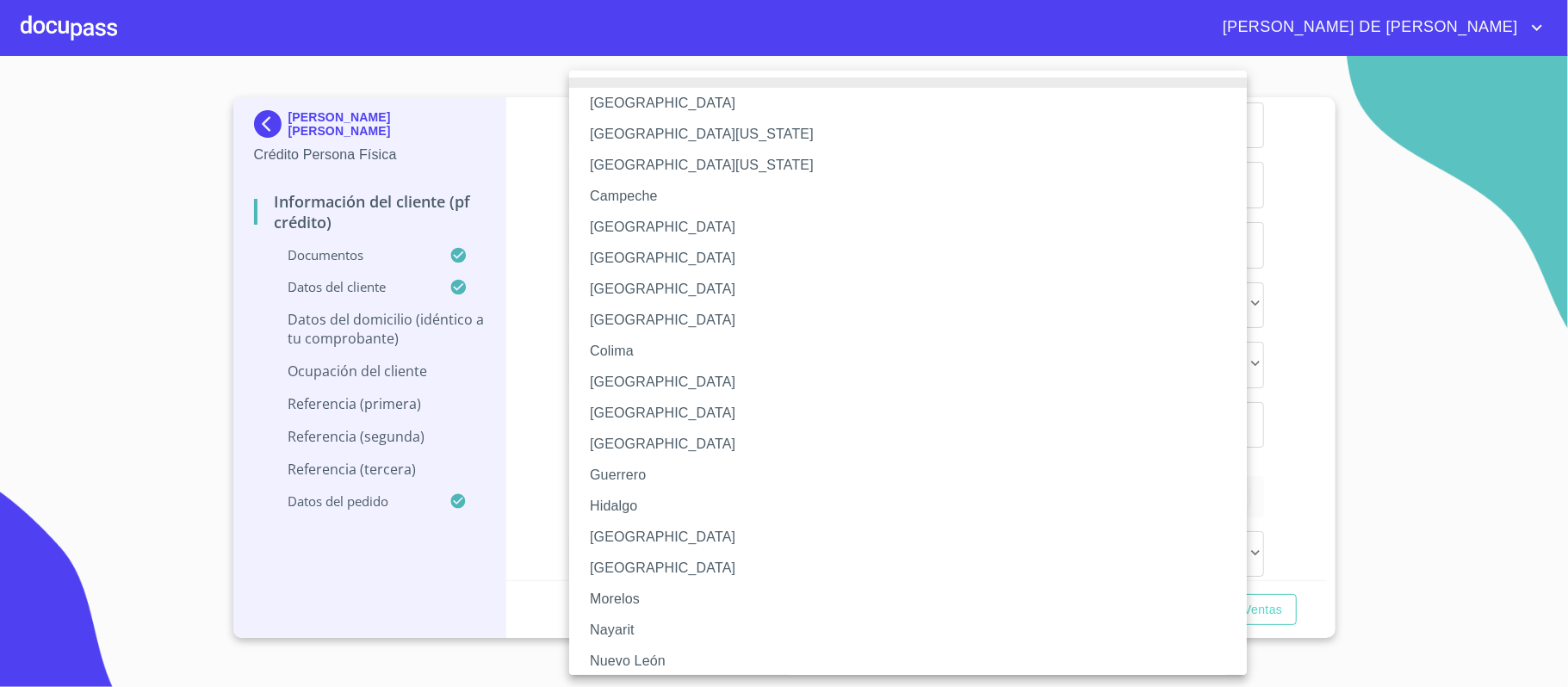
click at [636, 534] on li "[GEOGRAPHIC_DATA]" at bounding box center [916, 537] width 695 height 31
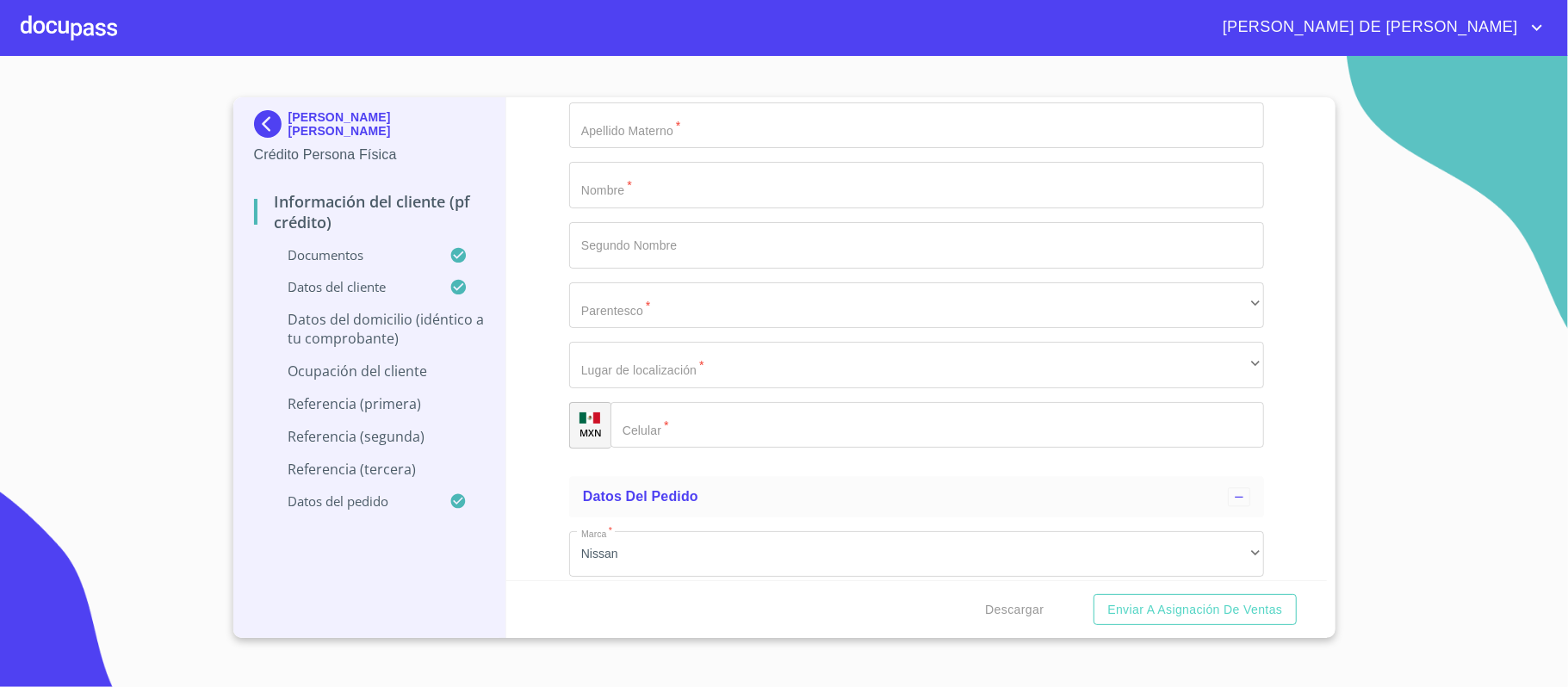
type input "45190"
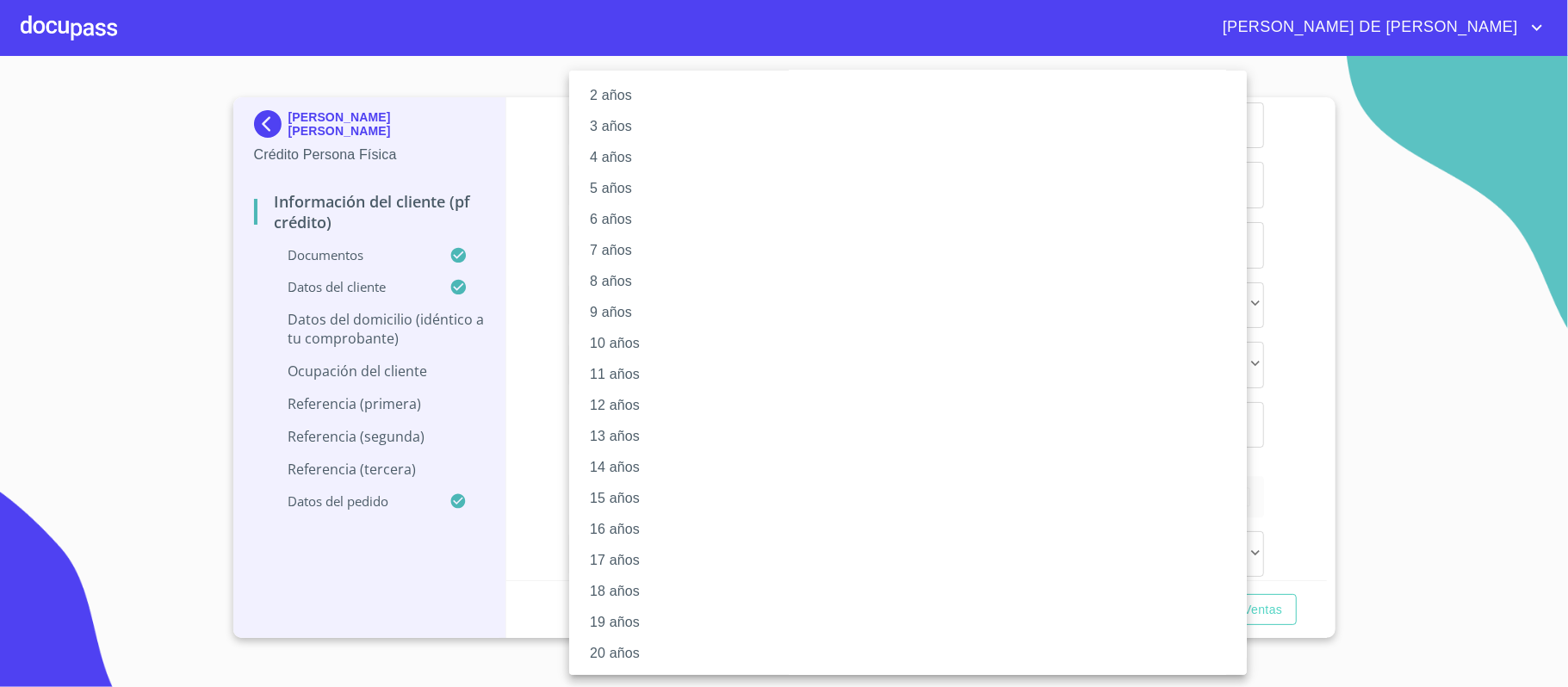
click at [631, 656] on li "20 años" at bounding box center [916, 653] width 695 height 31
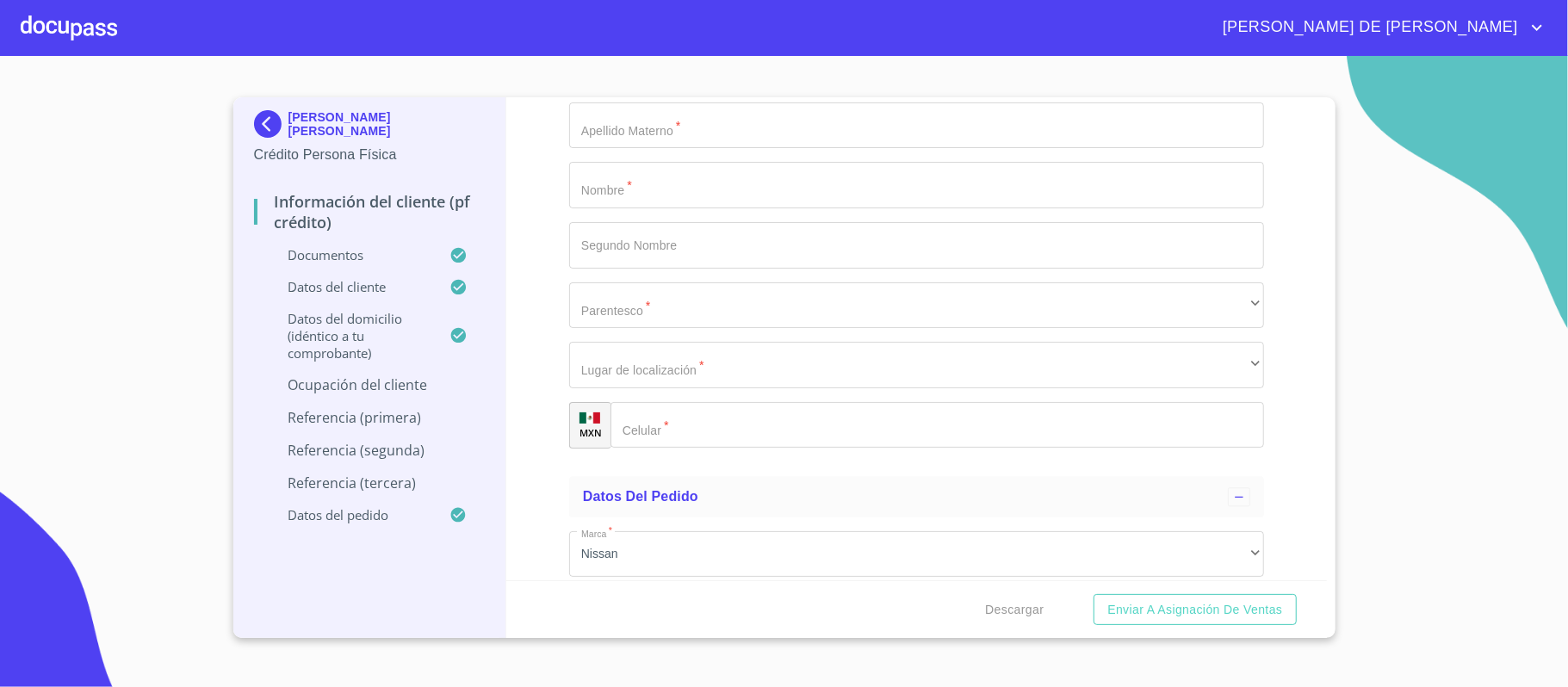
click at [557, 431] on div "Información del cliente (PF crédito) Documentos Documento de identificación.   …" at bounding box center [917, 338] width 820 height 483
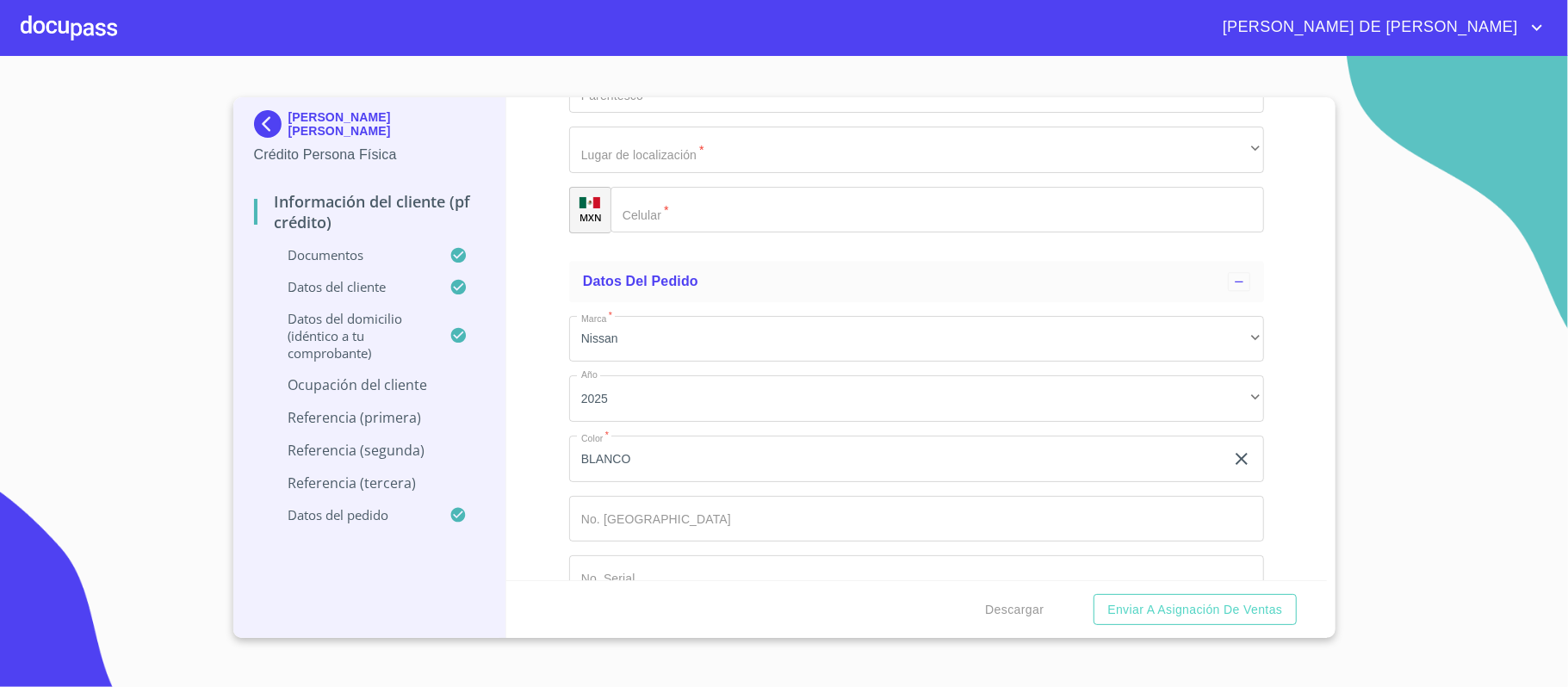
scroll to position [7696, 0]
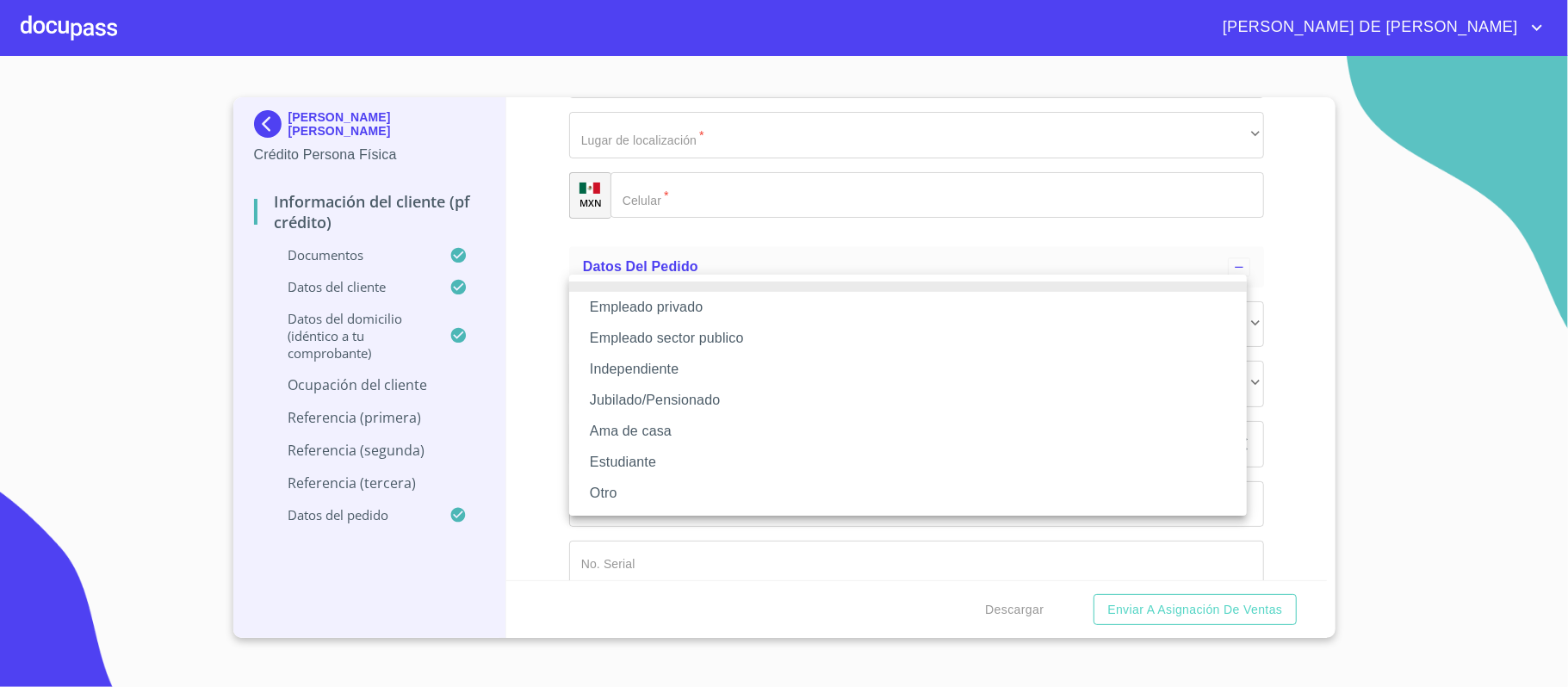
click at [675, 310] on li "Empleado privado" at bounding box center [907, 307] width 678 height 31
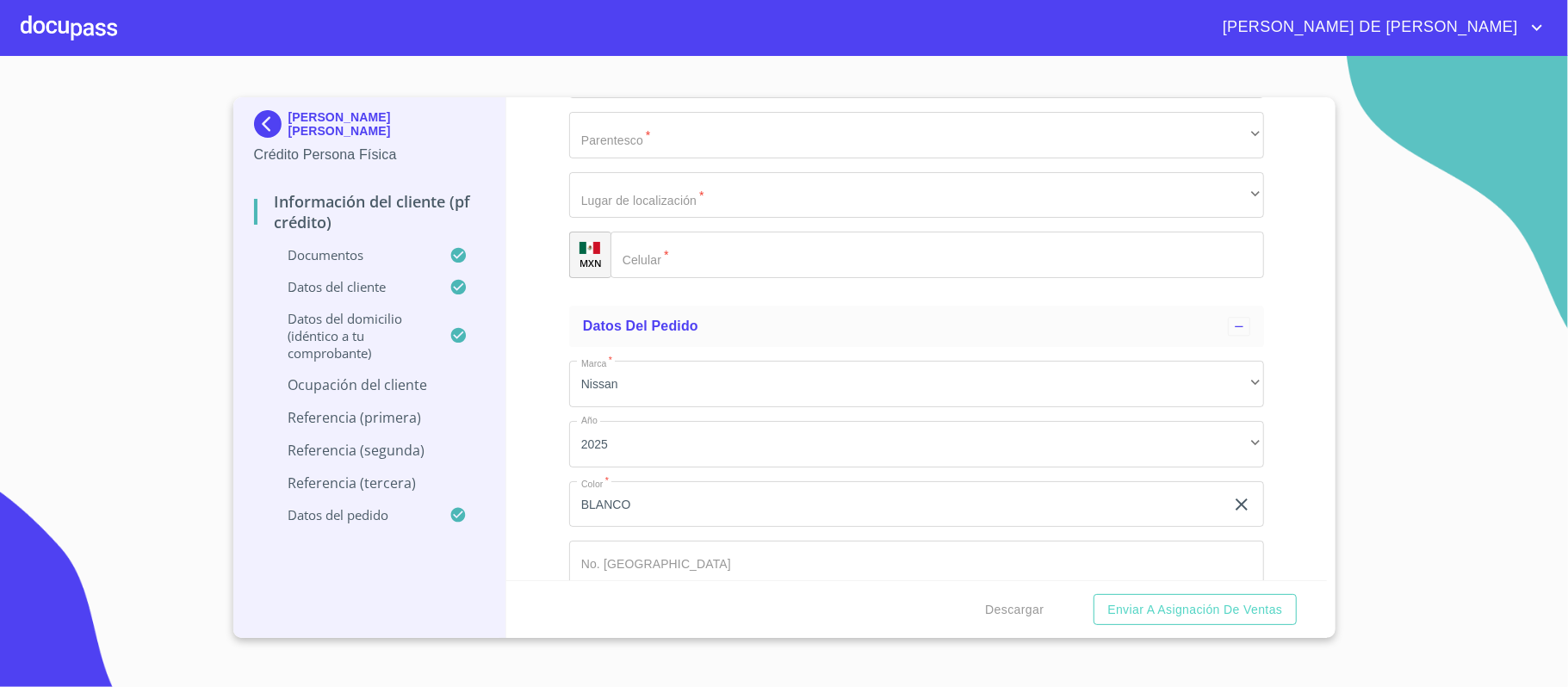
type input "[PERSON_NAME] [PERSON_NAME]"
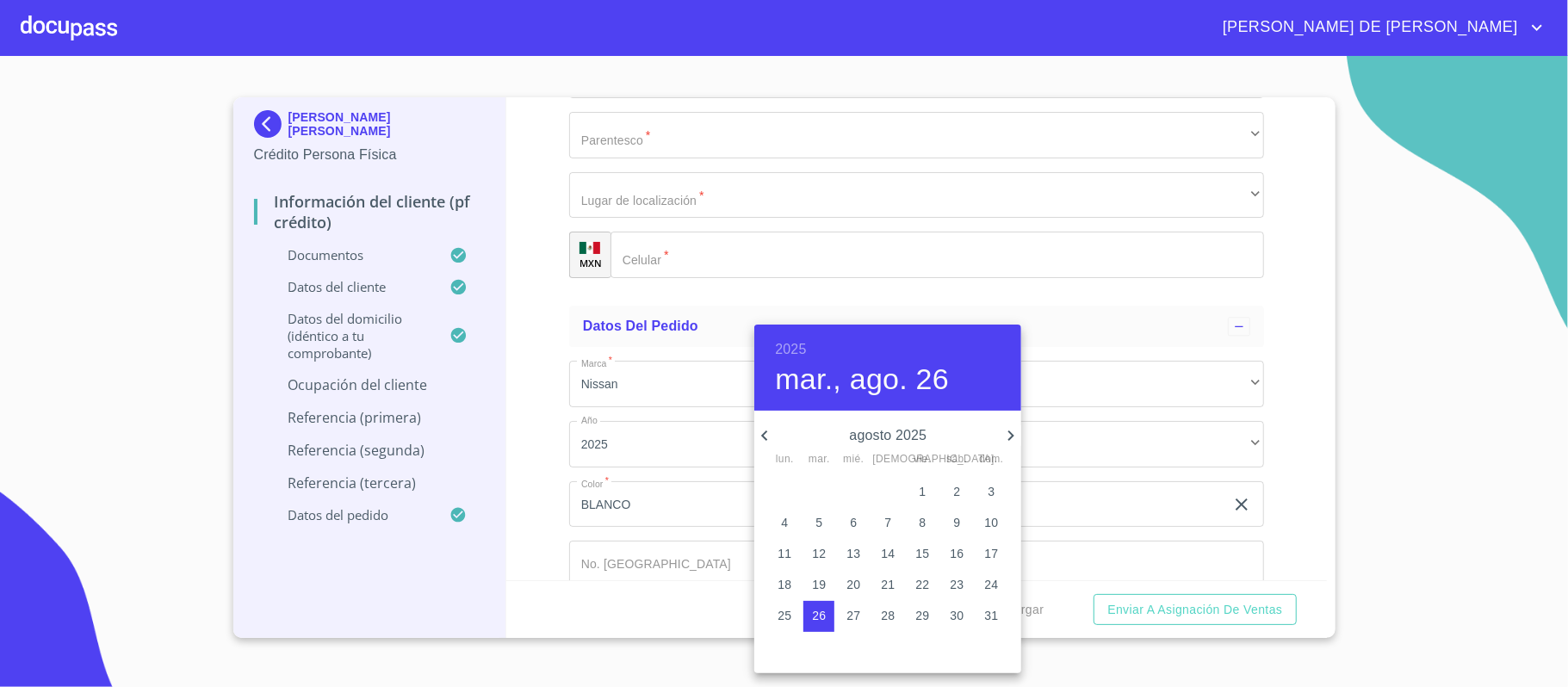
click at [794, 342] on h6 "2025" at bounding box center [790, 350] width 31 height 25
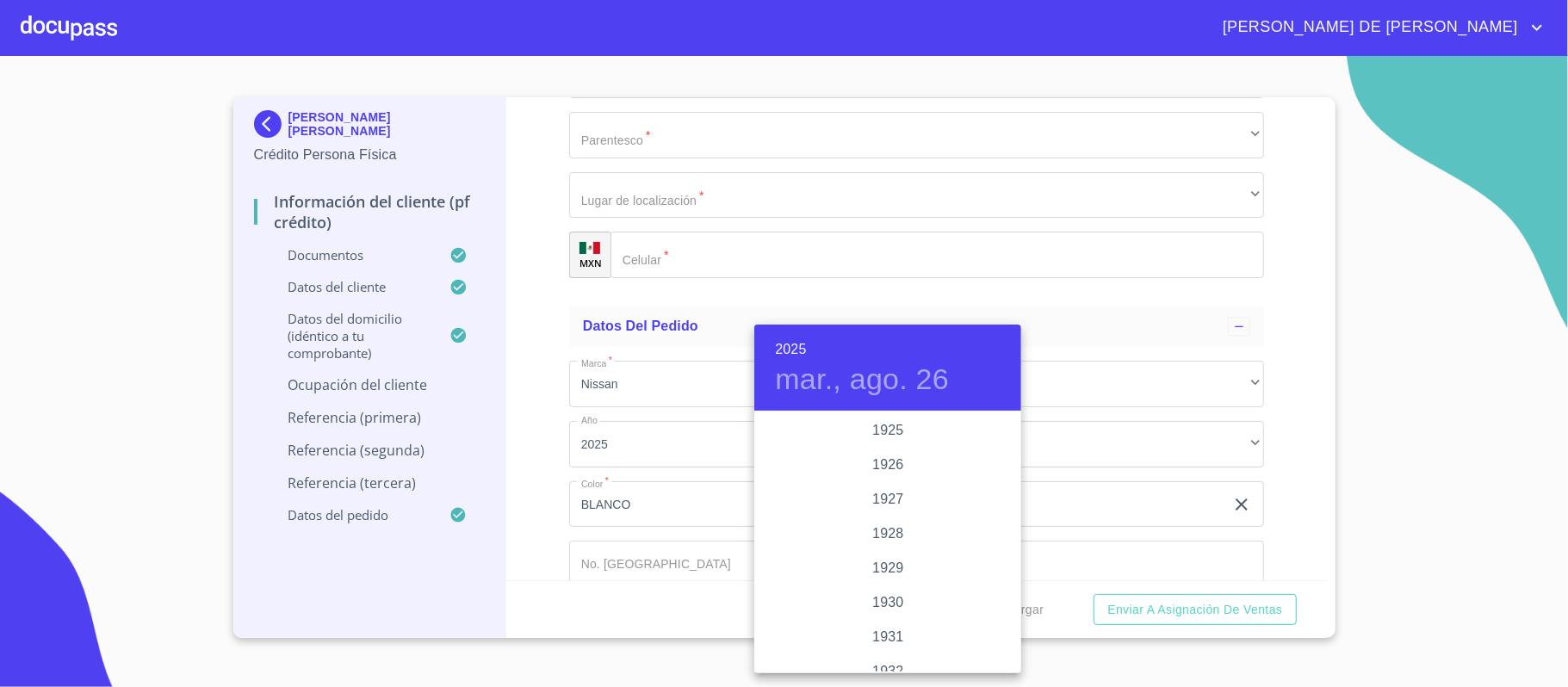
scroll to position [3341, 0]
click at [879, 461] on div "2023" at bounding box center [887, 465] width 267 height 34
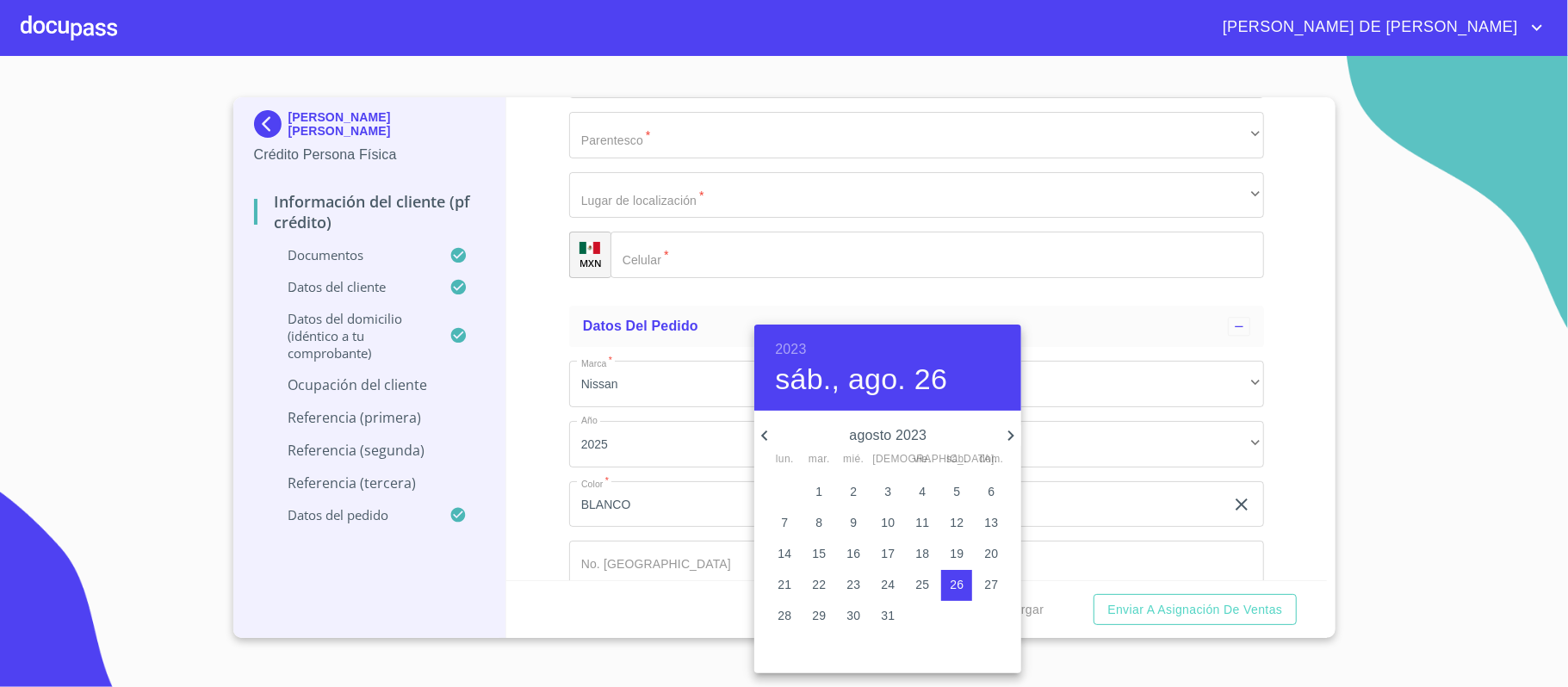
click at [758, 434] on icon "button" at bounding box center [765, 436] width 21 height 21
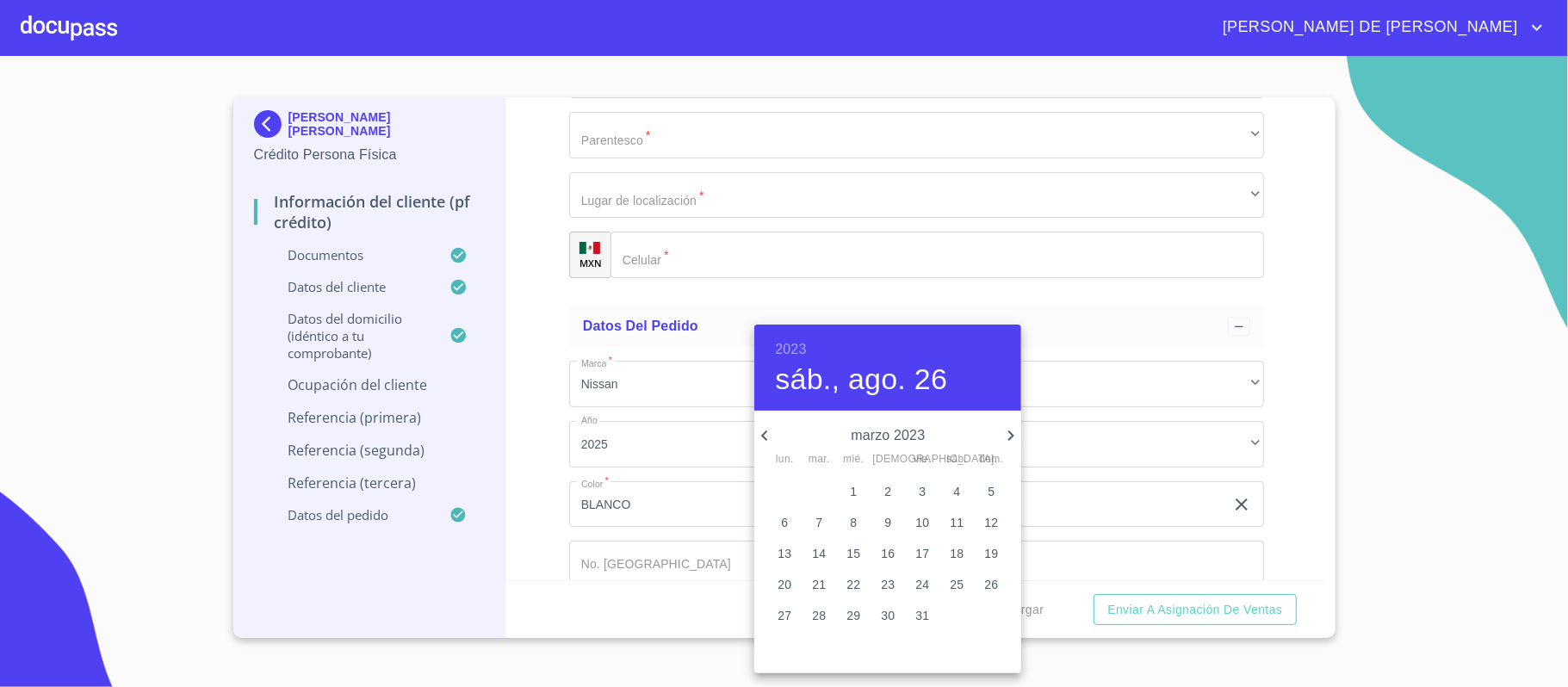
click at [859, 490] on span "1" at bounding box center [853, 491] width 31 height 17
type input "1 de mar. de 2023"
click at [683, 477] on div at bounding box center [784, 343] width 1568 height 687
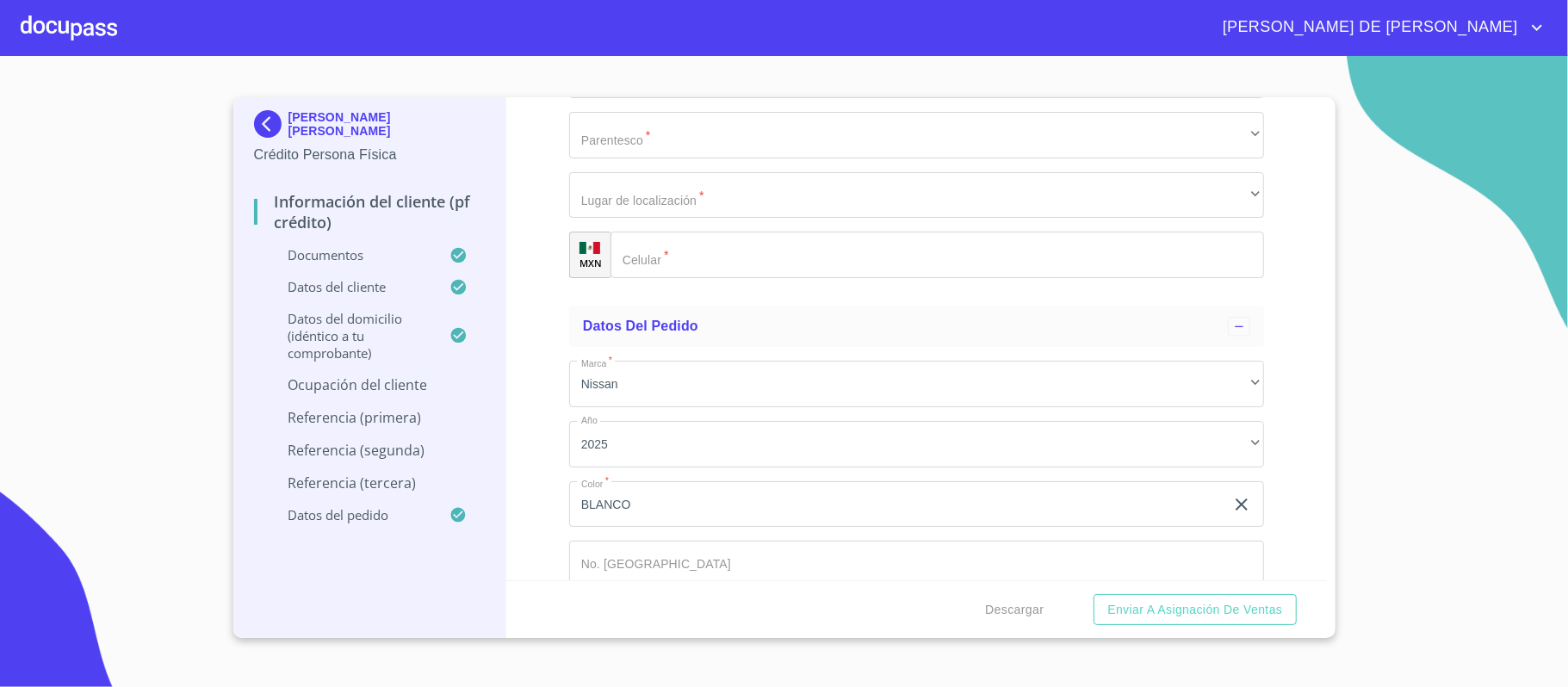
click at [694, 477] on div "2023 mié., [DATE] marzo 2023 lun. mar. mié. jue. vie. sáb. dom. 27 28 1 2 3 4 5…" at bounding box center [784, 343] width 1568 height 687
type input "ENFERMERIA PRIVADA"
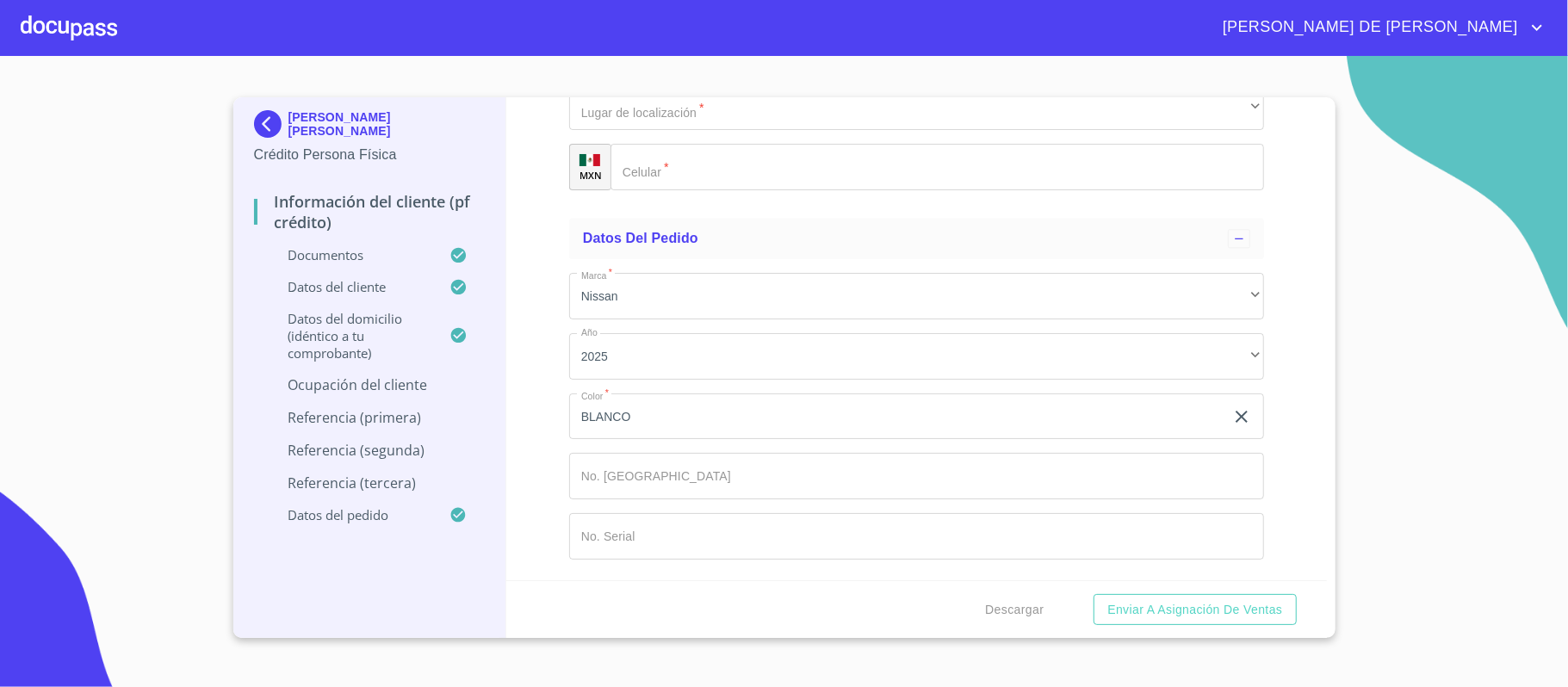
scroll to position [8041, 0]
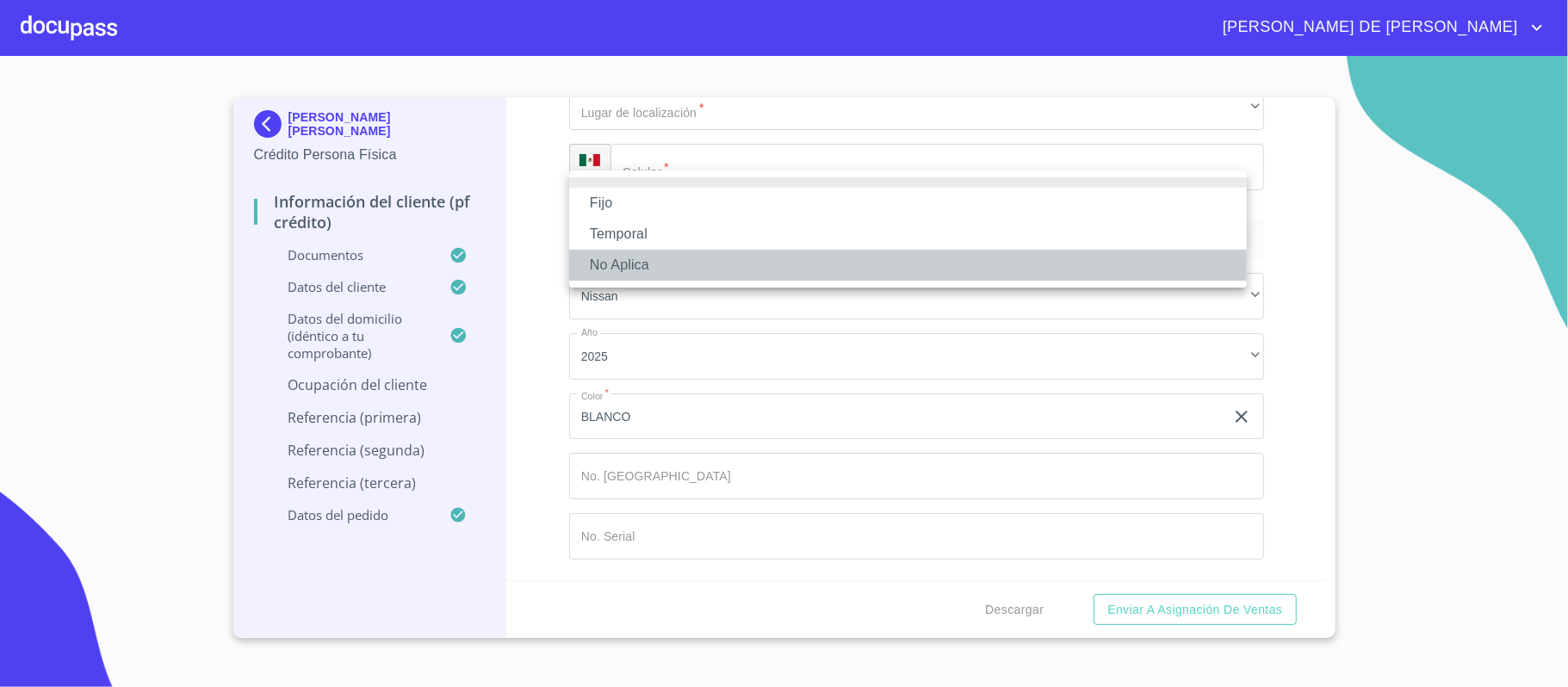
click at [660, 269] on li "No Aplica" at bounding box center [907, 265] width 678 height 31
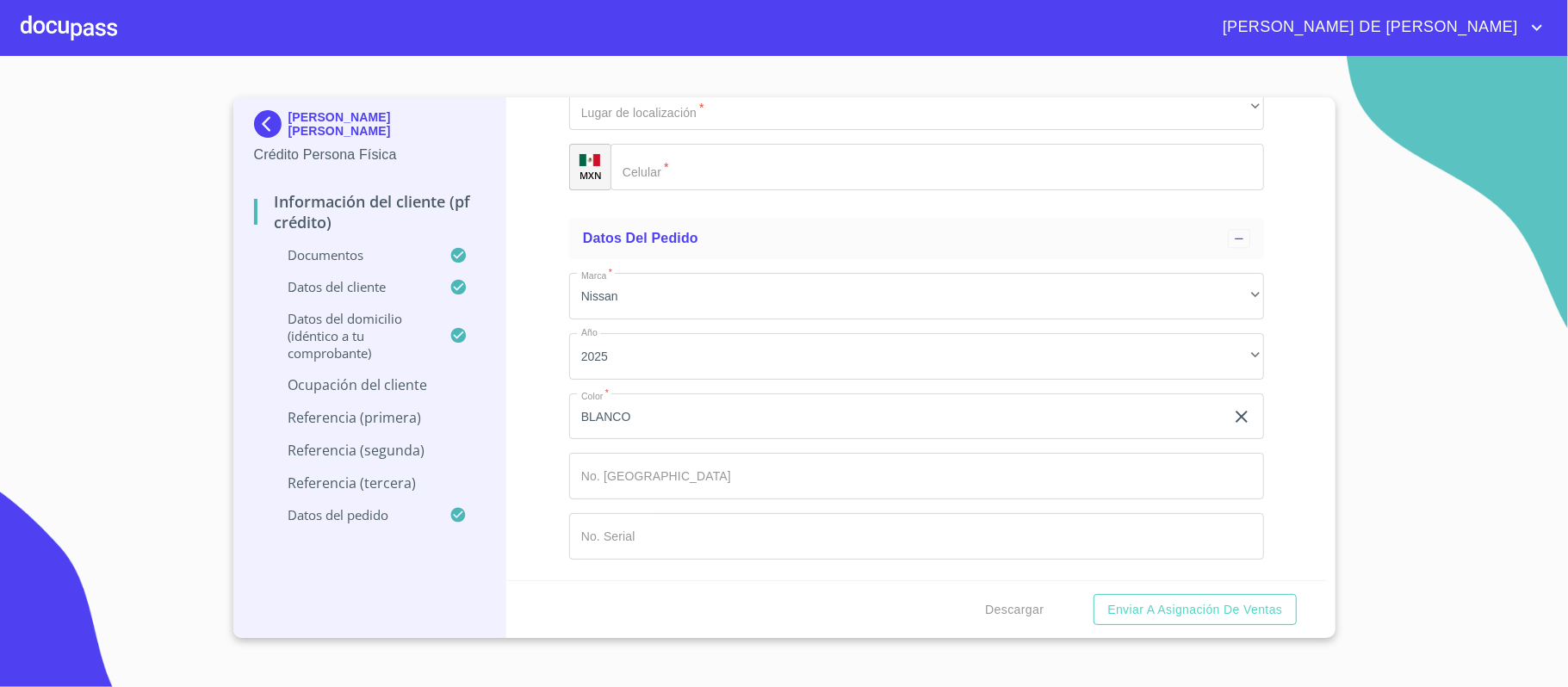
type input "17000"
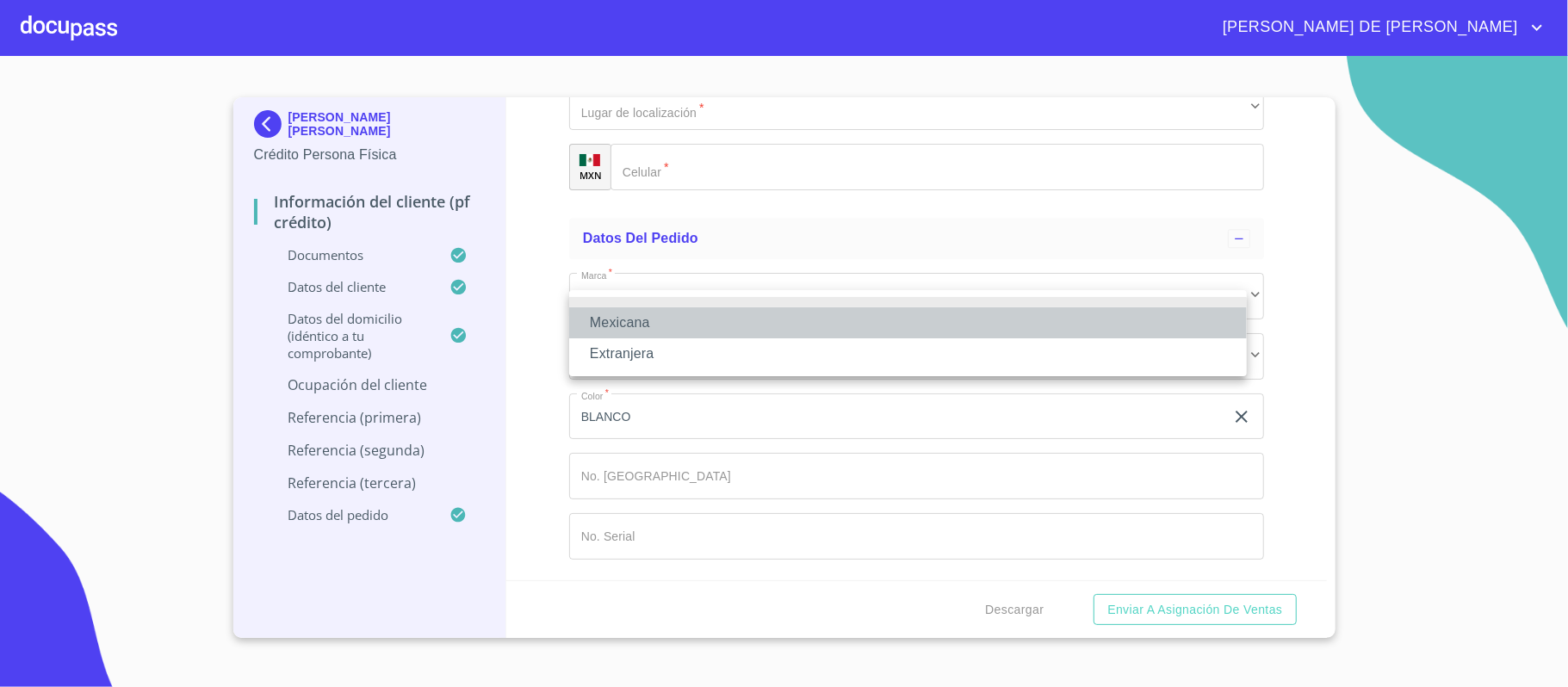
click at [676, 325] on li "Mexicana" at bounding box center [907, 322] width 678 height 31
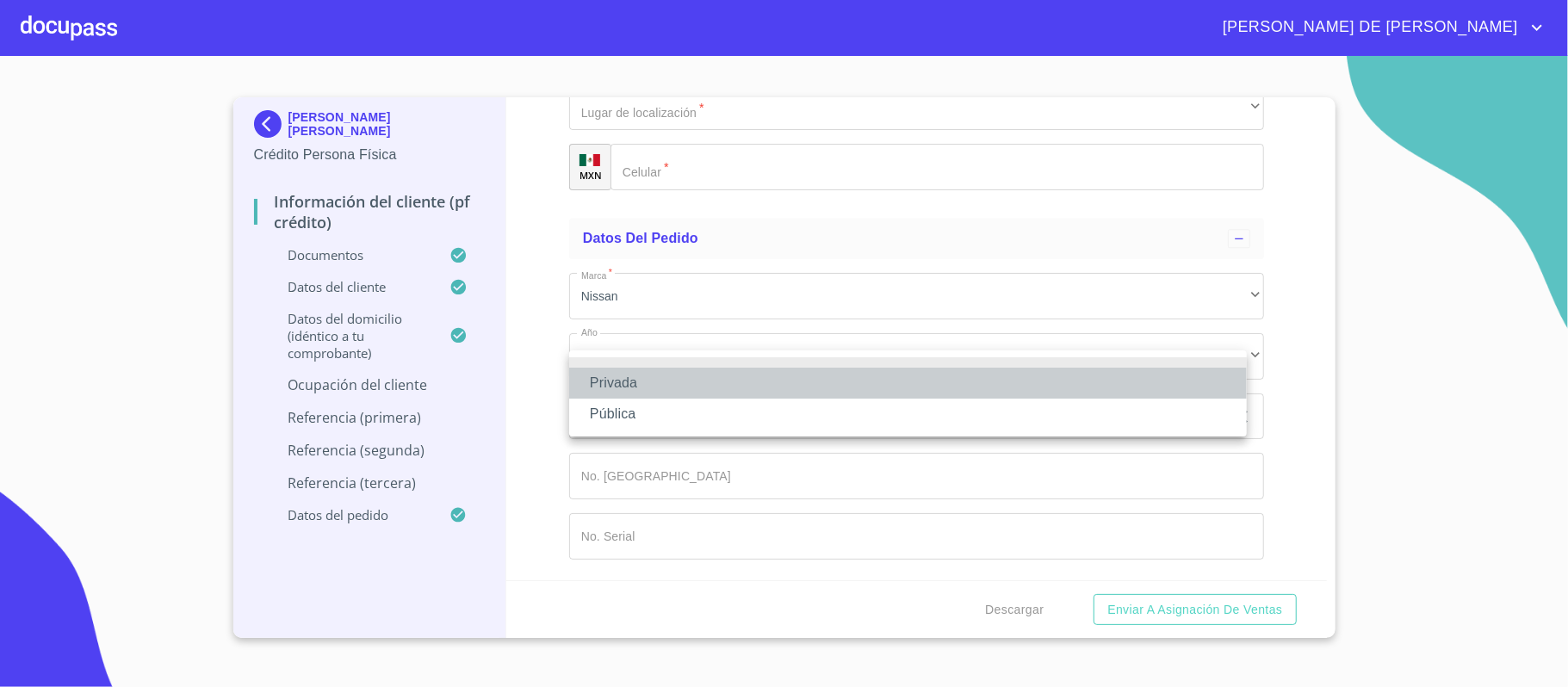
click at [707, 383] on li "Privada" at bounding box center [907, 383] width 678 height 31
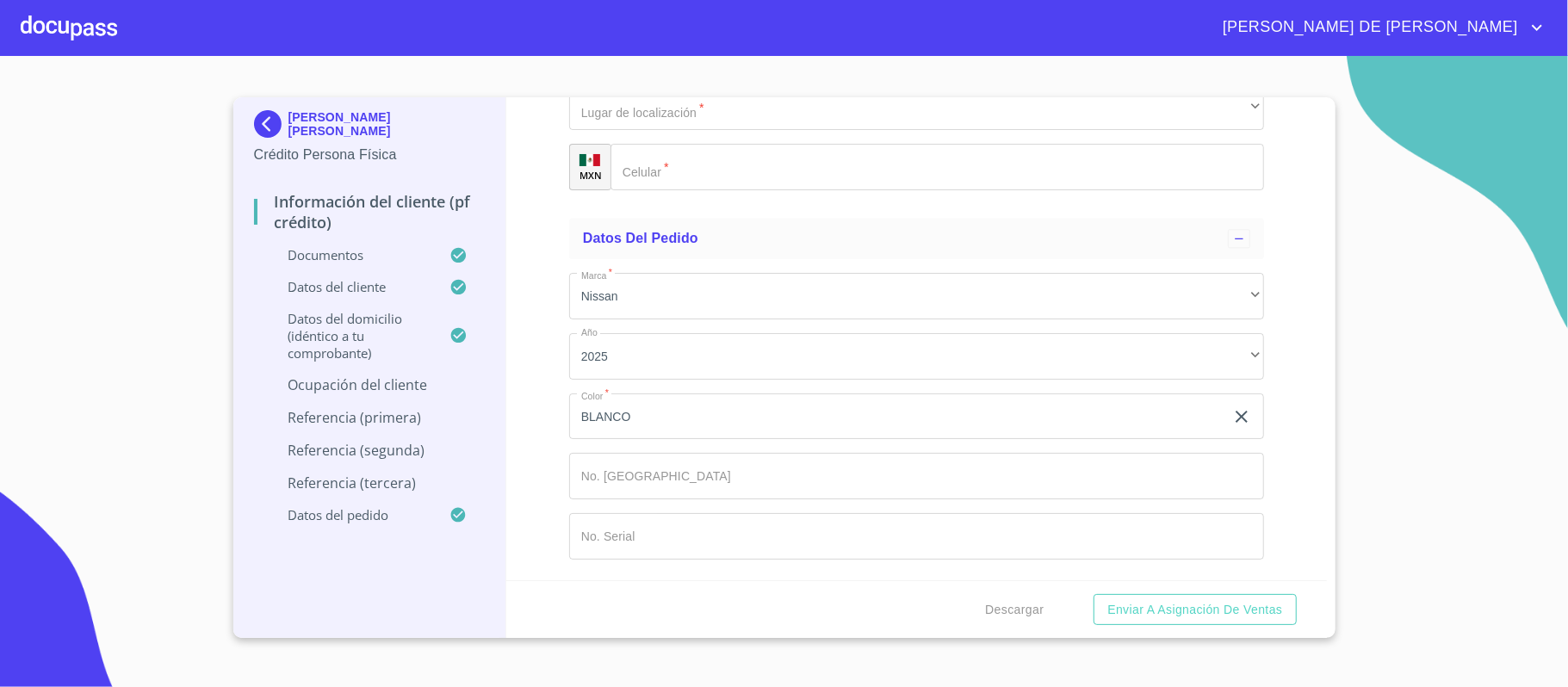
type input "CUIDADO DE NIÑOS ESPECIALES"
type input "[PHONE_NUMBER]"
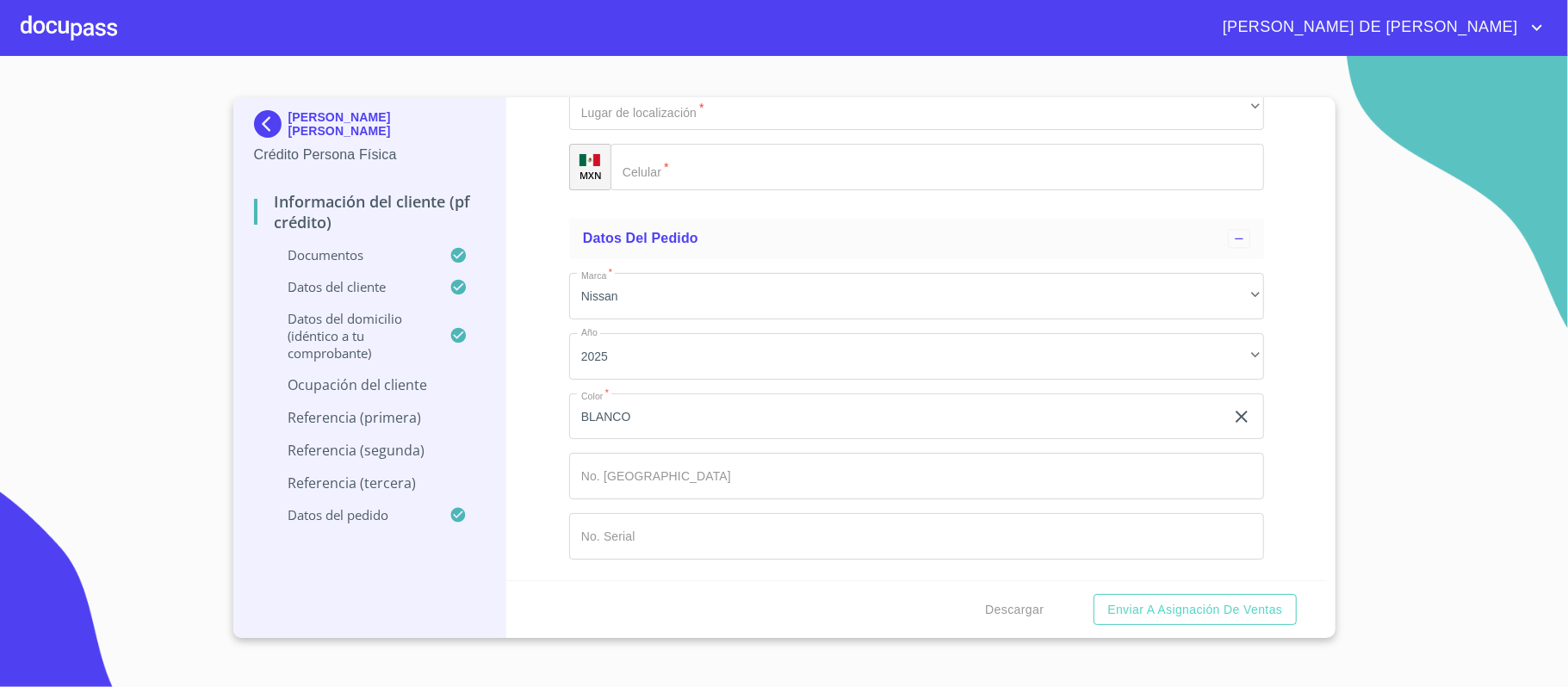
scroll to position [8270, 0]
drag, startPoint x: 658, startPoint y: 200, endPoint x: 832, endPoint y: 211, distance: 174.3
type input "CUIDADO DE PERSONAS"
type input "[PERSON_NAME]"
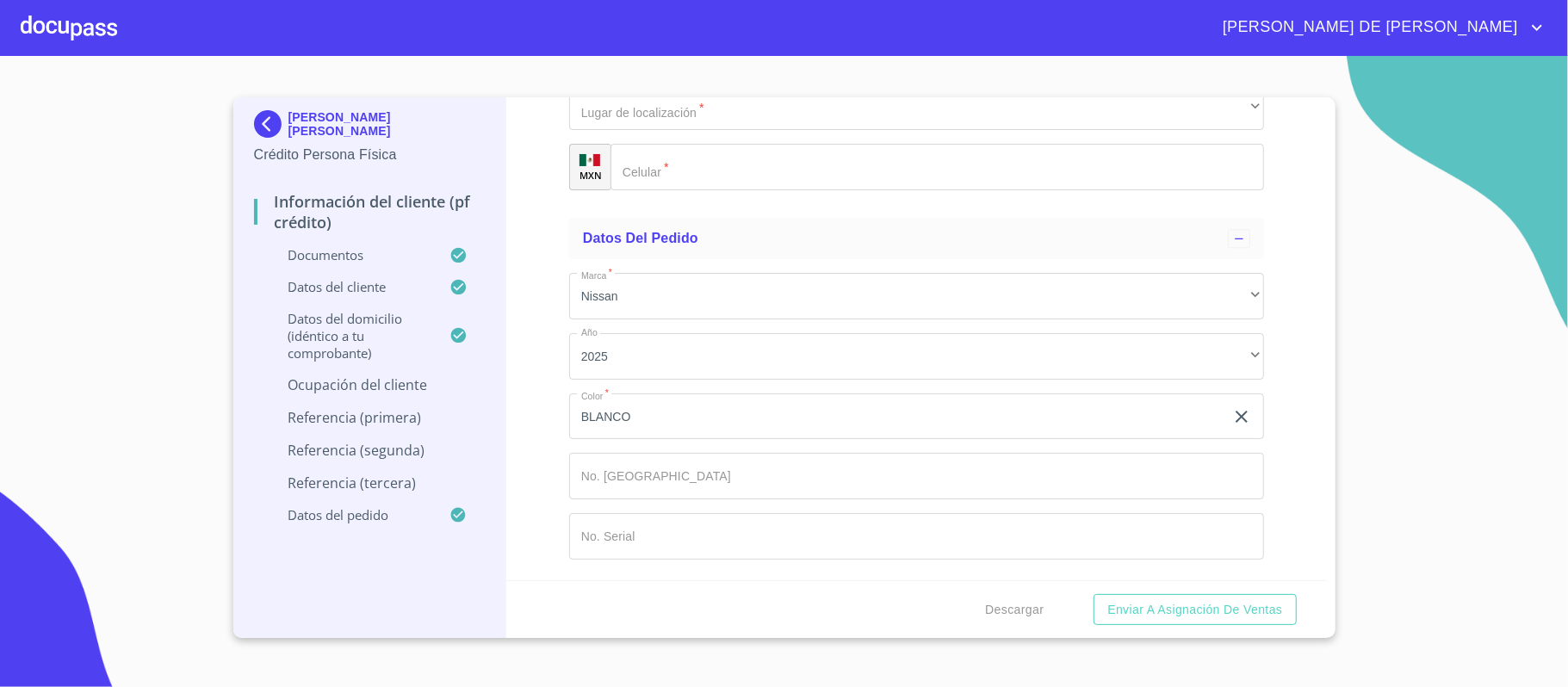
type input "25"
type input "ATEMAJAC"
type input "45190"
type input "ZAPOPAN"
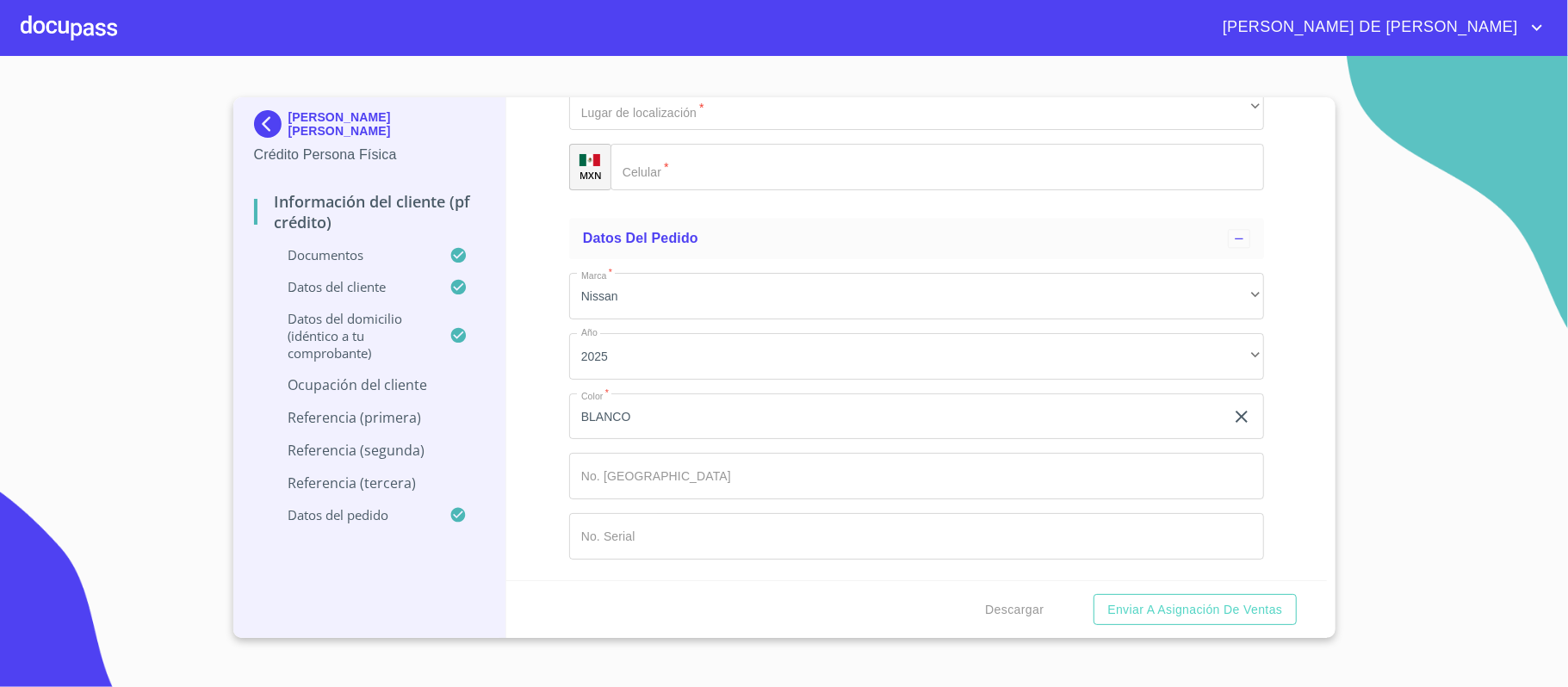
scroll to position [8624, 0]
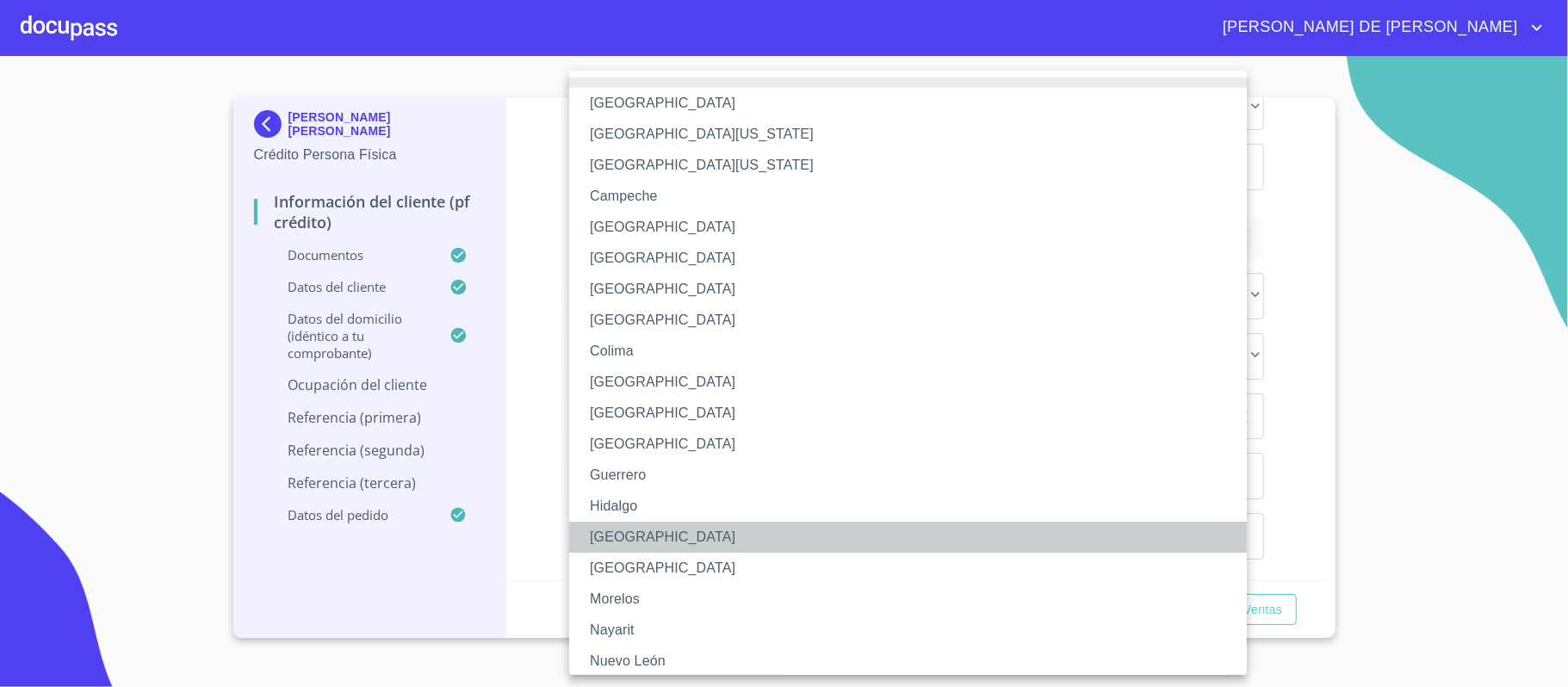
click at [648, 529] on li "[GEOGRAPHIC_DATA]" at bounding box center [916, 537] width 695 height 31
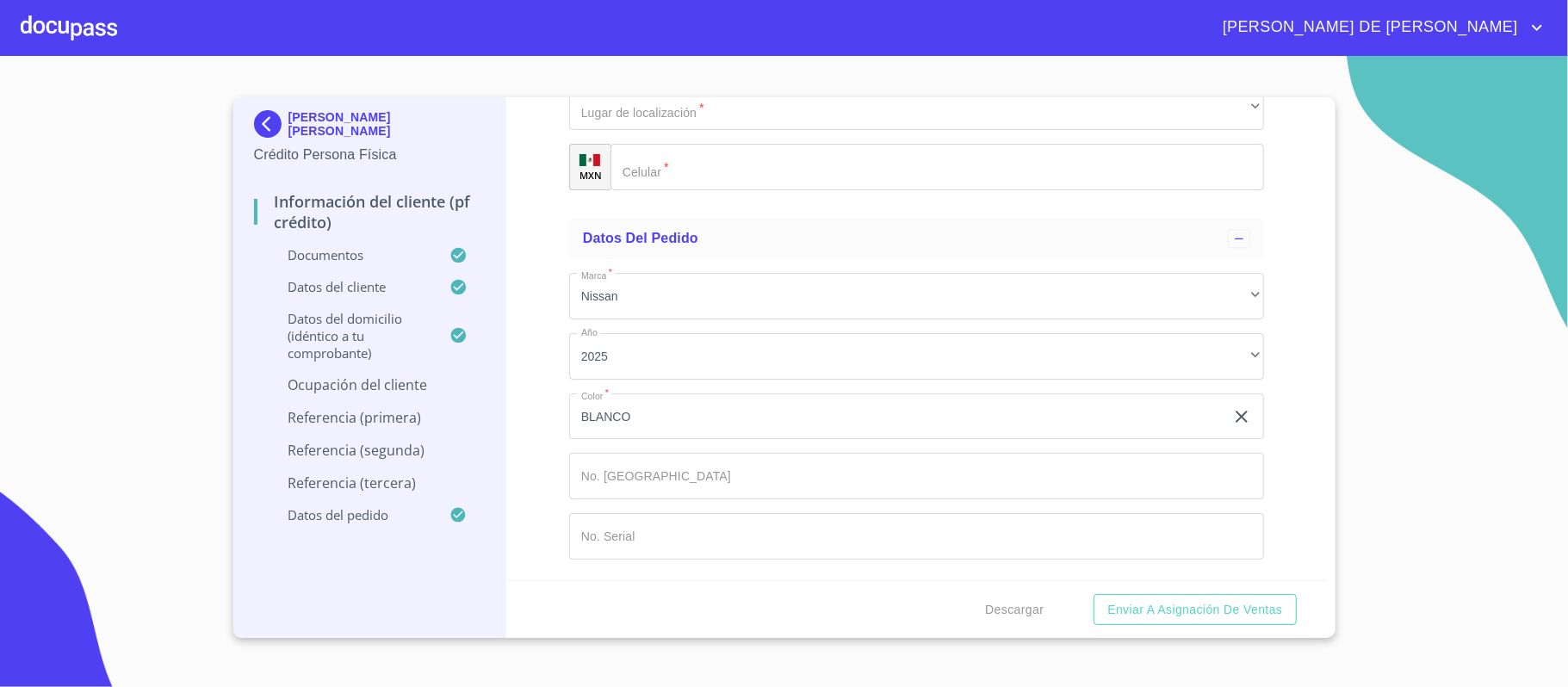
type input "EL MISMO"
type input "I"
type input "INDEPENDIENTE"
type input "[PHONE_NUMBER]"
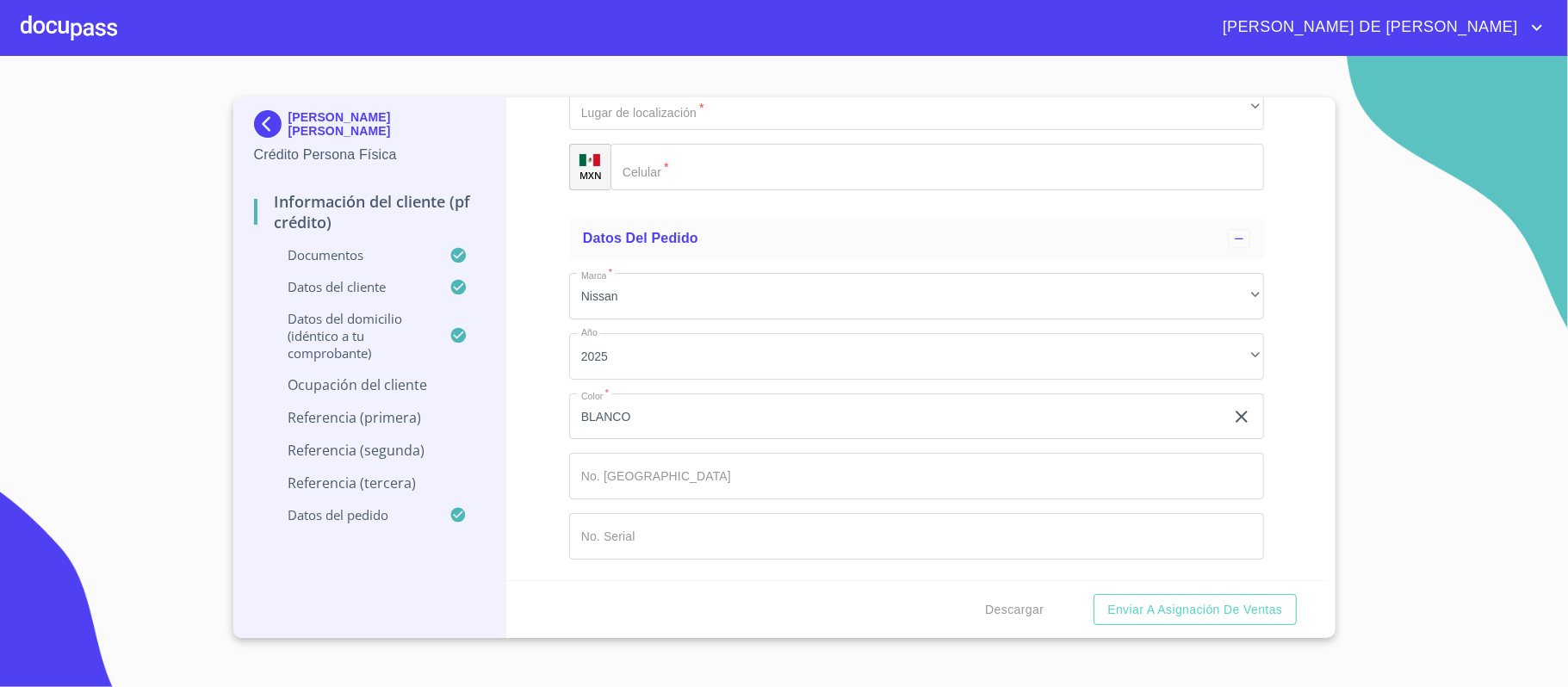
scroll to position [8864, 0]
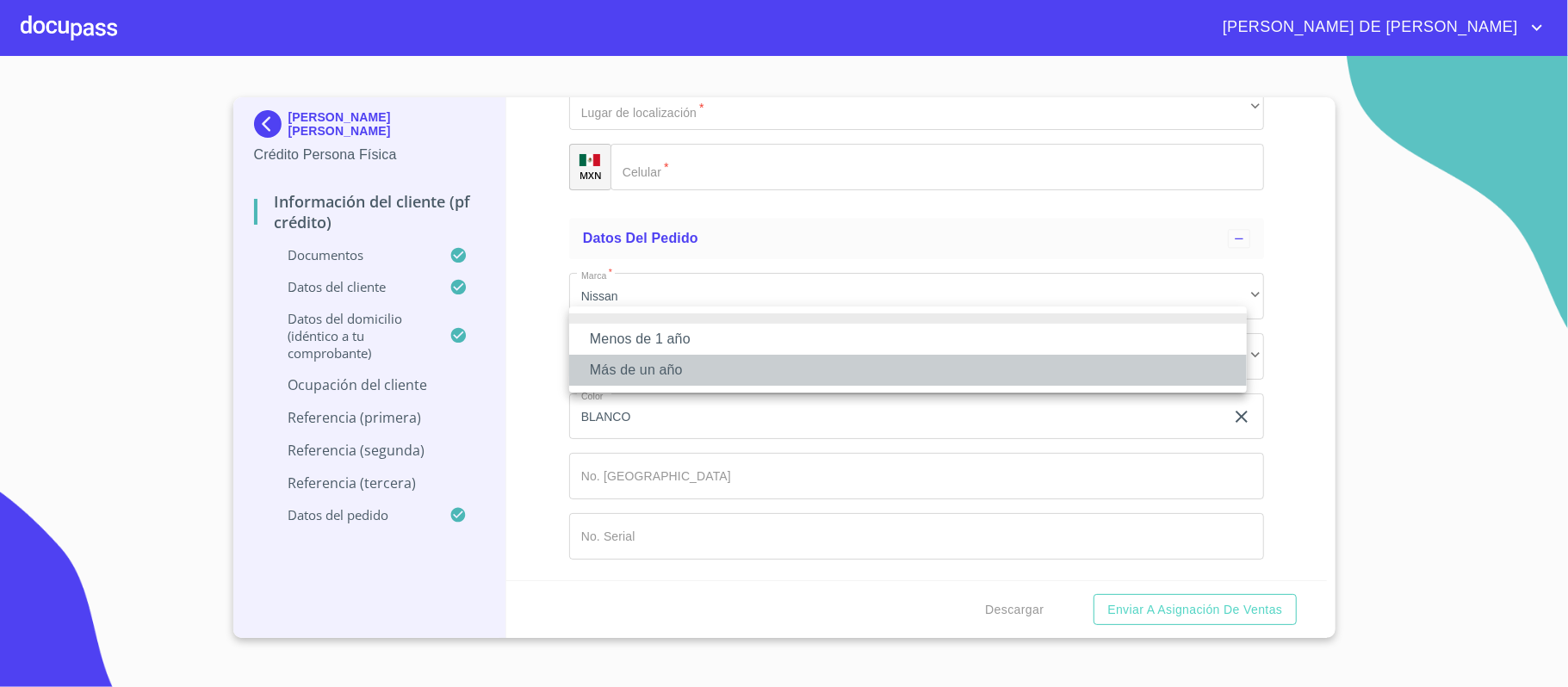
click at [683, 367] on li "Más de un año" at bounding box center [907, 369] width 678 height 31
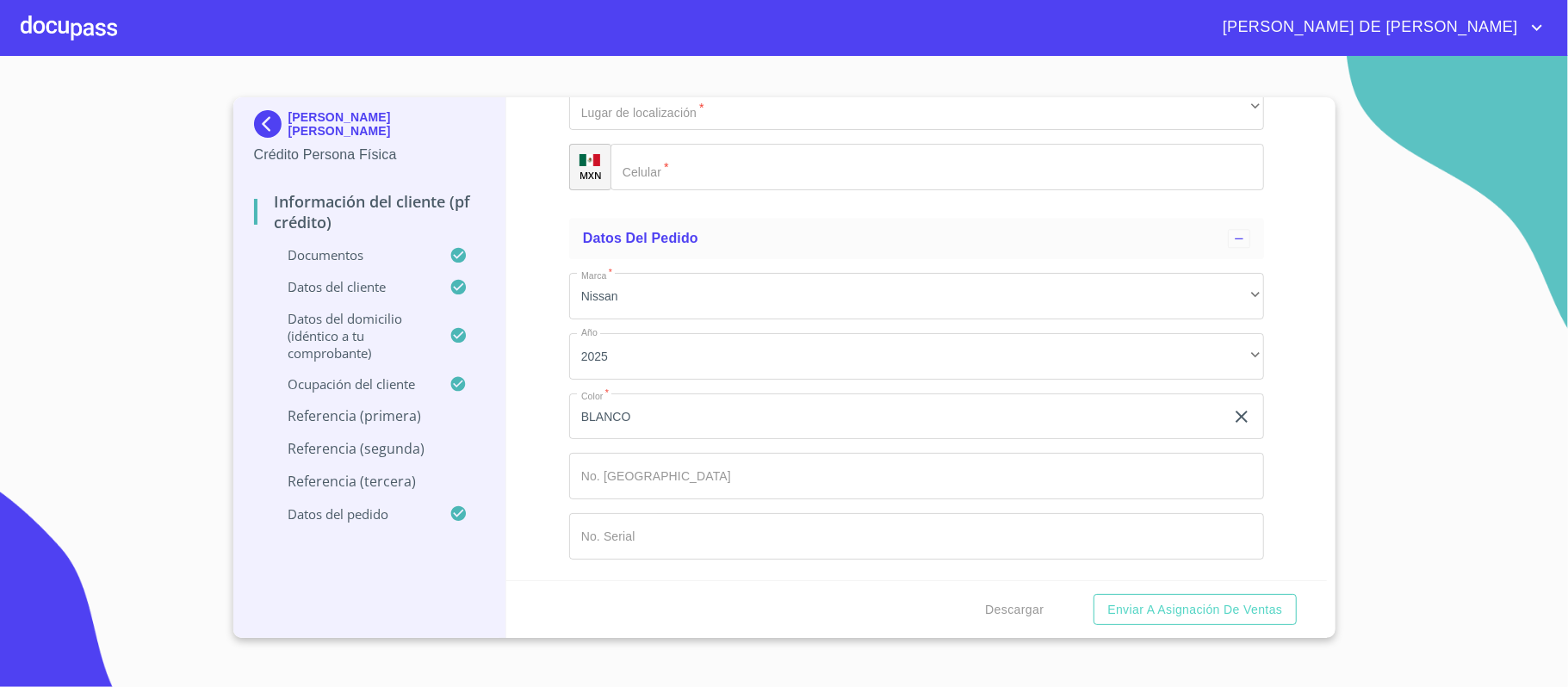
type input "MORALES"
type input "[PERSON_NAME]"
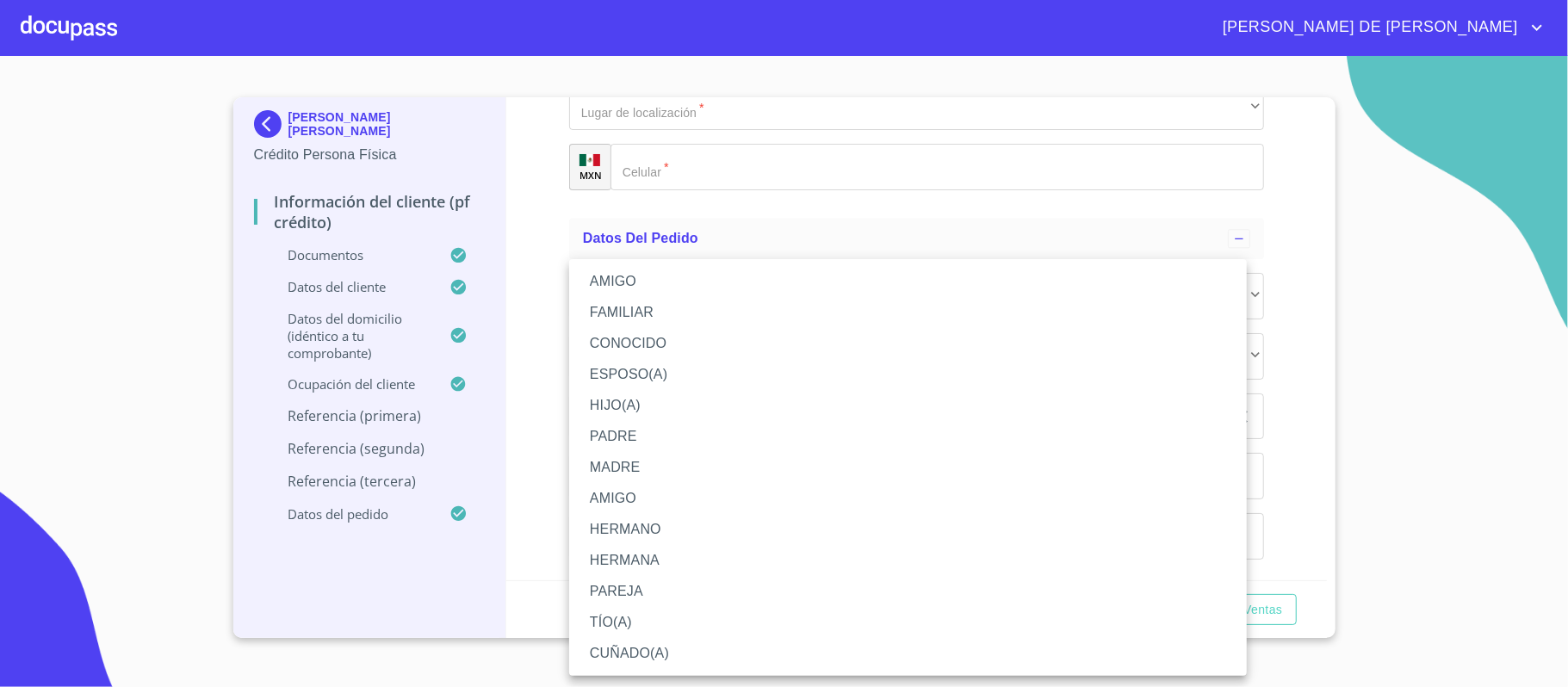
click at [655, 589] on li "PAREJA" at bounding box center [907, 592] width 678 height 31
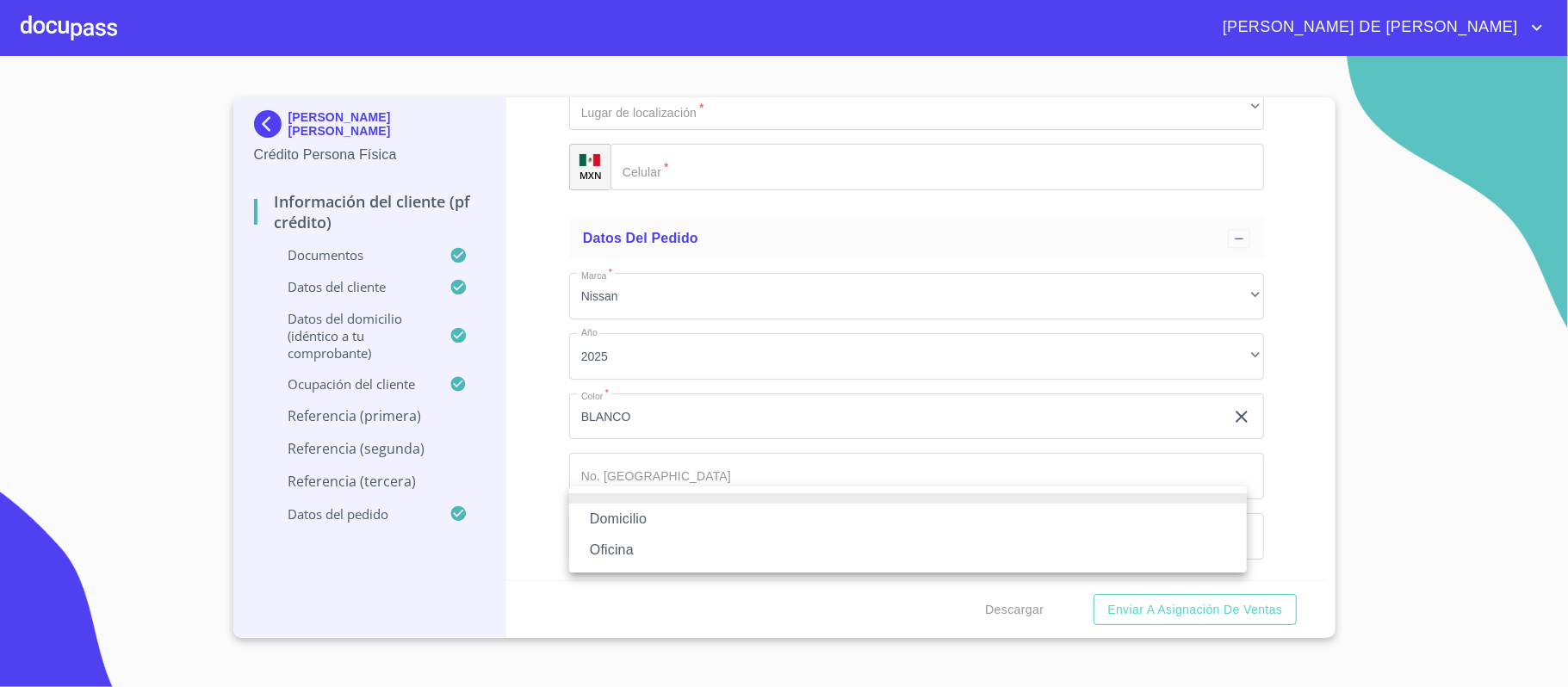
click at [681, 519] on li "Domicilio" at bounding box center [907, 519] width 678 height 31
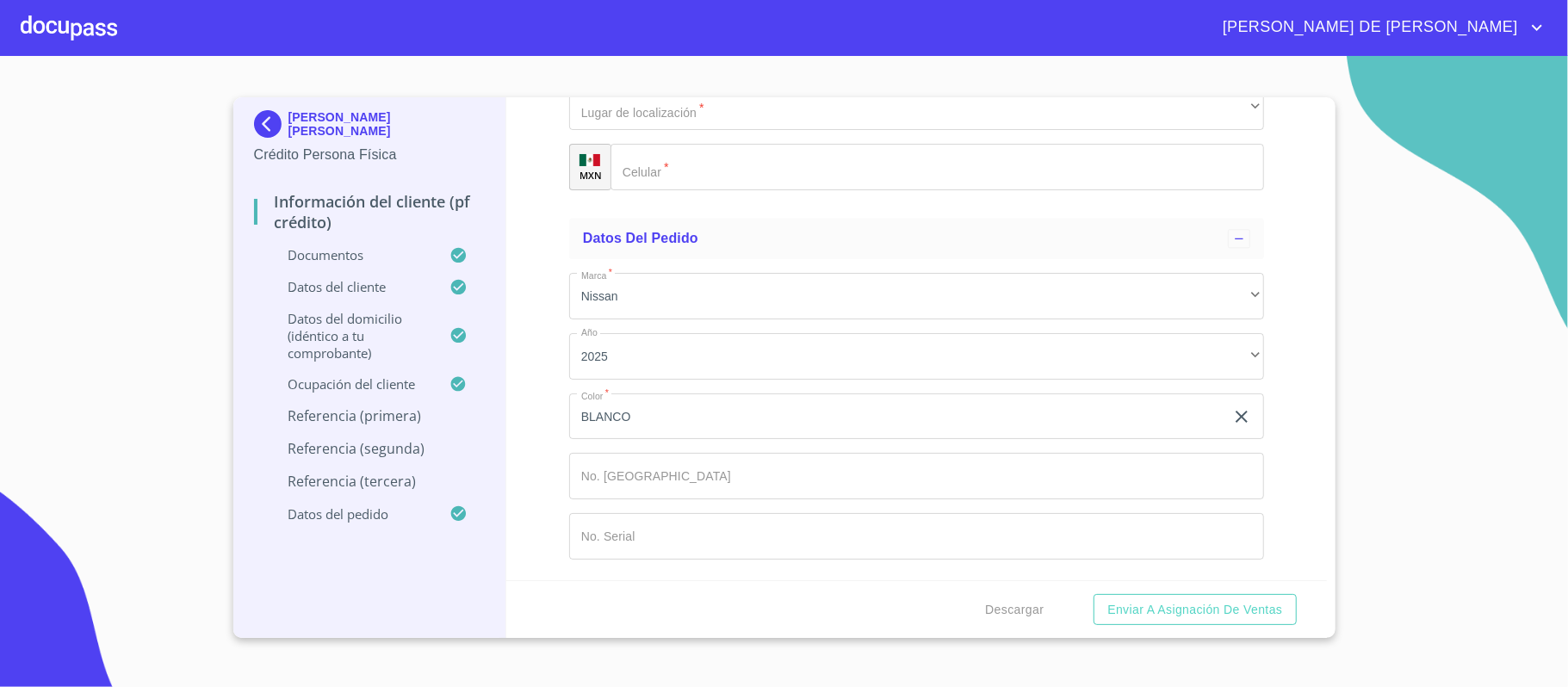
scroll to position [9457, 0]
type input "[PHONE_NUMBER]"
type input "MORALES"
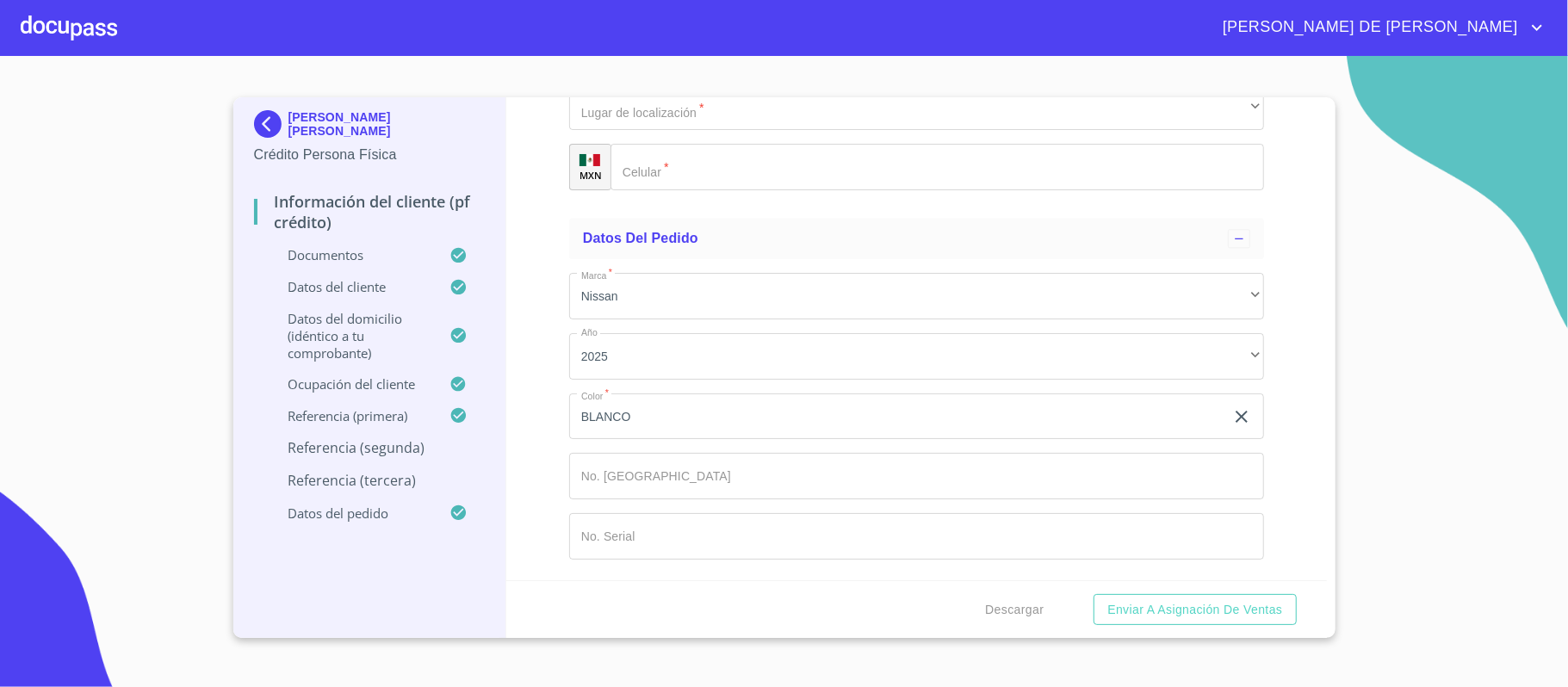
type input "[PERSON_NAME]"
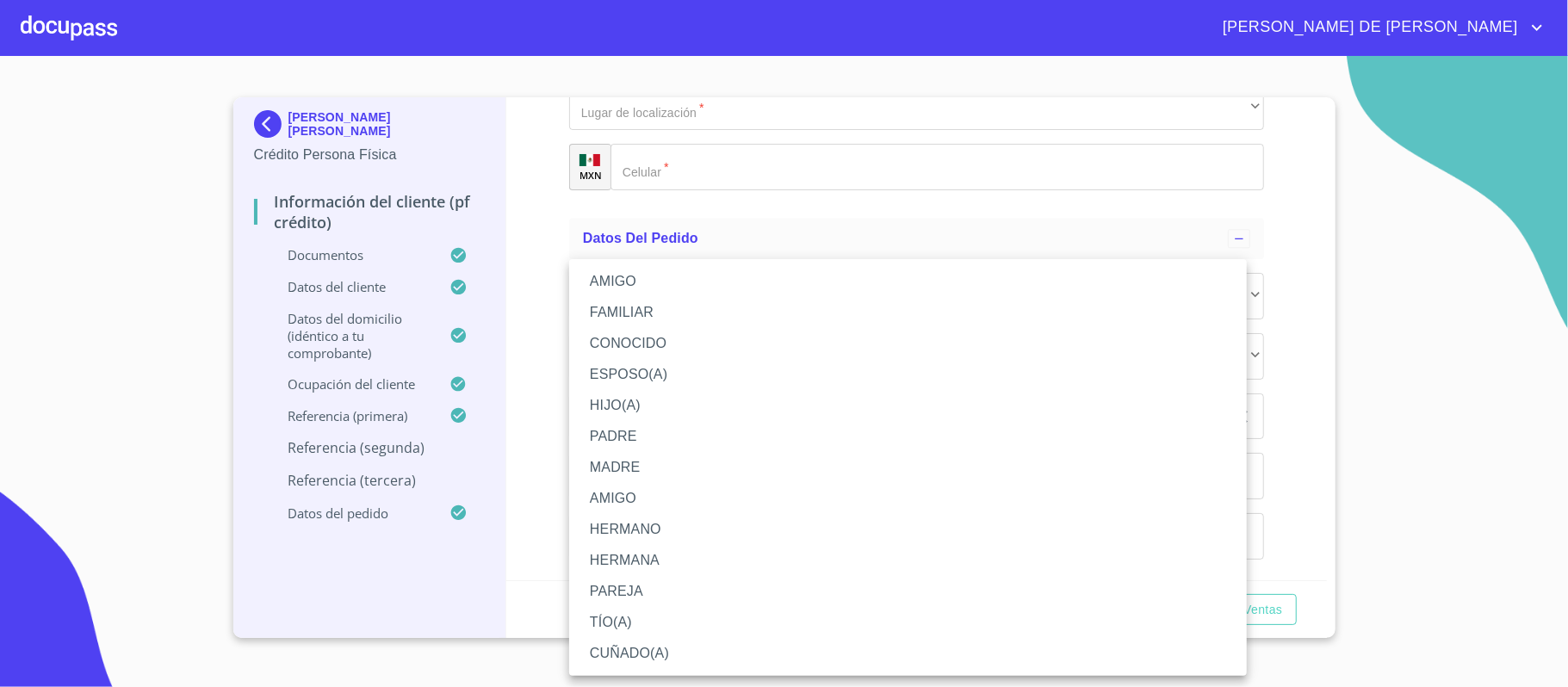
click at [677, 337] on li "CONOCIDO" at bounding box center [907, 343] width 678 height 31
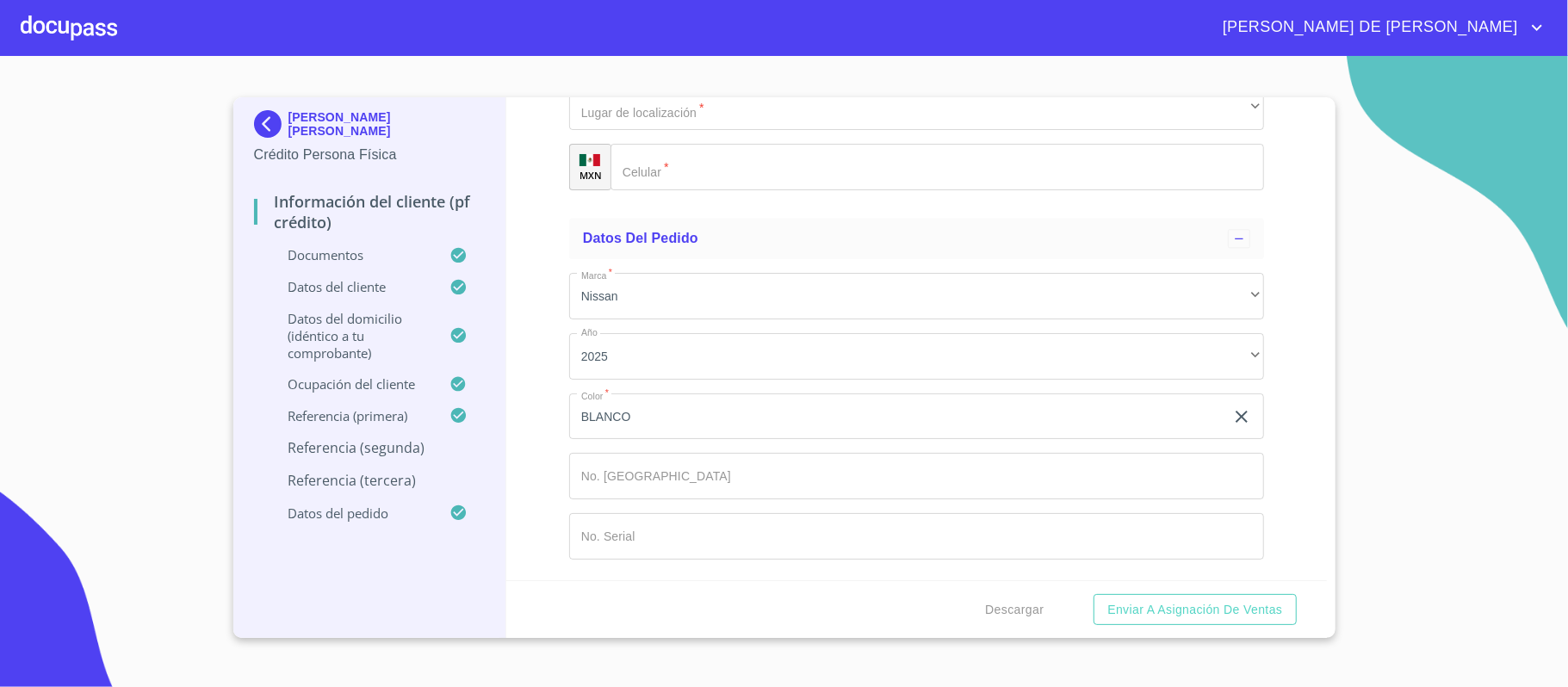
click at [545, 329] on div "Información del cliente (PF crédito) Documentos Documento de identificación.   …" at bounding box center [917, 338] width 820 height 483
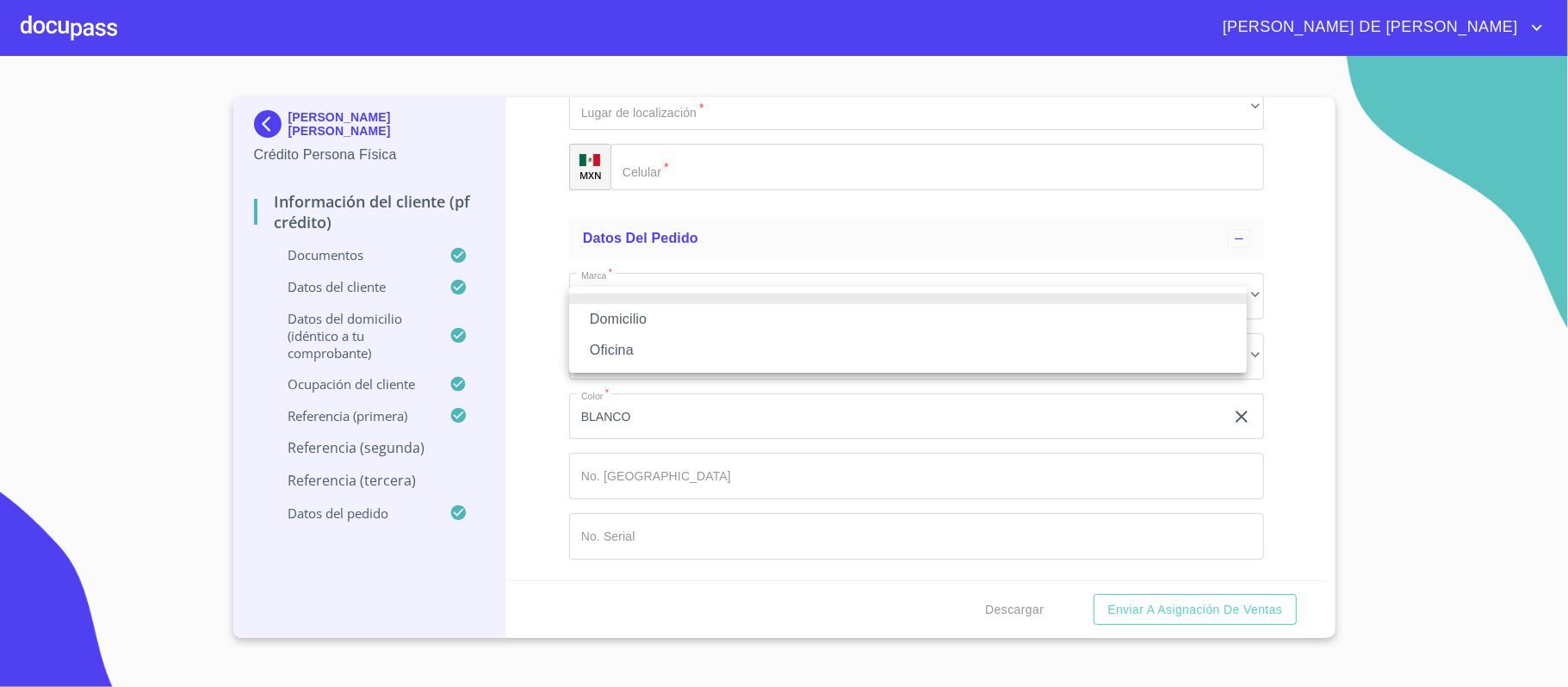
click at [639, 314] on li "Domicilio" at bounding box center [907, 319] width 678 height 31
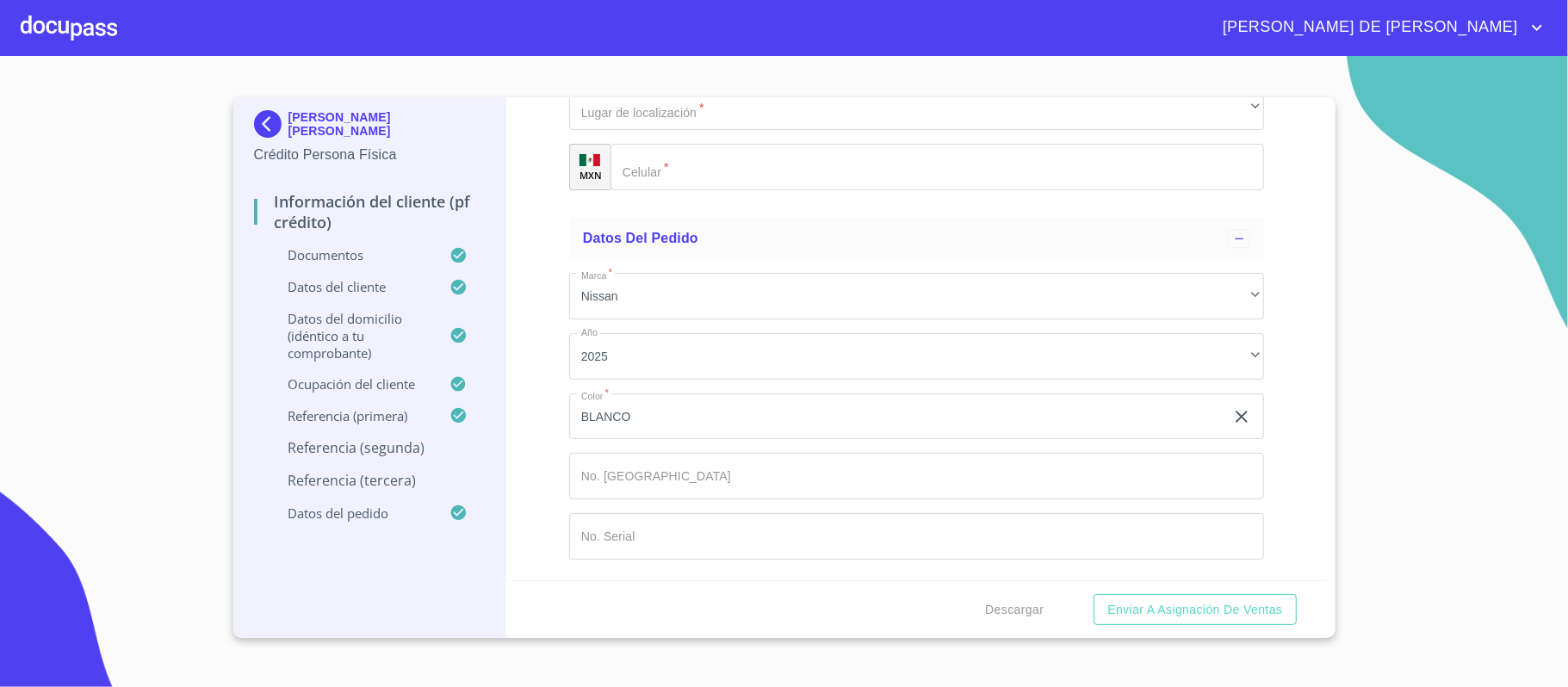
type input "[PHONE_NUMBER]"
type input "[PERSON_NAME]"
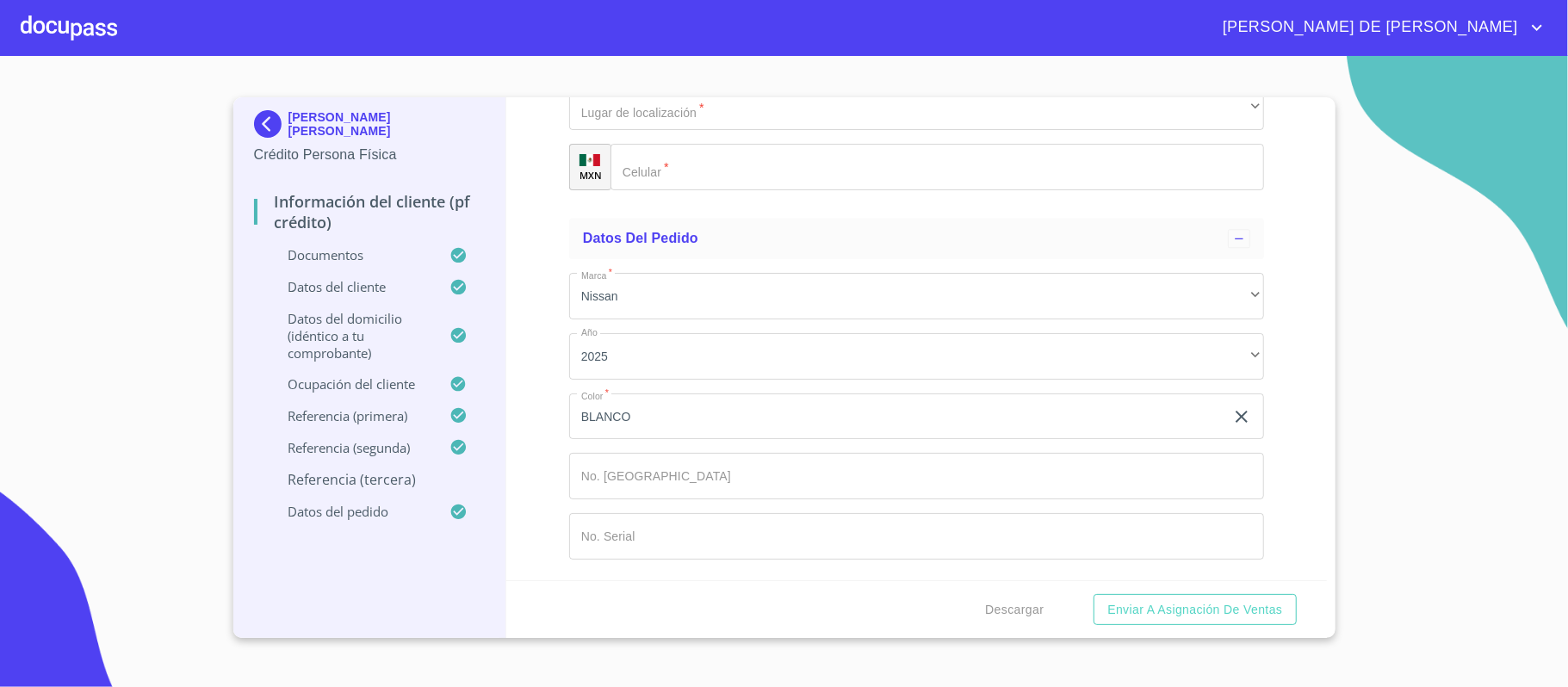
type input "[PERSON_NAME]"
click at [767, 71] on div "​" at bounding box center [916, 47] width 695 height 46
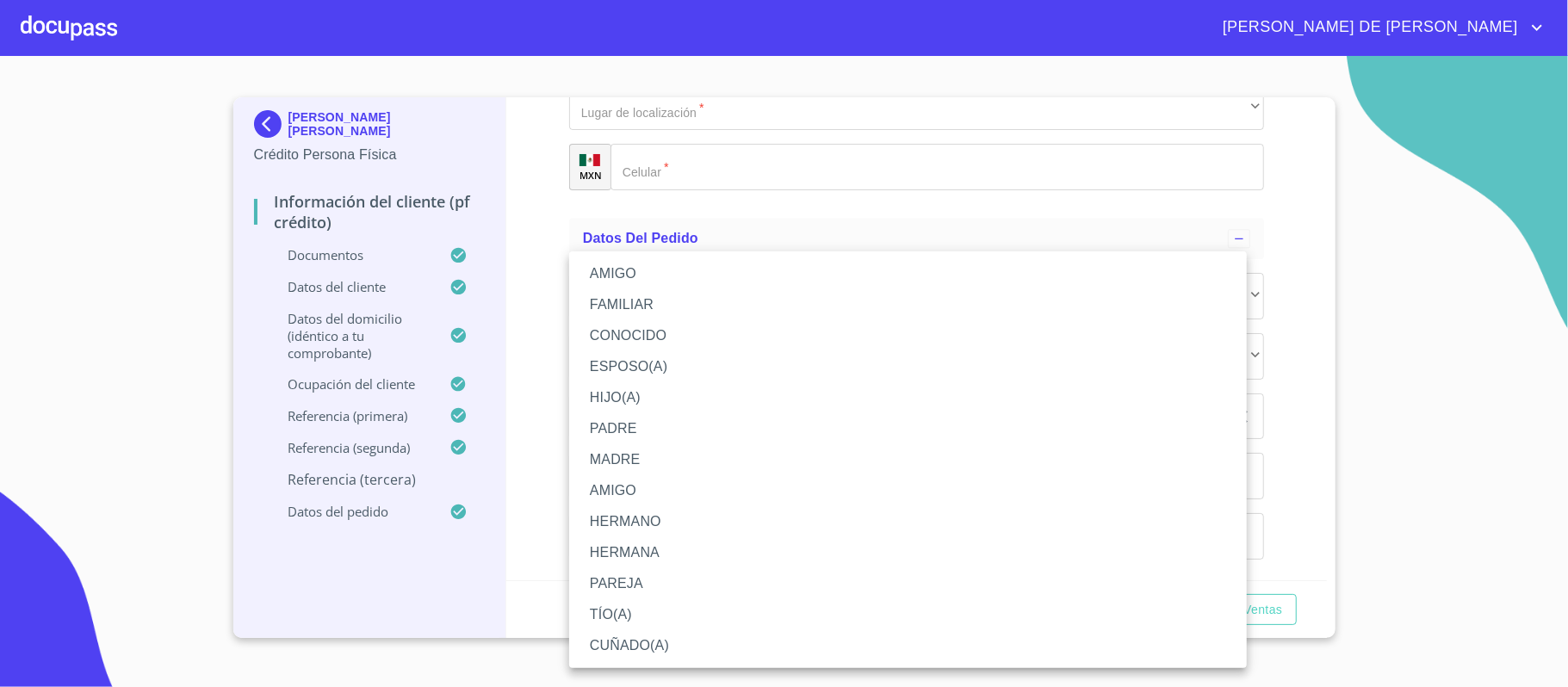
click at [646, 525] on li "HERMANO" at bounding box center [907, 522] width 678 height 31
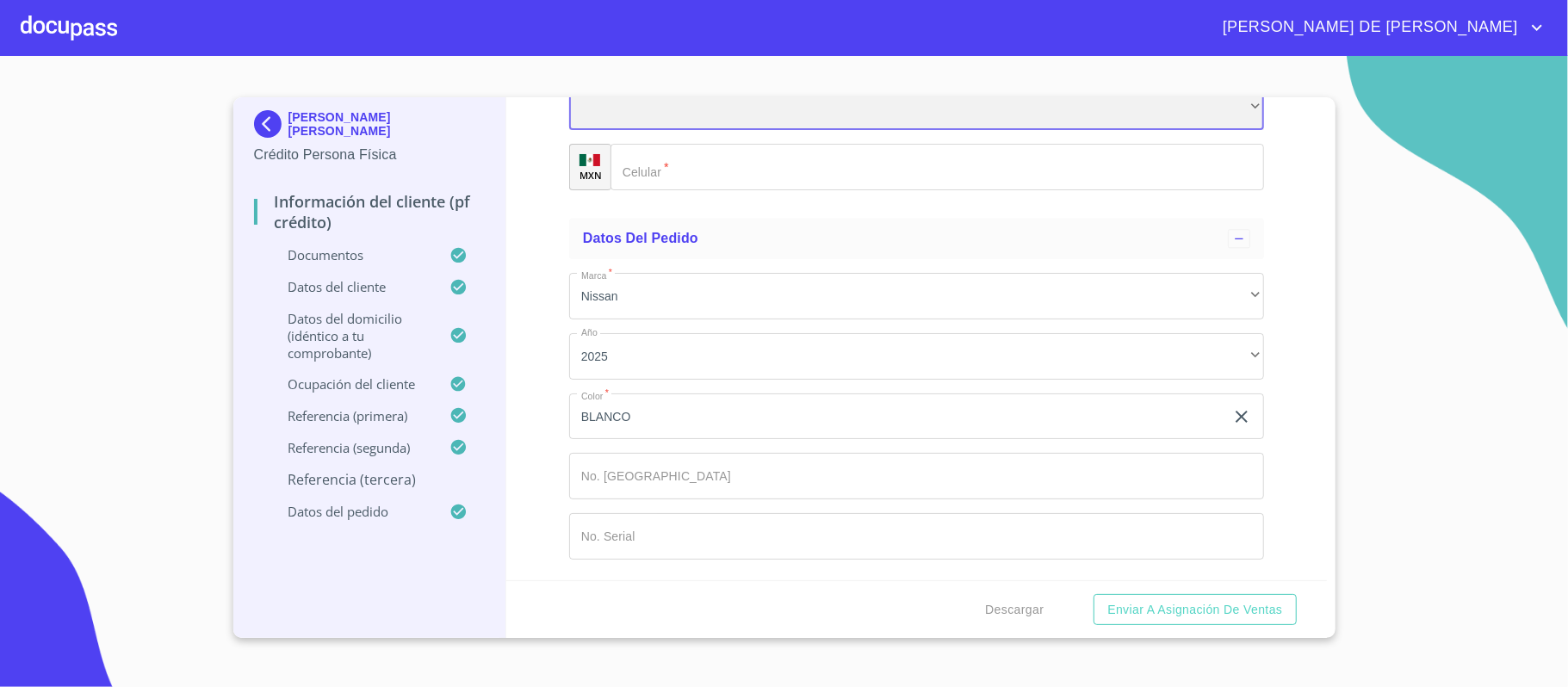
click at [706, 131] on div "​" at bounding box center [916, 107] width 695 height 46
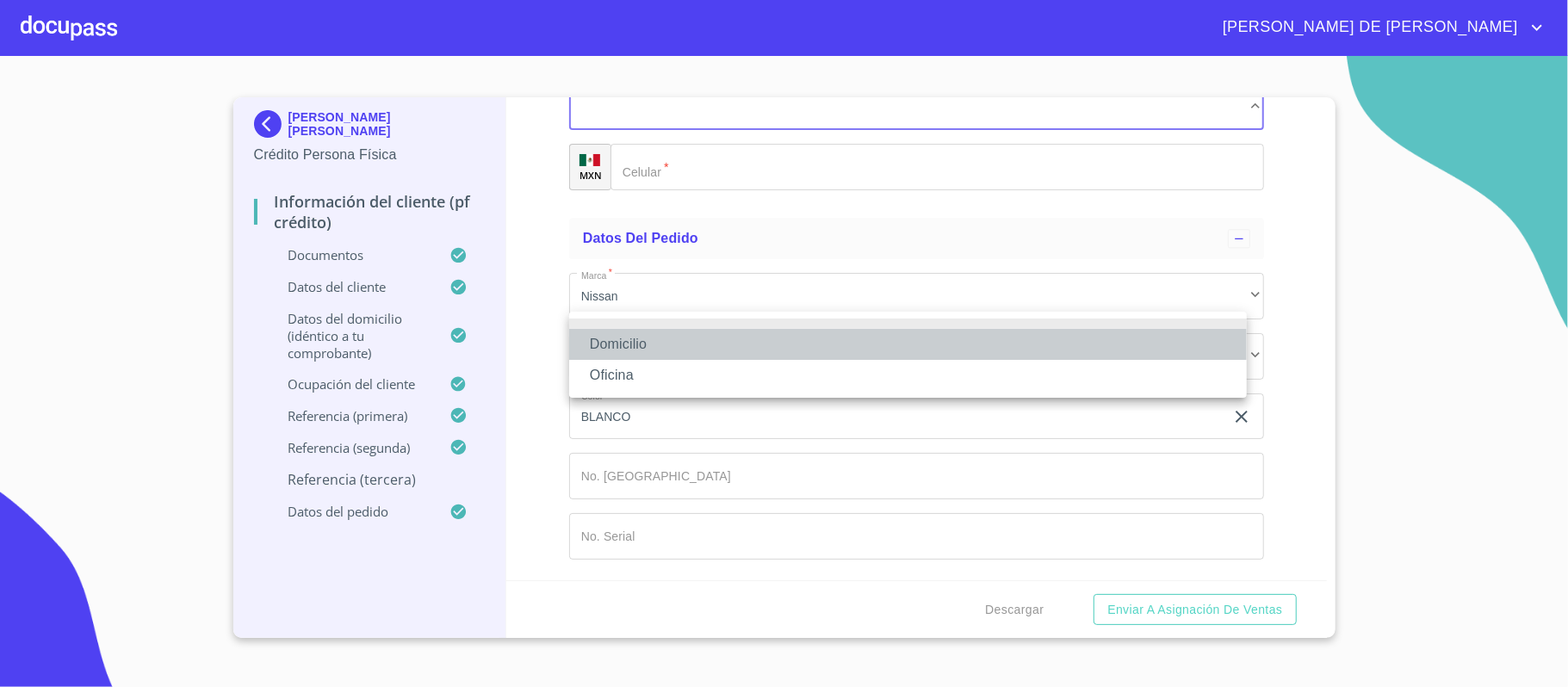
click at [686, 339] on li "Domicilio" at bounding box center [907, 344] width 678 height 31
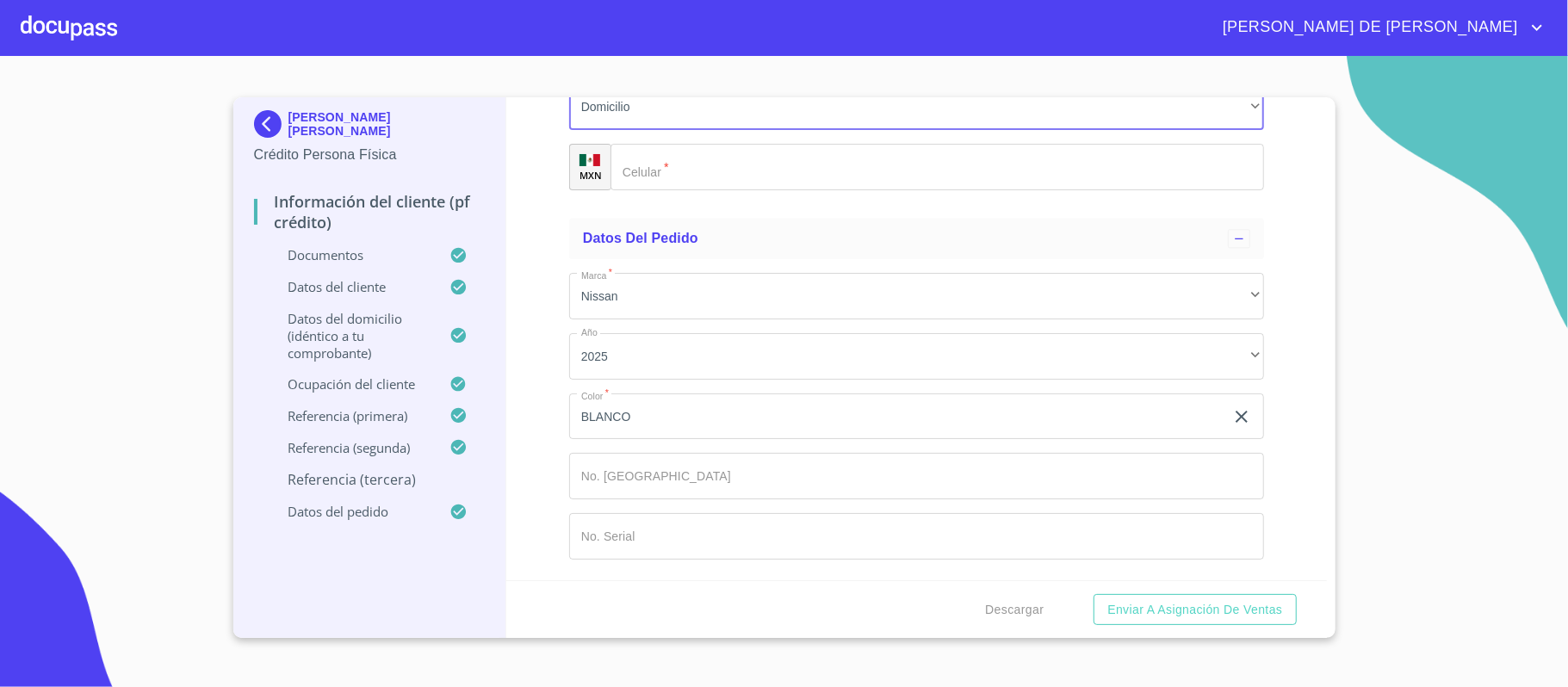
click at [687, 190] on input "Documento de identificación.   *" at bounding box center [938, 166] width 654 height 46
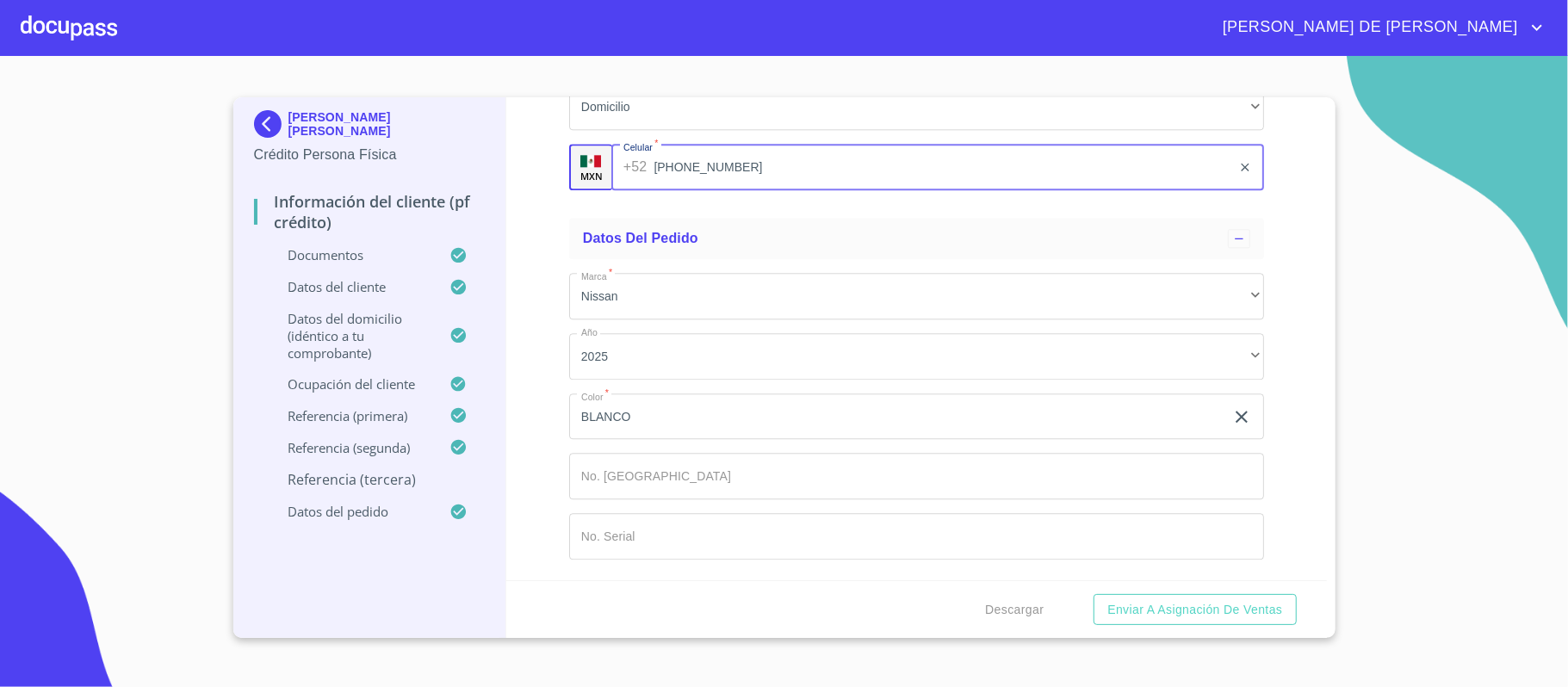
scroll to position [10490, 0]
type input "[PHONE_NUMBER]"
click at [1128, 610] on span "Enviar a Asignación de Ventas" at bounding box center [1195, 610] width 175 height 22
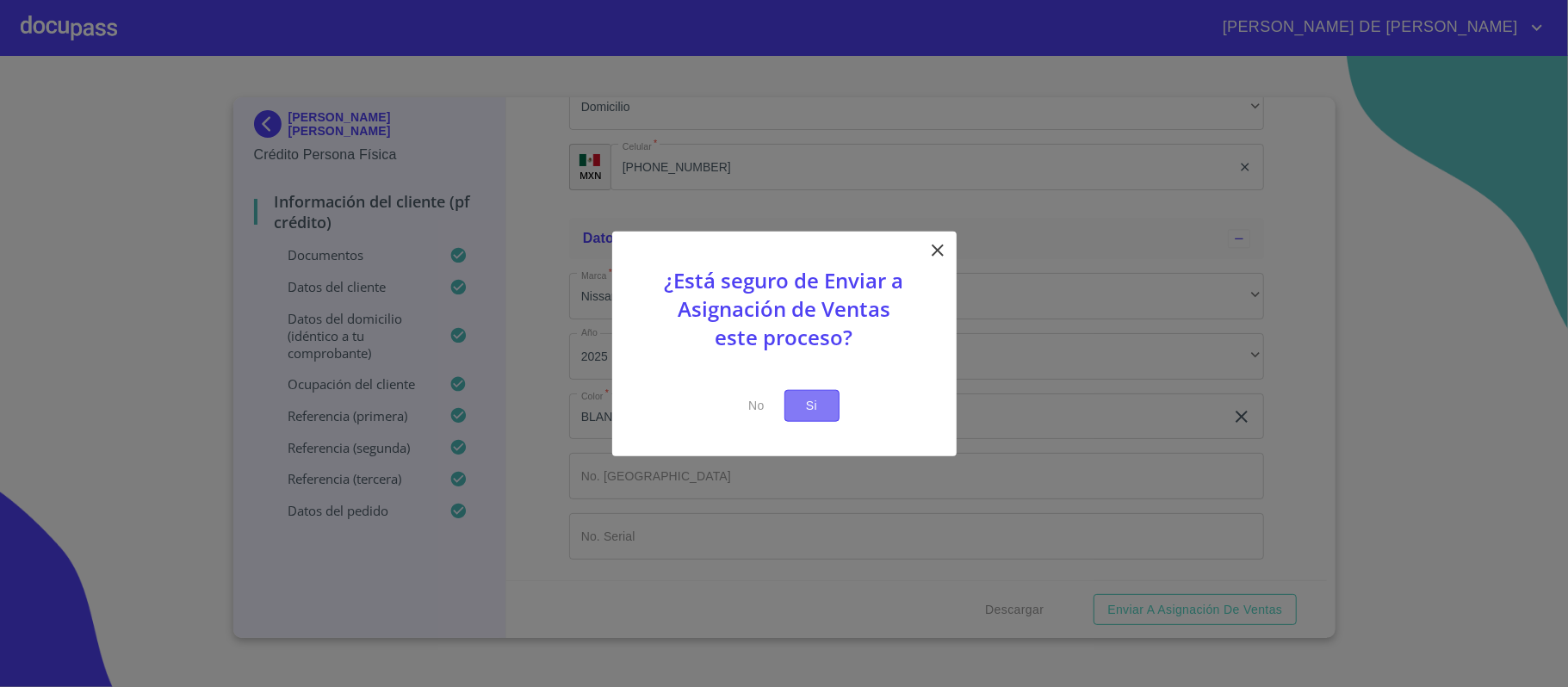
click at [824, 398] on span "Si" at bounding box center [812, 405] width 27 height 22
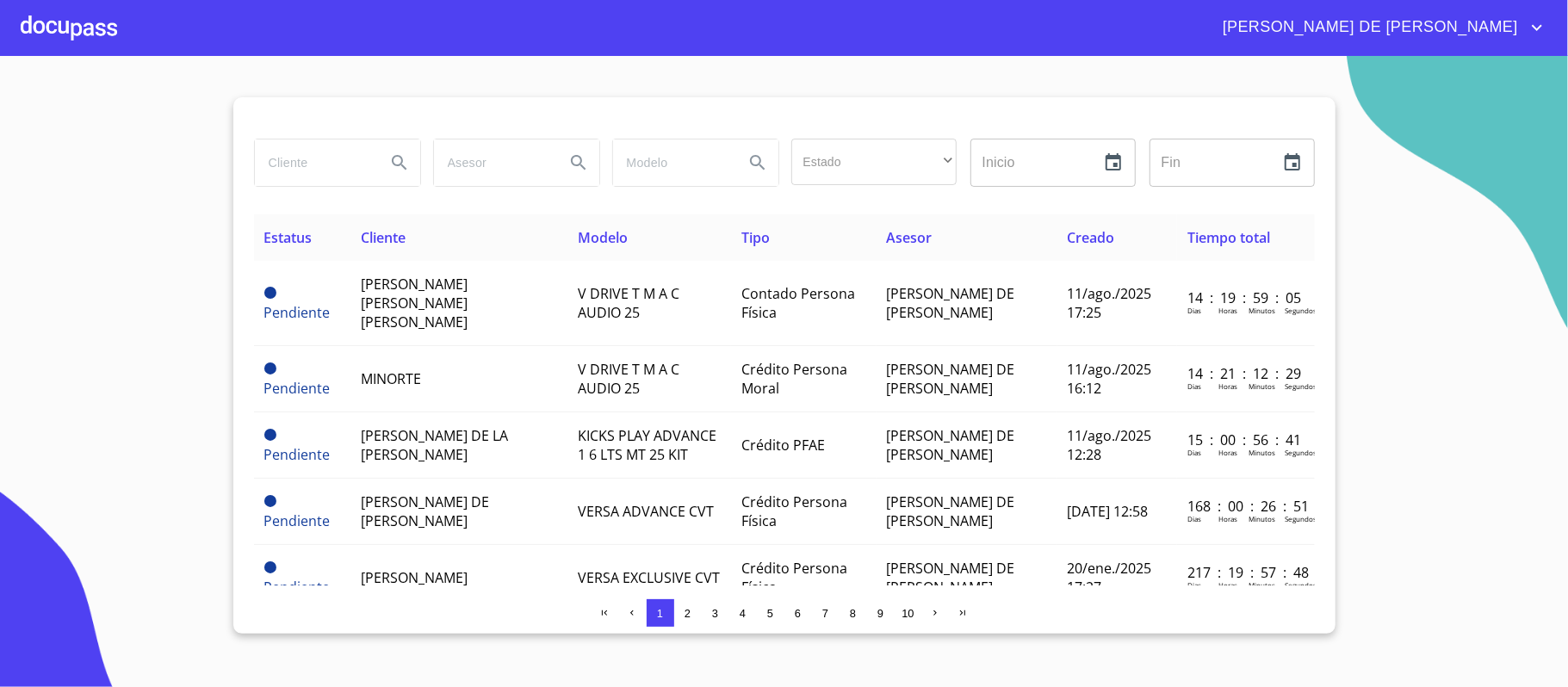
click at [329, 165] on input "search" at bounding box center [314, 163] width 117 height 46
type input "[PERSON_NAME]"
click at [406, 159] on icon "Search" at bounding box center [400, 163] width 21 height 21
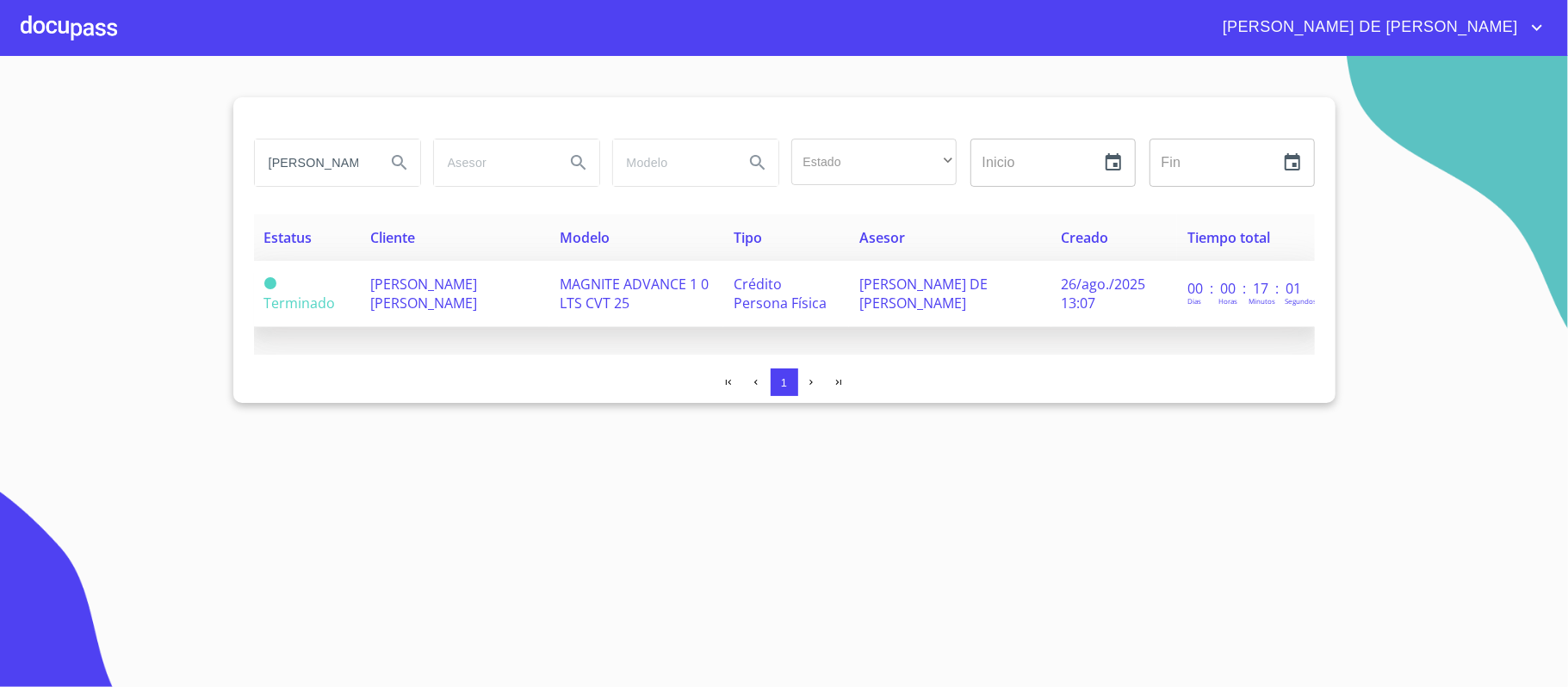
click at [391, 283] on span "[PERSON_NAME] [PERSON_NAME]" at bounding box center [423, 294] width 107 height 38
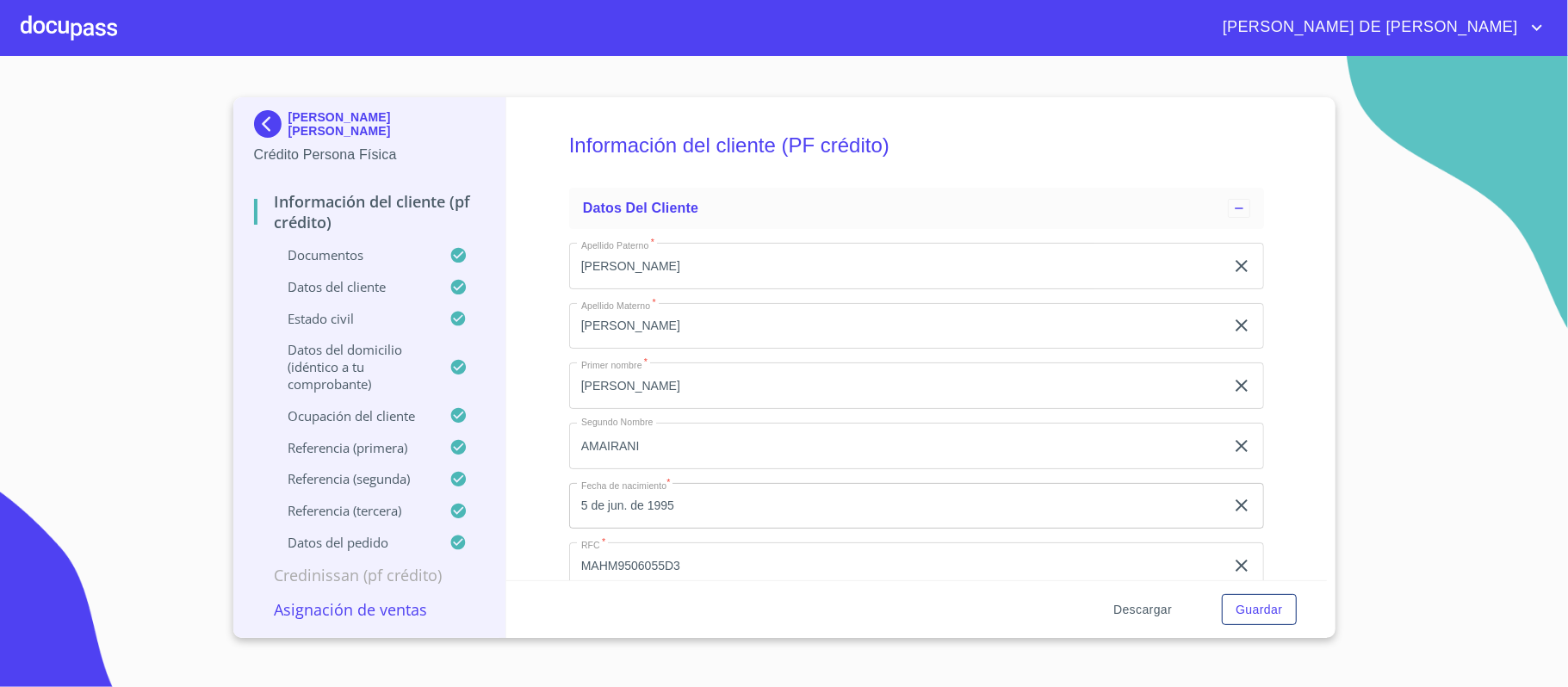
click at [1162, 597] on button "Descargar" at bounding box center [1143, 610] width 73 height 32
